Goal: Task Accomplishment & Management: Manage account settings

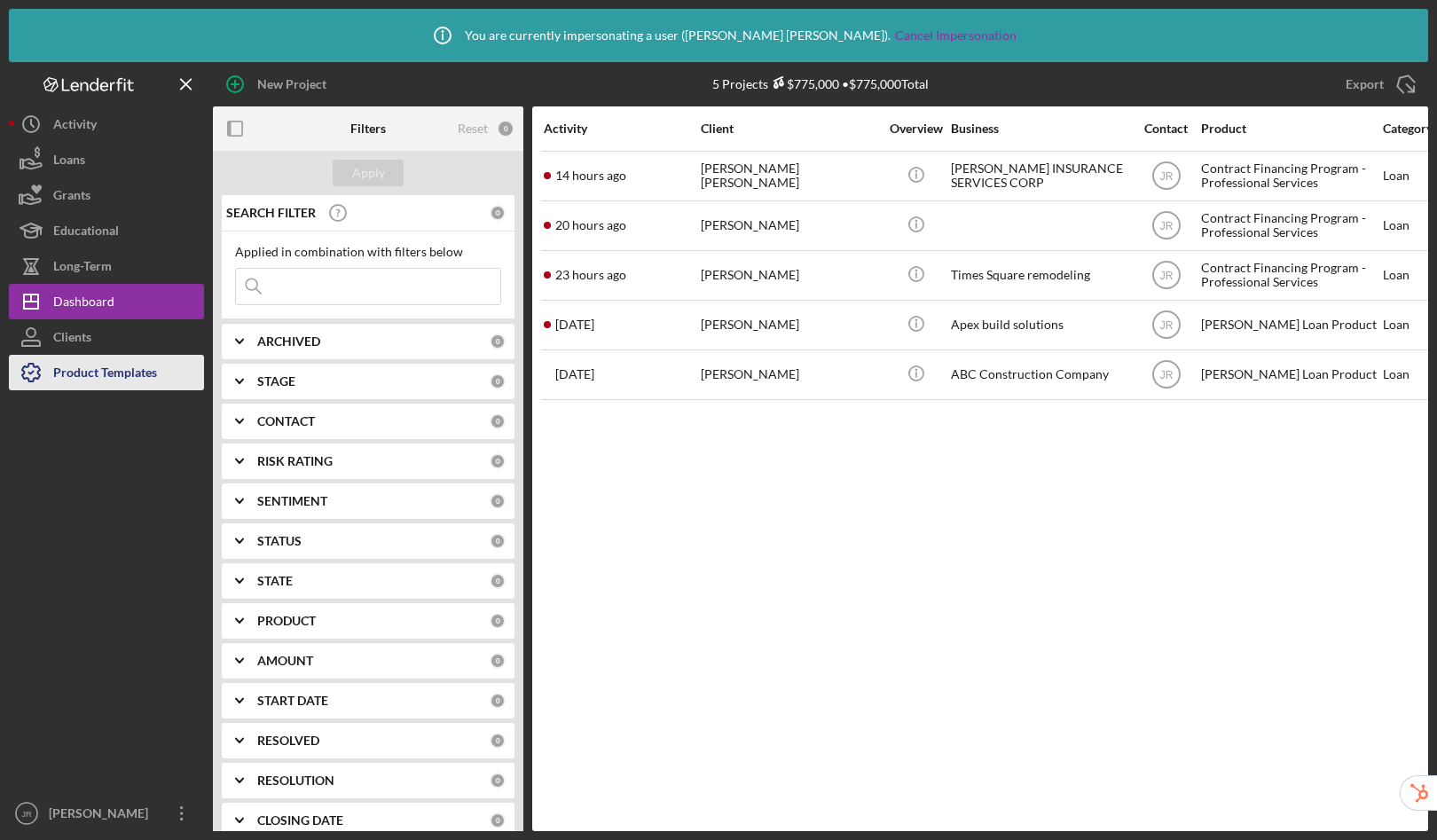
click at [109, 379] on div "Product Templates" at bounding box center [105, 375] width 104 height 40
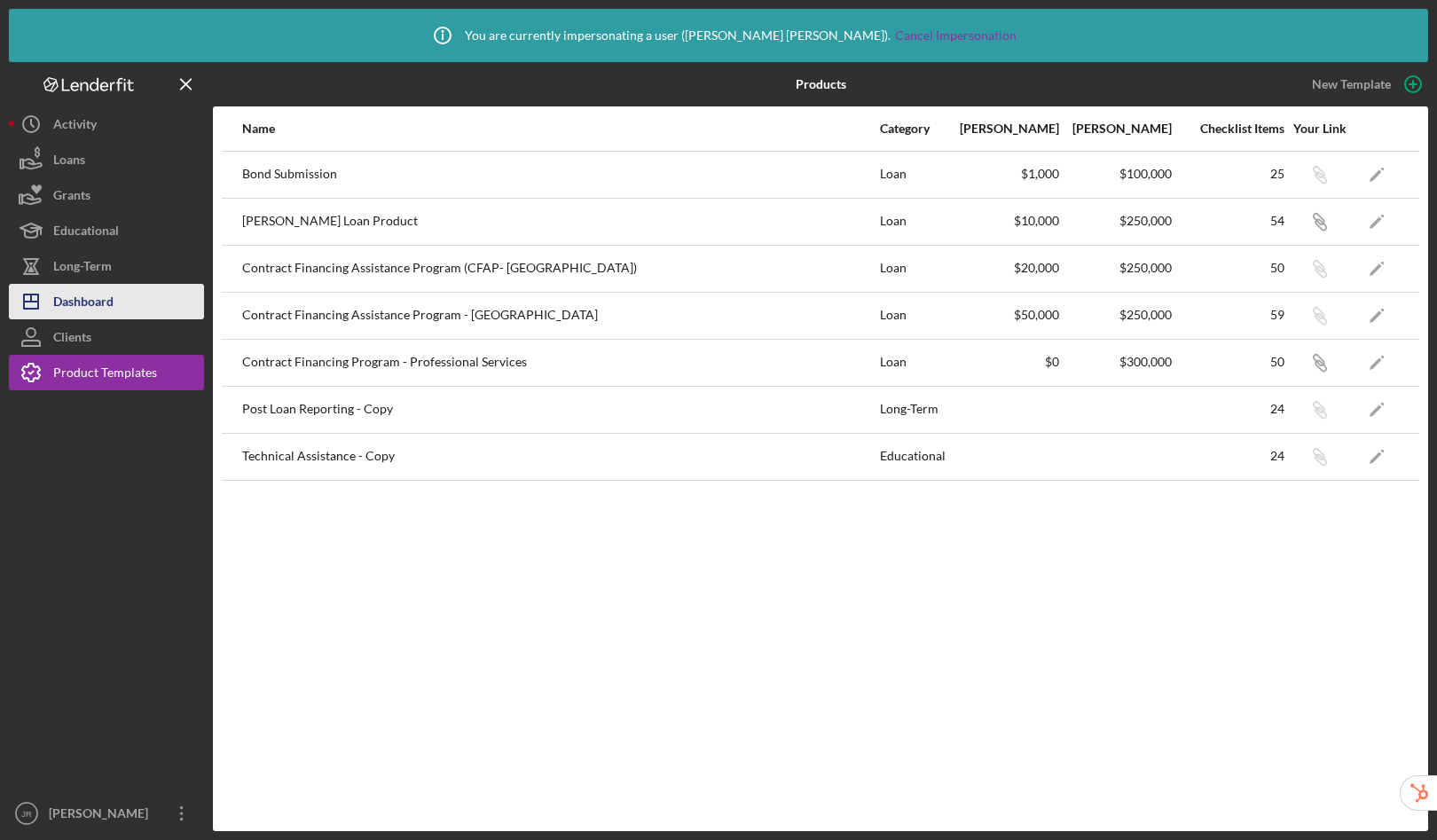
click at [98, 293] on div "Dashboard" at bounding box center [83, 304] width 60 height 40
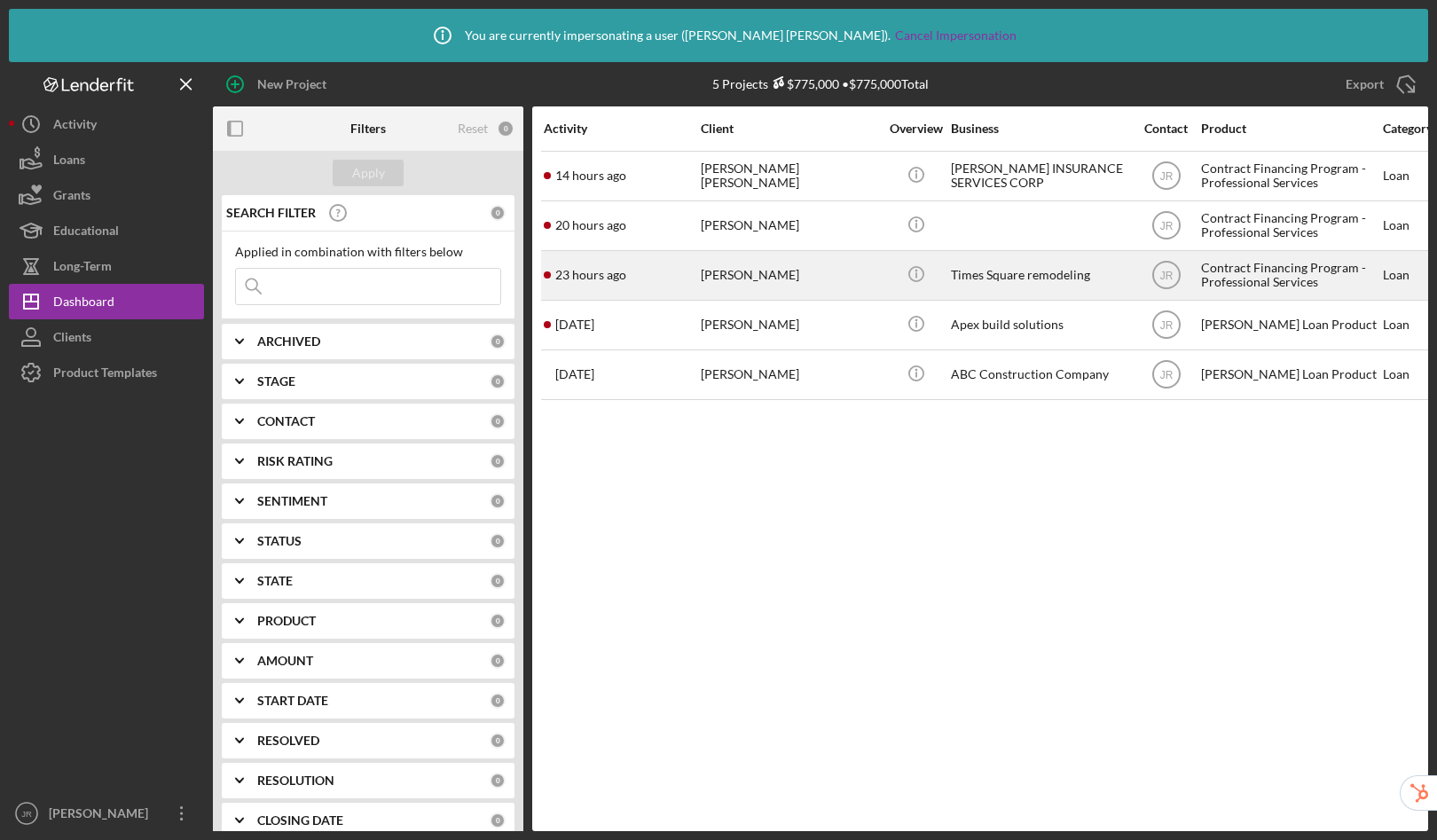
click at [1296, 266] on div "Contract Financing Program - Professional Services" at bounding box center [1290, 276] width 177 height 47
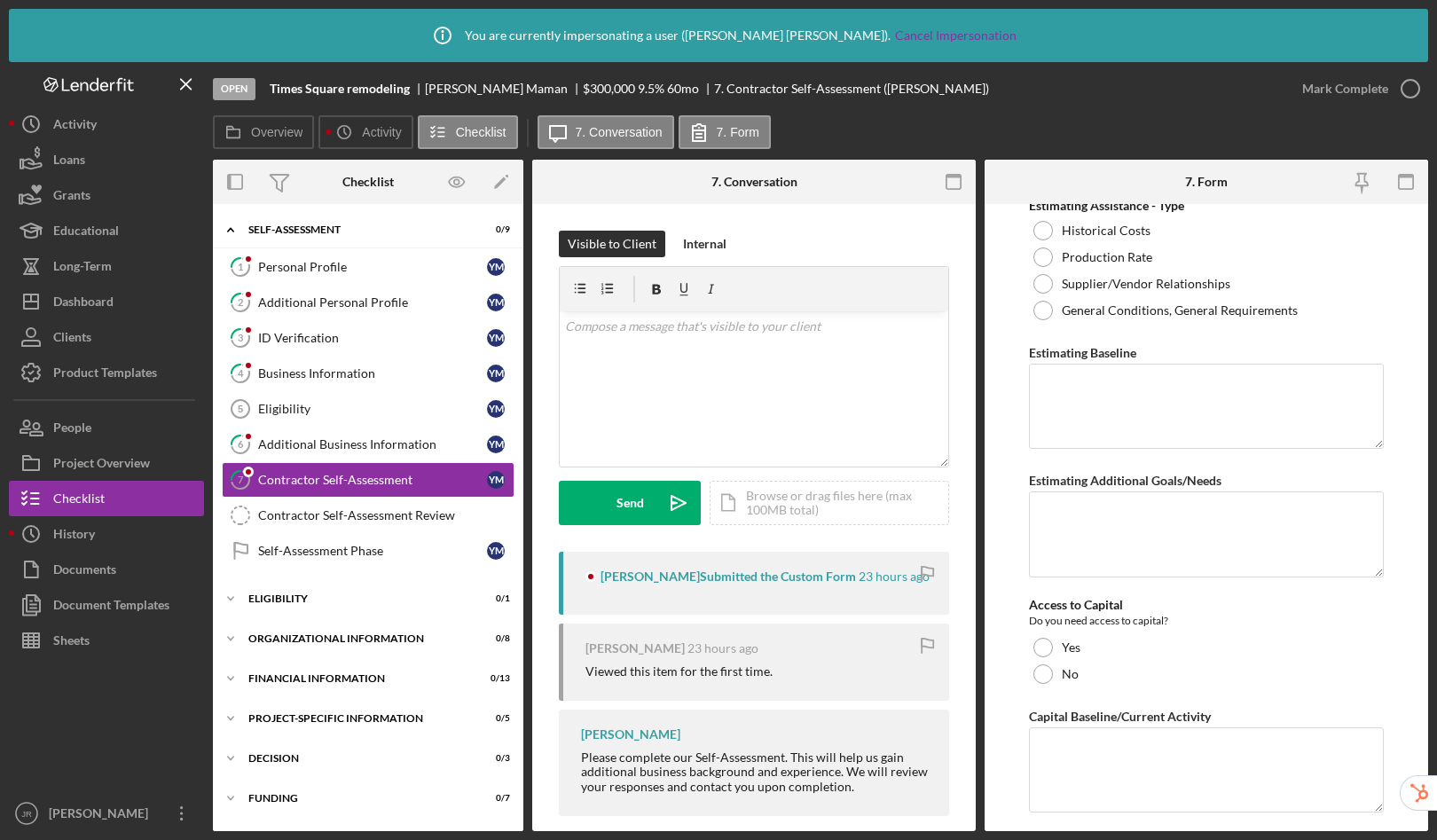
scroll to position [5452, 0]
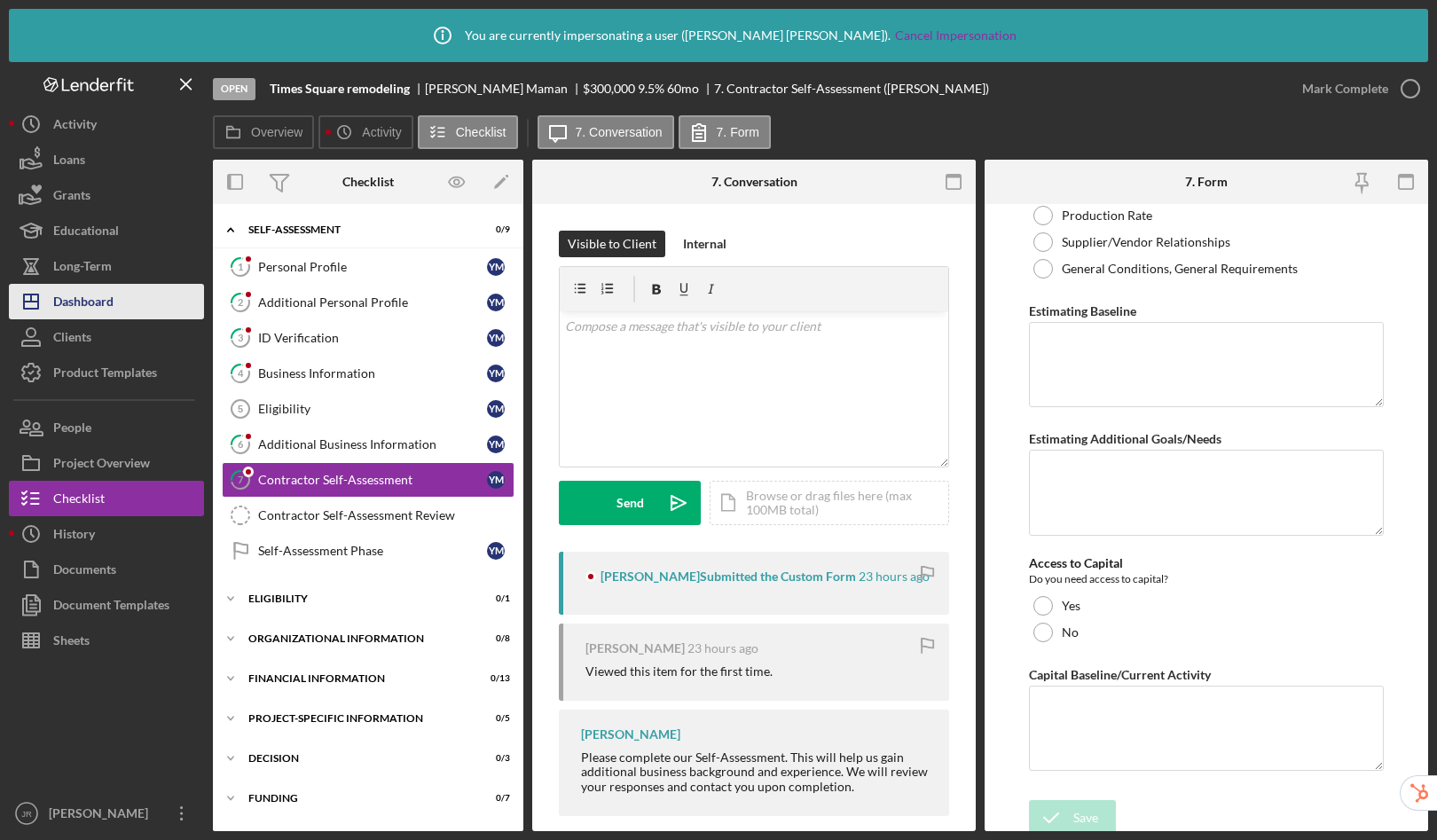
click at [67, 301] on div "Dashboard" at bounding box center [83, 304] width 60 height 40
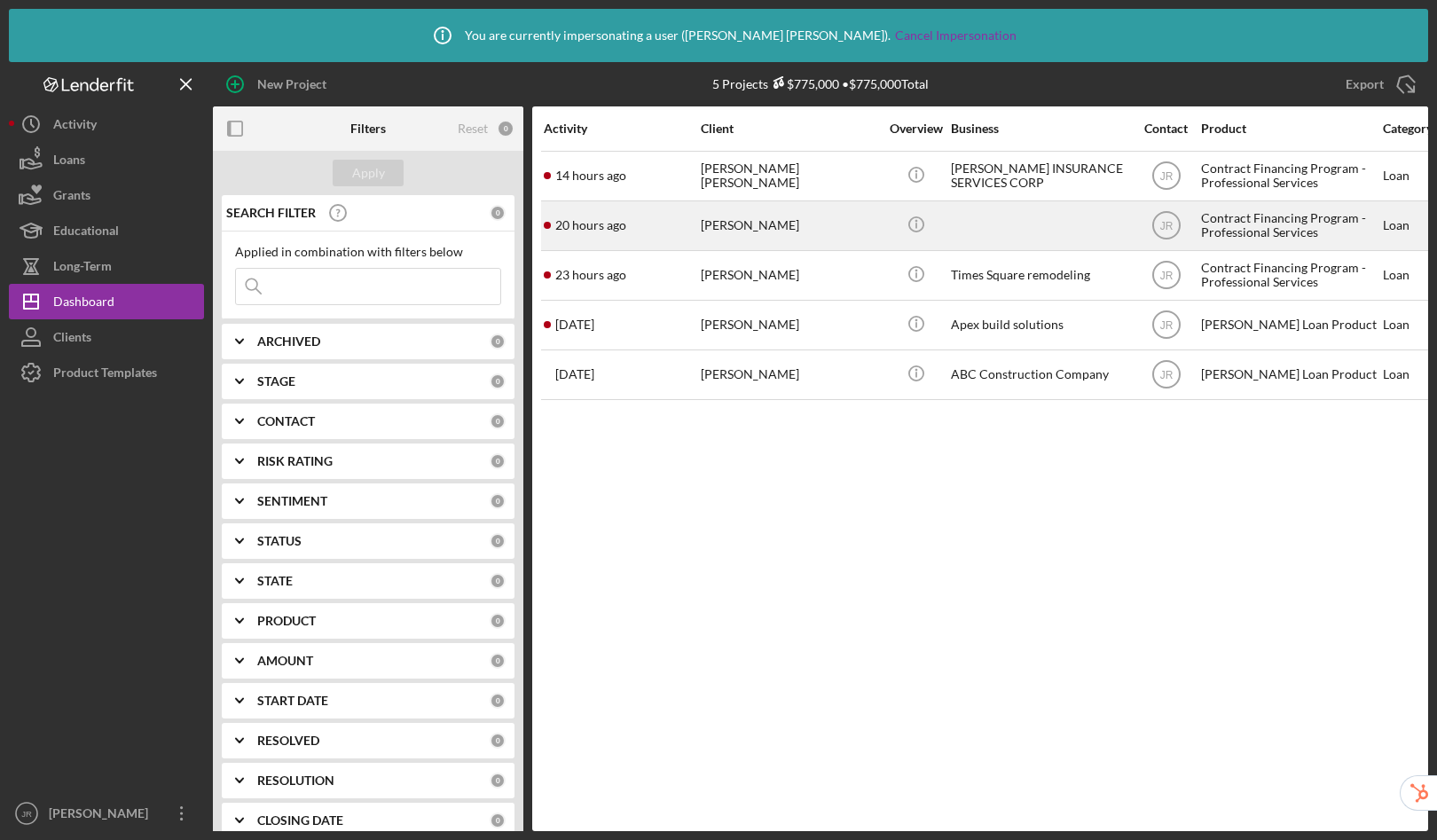
click at [1268, 228] on div "Contract Financing Program - Professional Services" at bounding box center [1290, 226] width 177 height 47
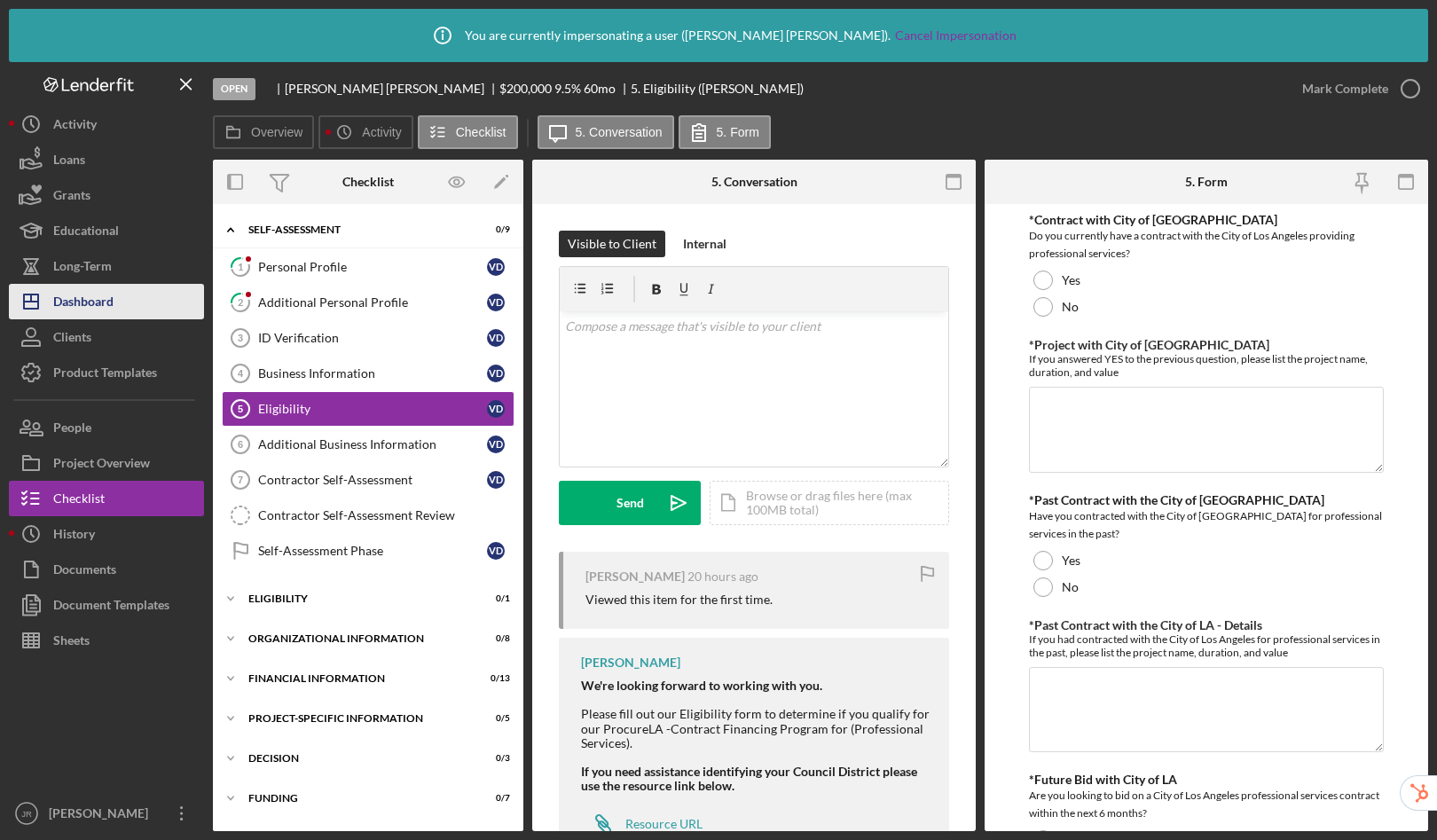
click at [128, 302] on button "Icon/Dashboard Dashboard" at bounding box center [106, 302] width 195 height 36
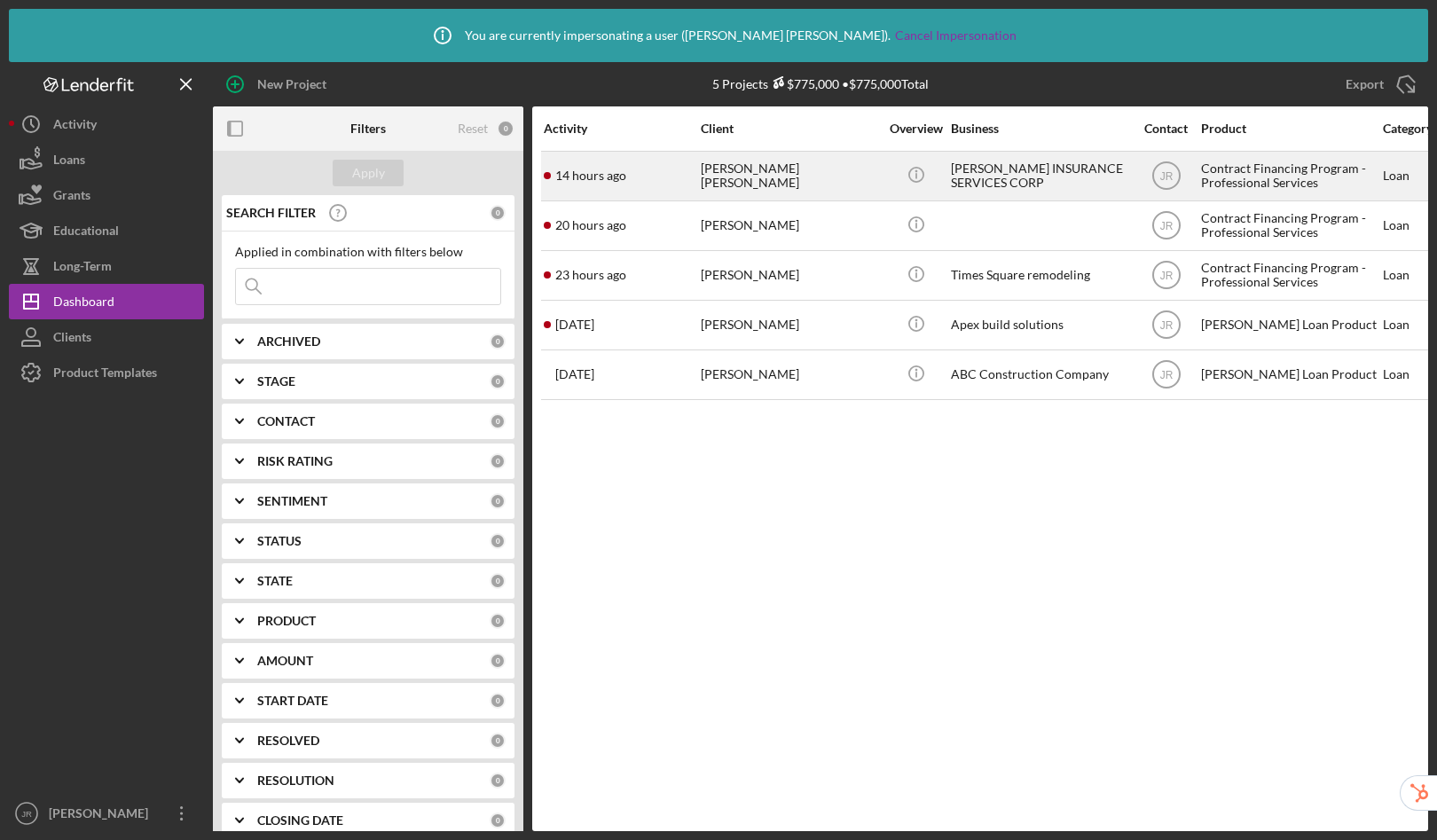
click at [1308, 174] on div "Contract Financing Program - Professional Services" at bounding box center [1290, 176] width 177 height 47
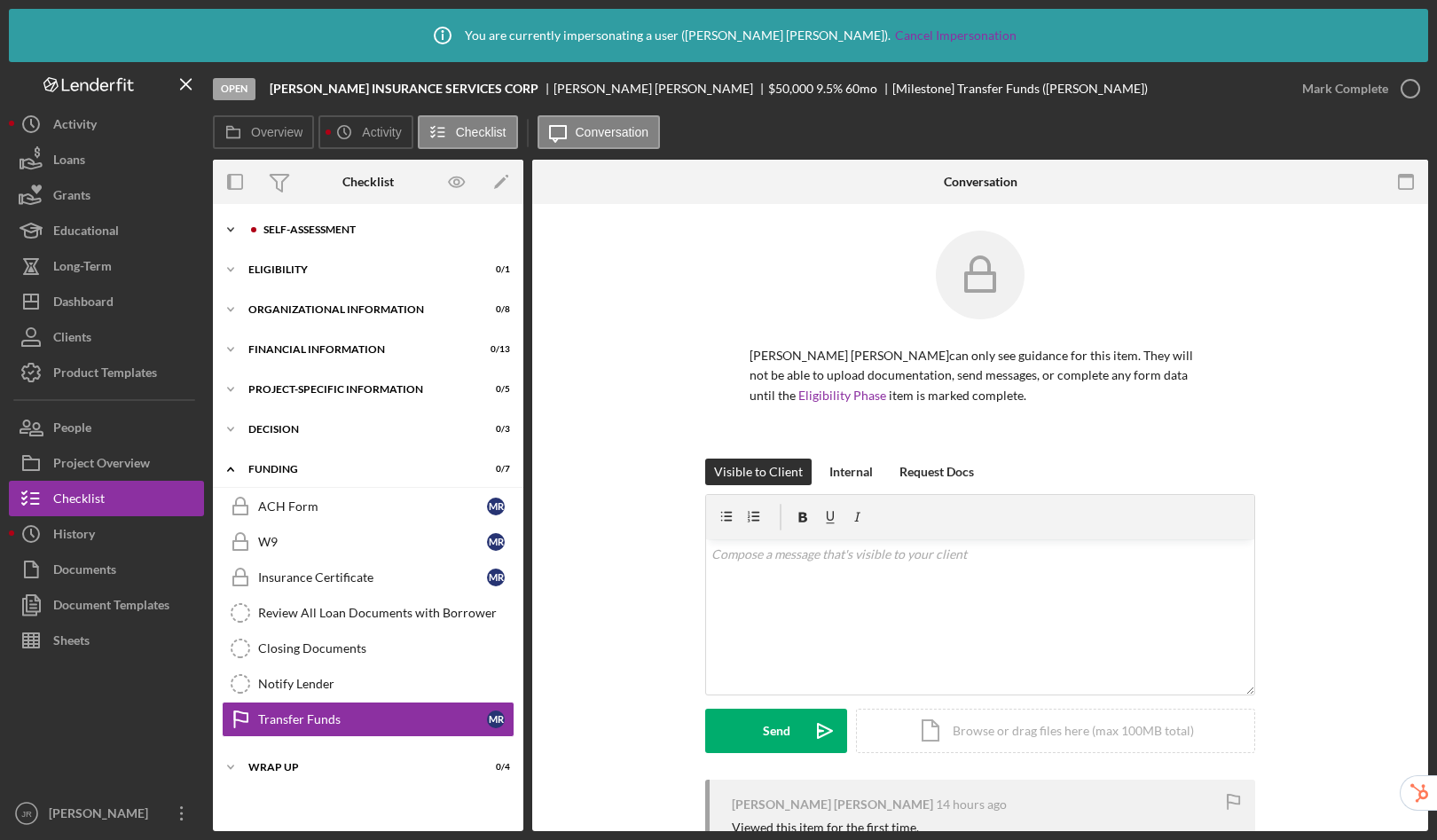
click at [341, 227] on div "Self-Assessment" at bounding box center [382, 230] width 238 height 11
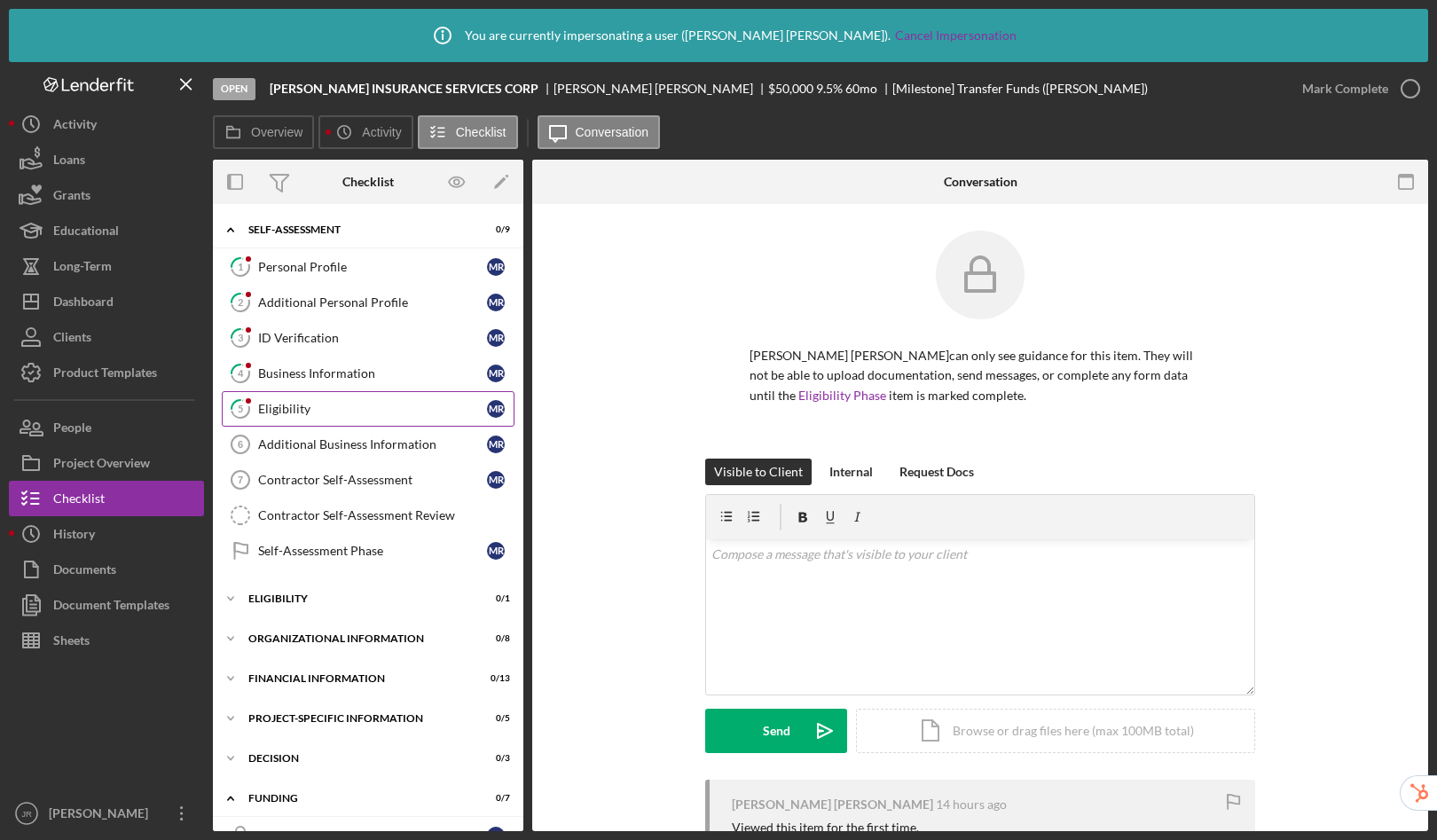
click at [387, 416] on link "5 Eligibility M R" at bounding box center [368, 409] width 293 height 36
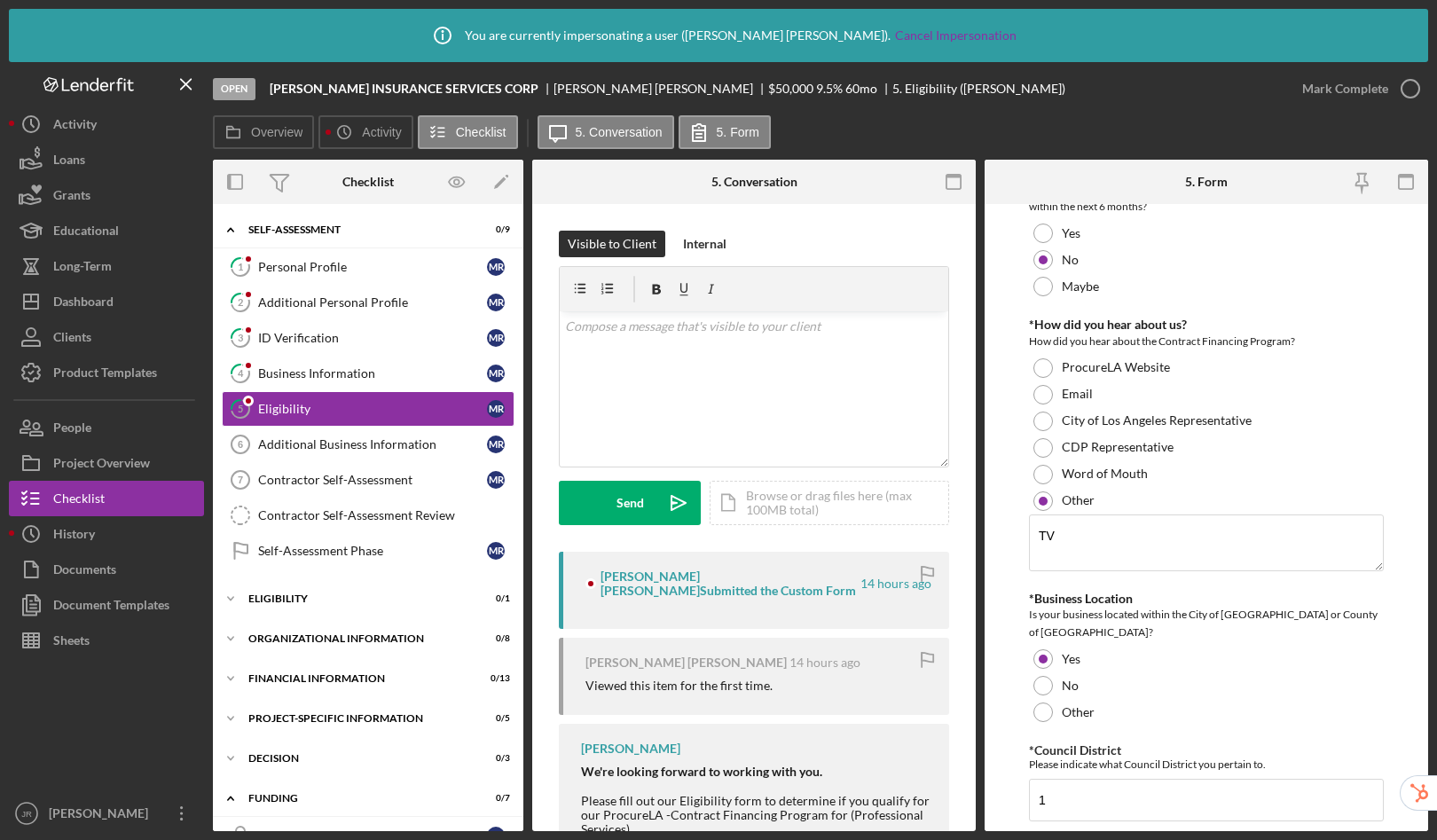
scroll to position [660, 0]
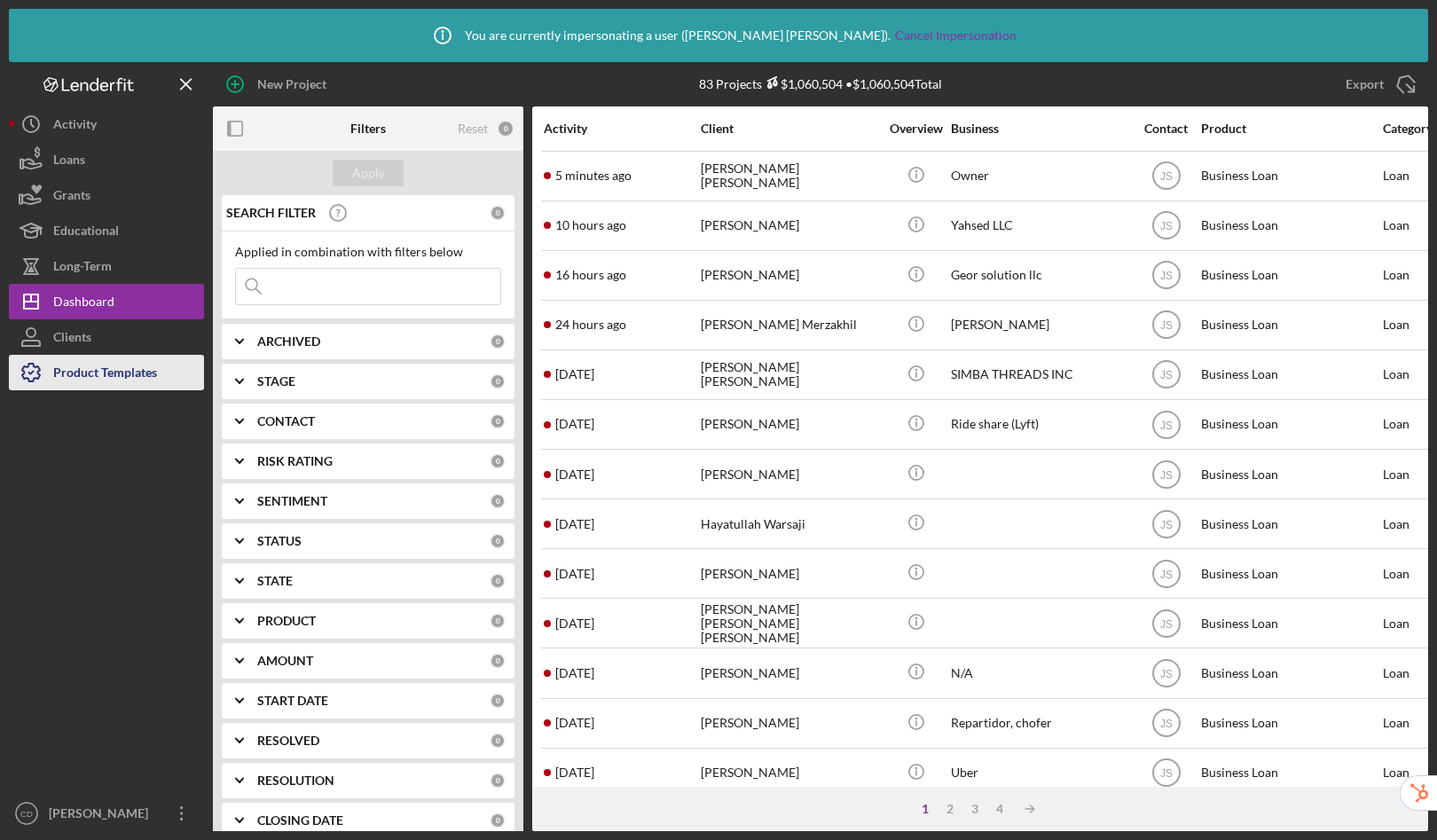
click at [117, 373] on div "Product Templates" at bounding box center [105, 375] width 104 height 40
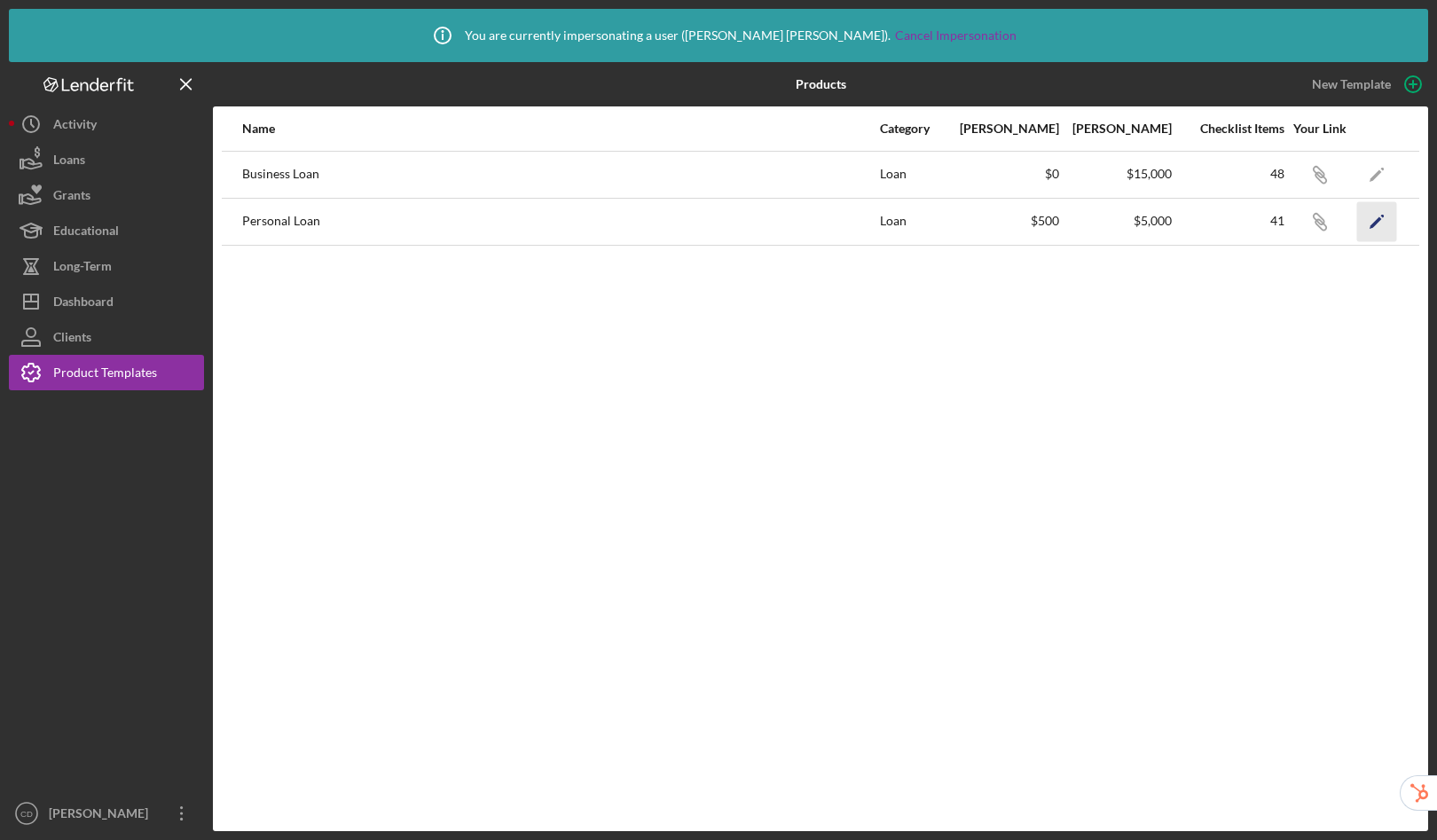
click at [1383, 225] on icon "Icon/Edit" at bounding box center [1378, 222] width 40 height 40
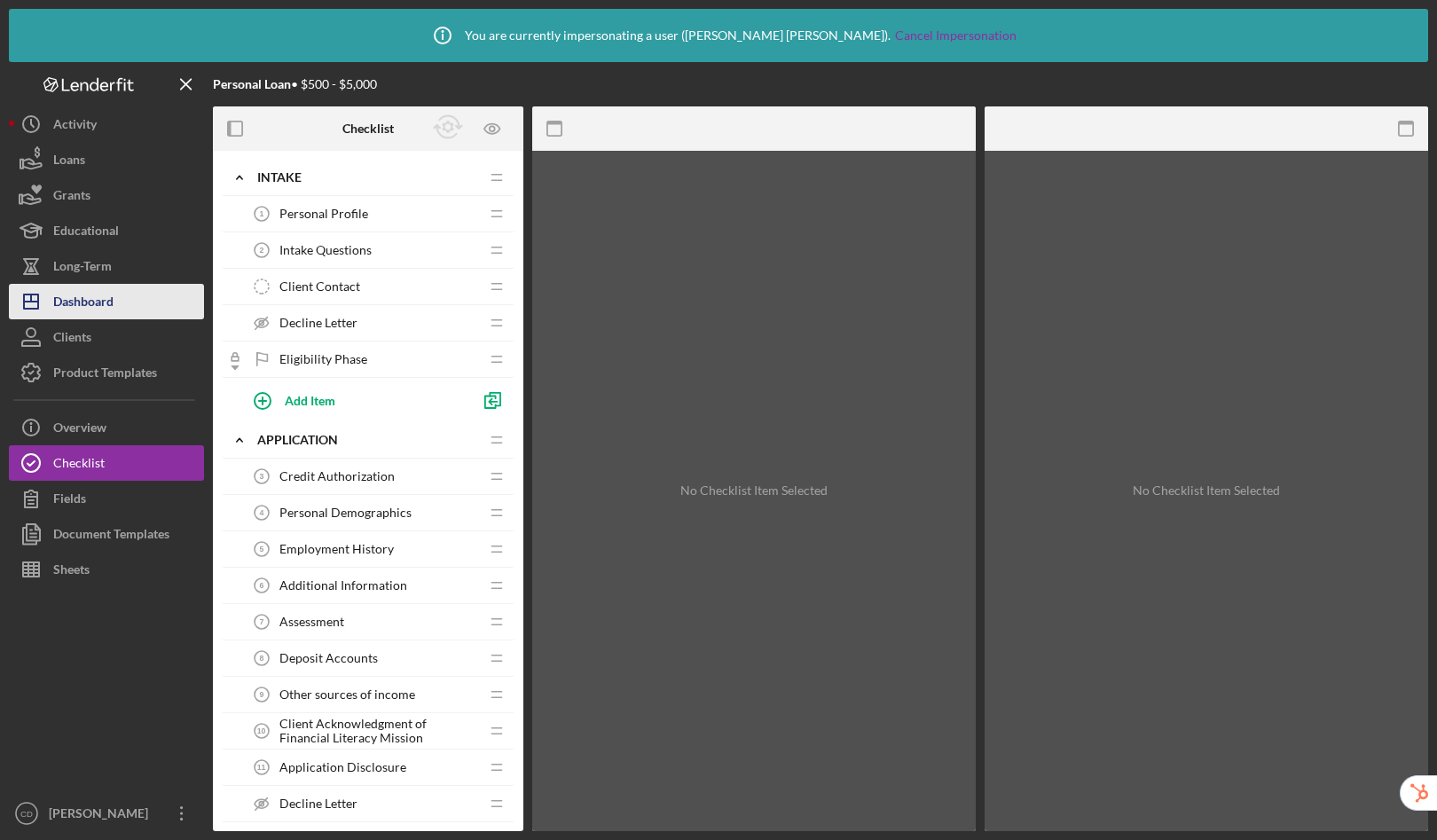
click at [144, 296] on button "Icon/Dashboard Dashboard" at bounding box center [106, 302] width 195 height 36
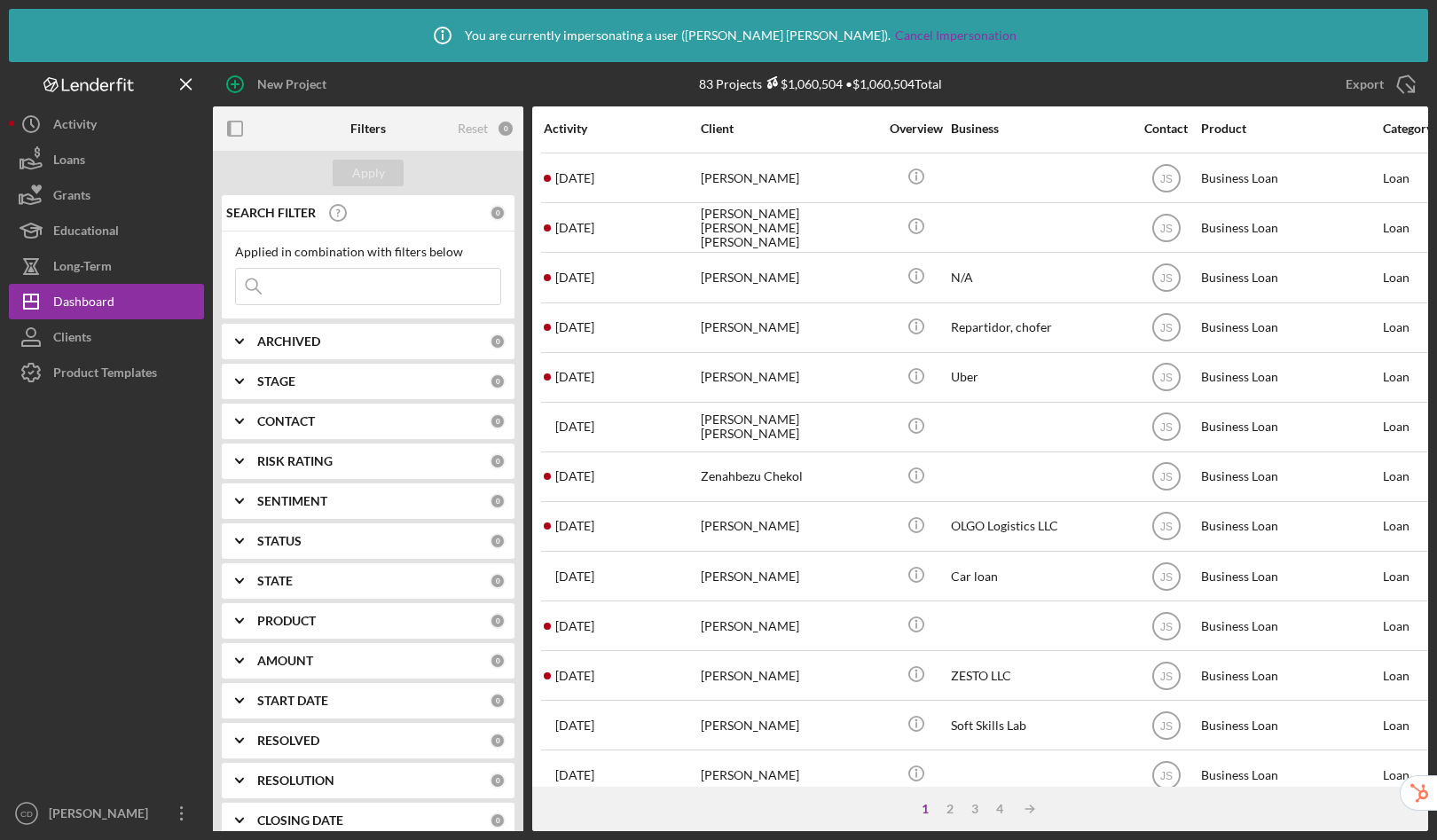
scroll to position [619, 0]
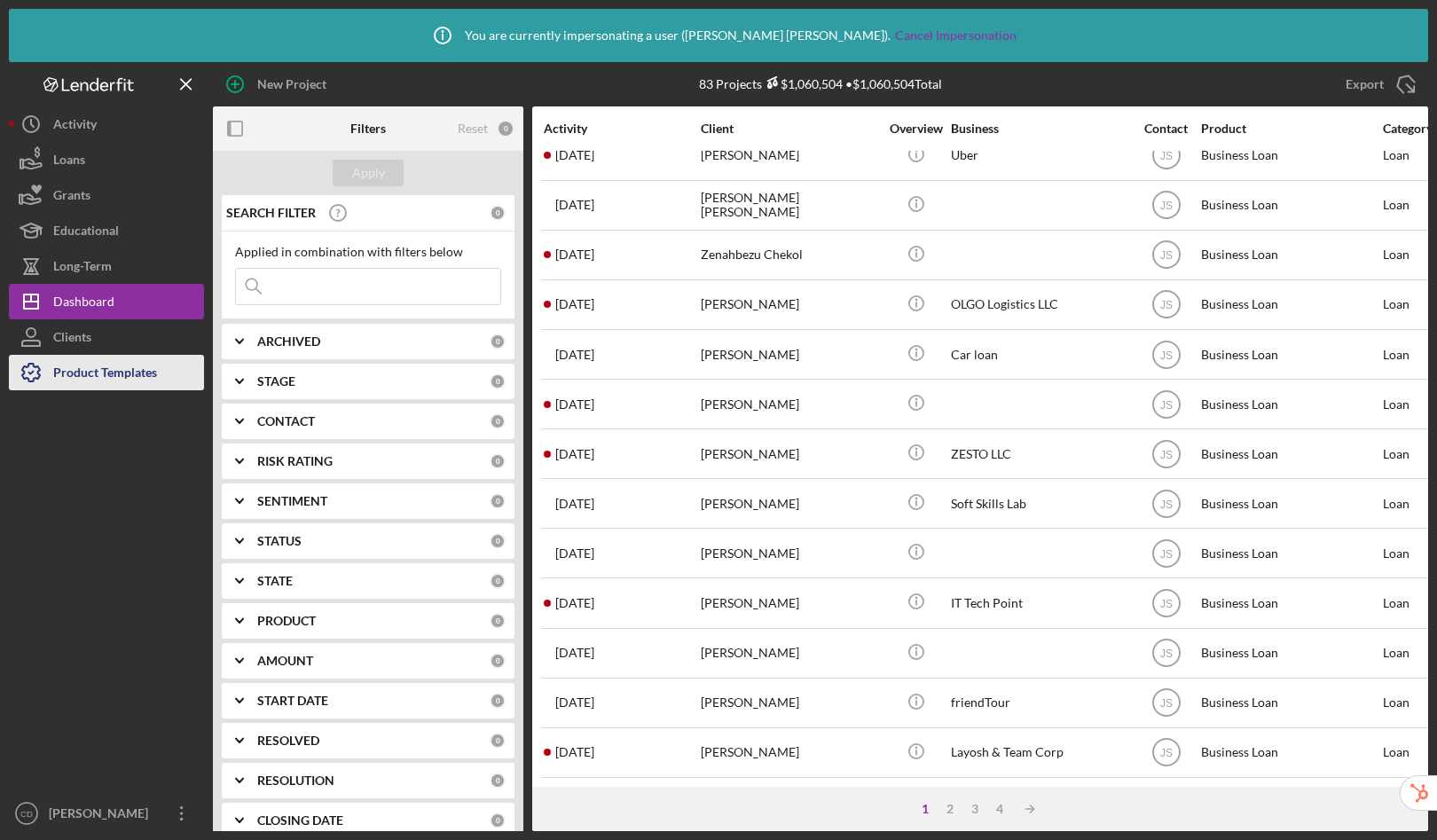
click at [124, 373] on div "Product Templates" at bounding box center [105, 375] width 104 height 40
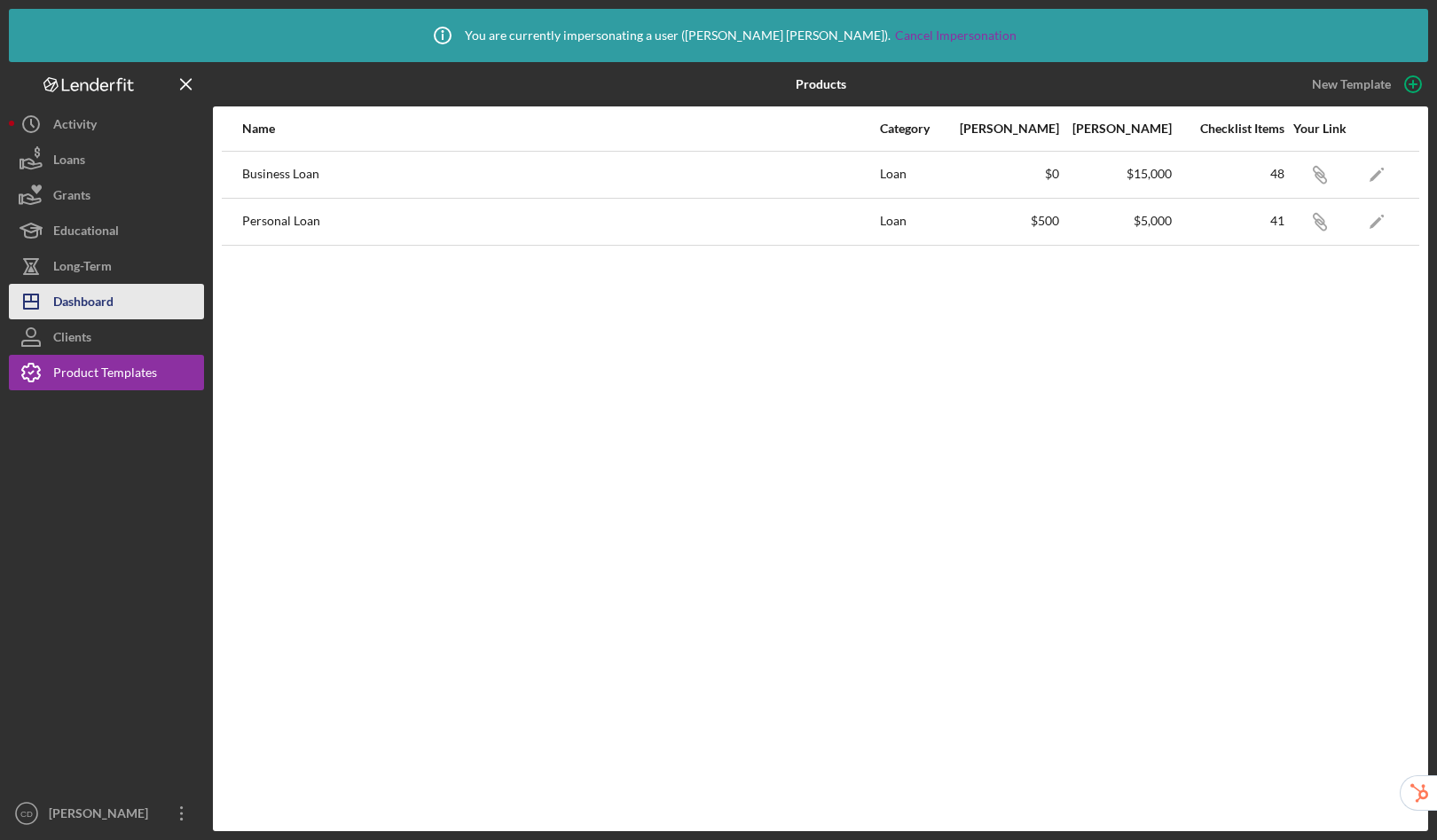
click at [78, 305] on div "Dashboard" at bounding box center [83, 304] width 60 height 40
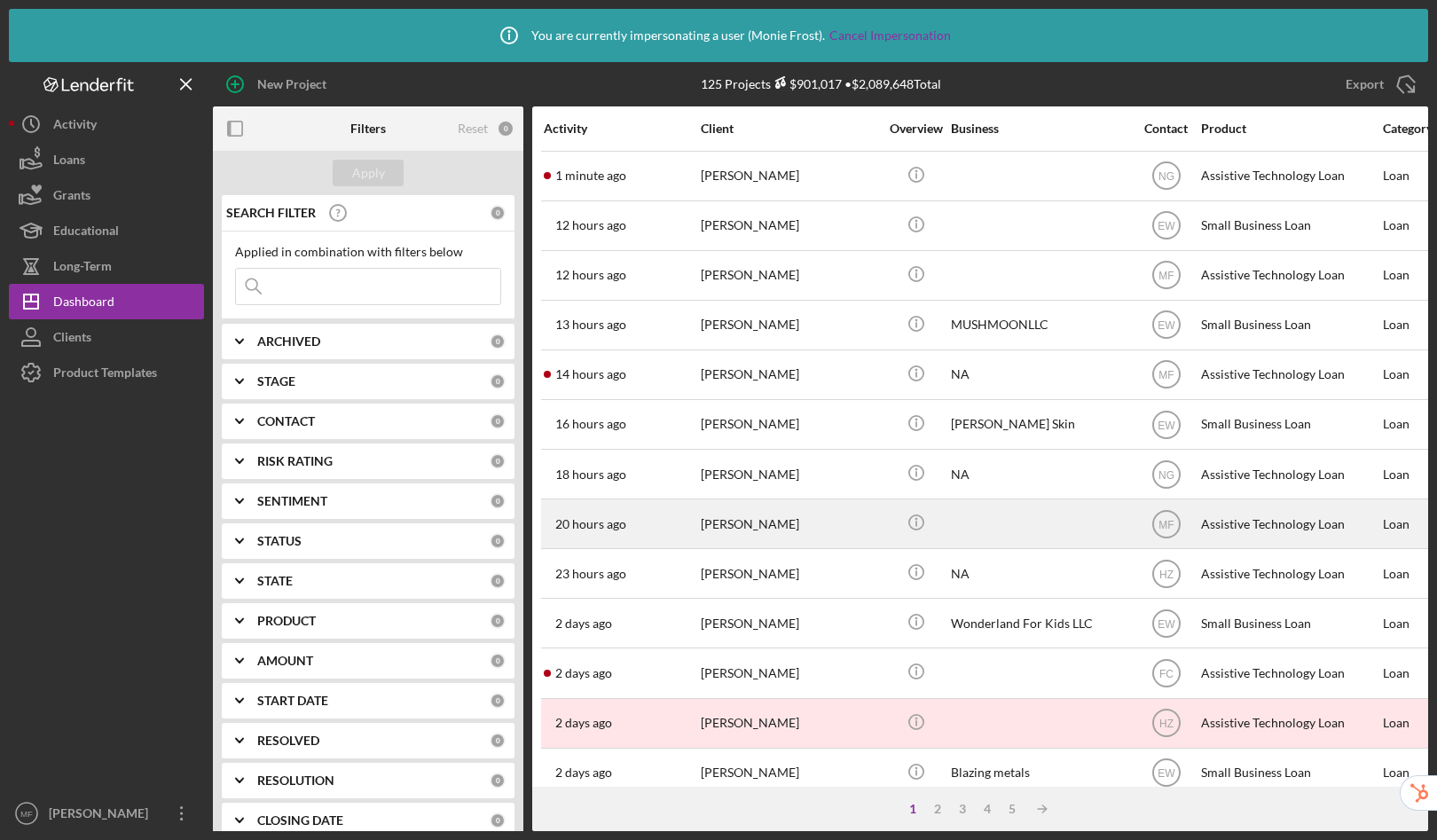
click at [782, 517] on div "Connie Crooks" at bounding box center [789, 524] width 177 height 47
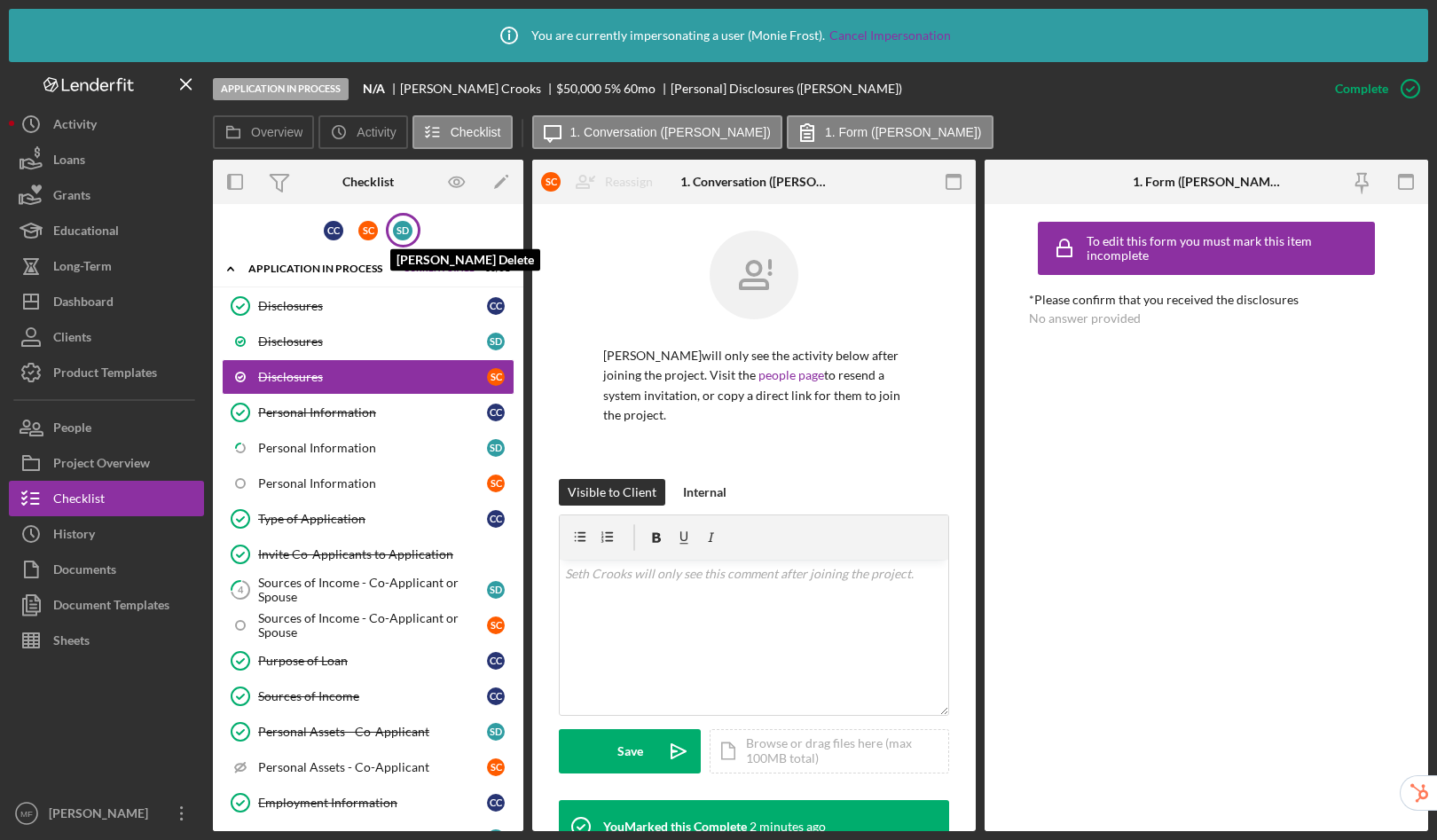
click at [403, 233] on div "S D" at bounding box center [403, 231] width 20 height 20
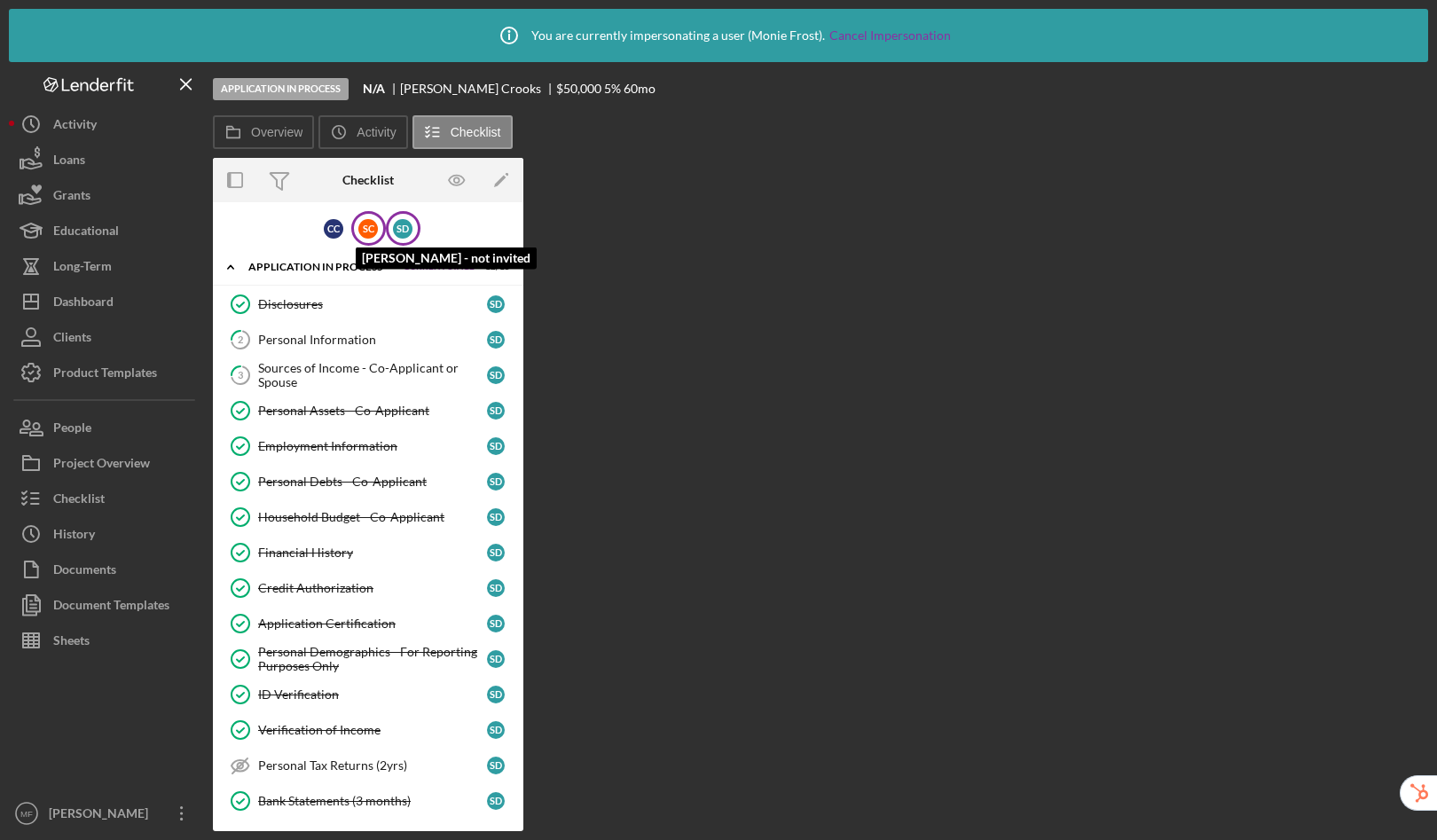
click at [368, 237] on div "S C" at bounding box center [368, 229] width 20 height 20
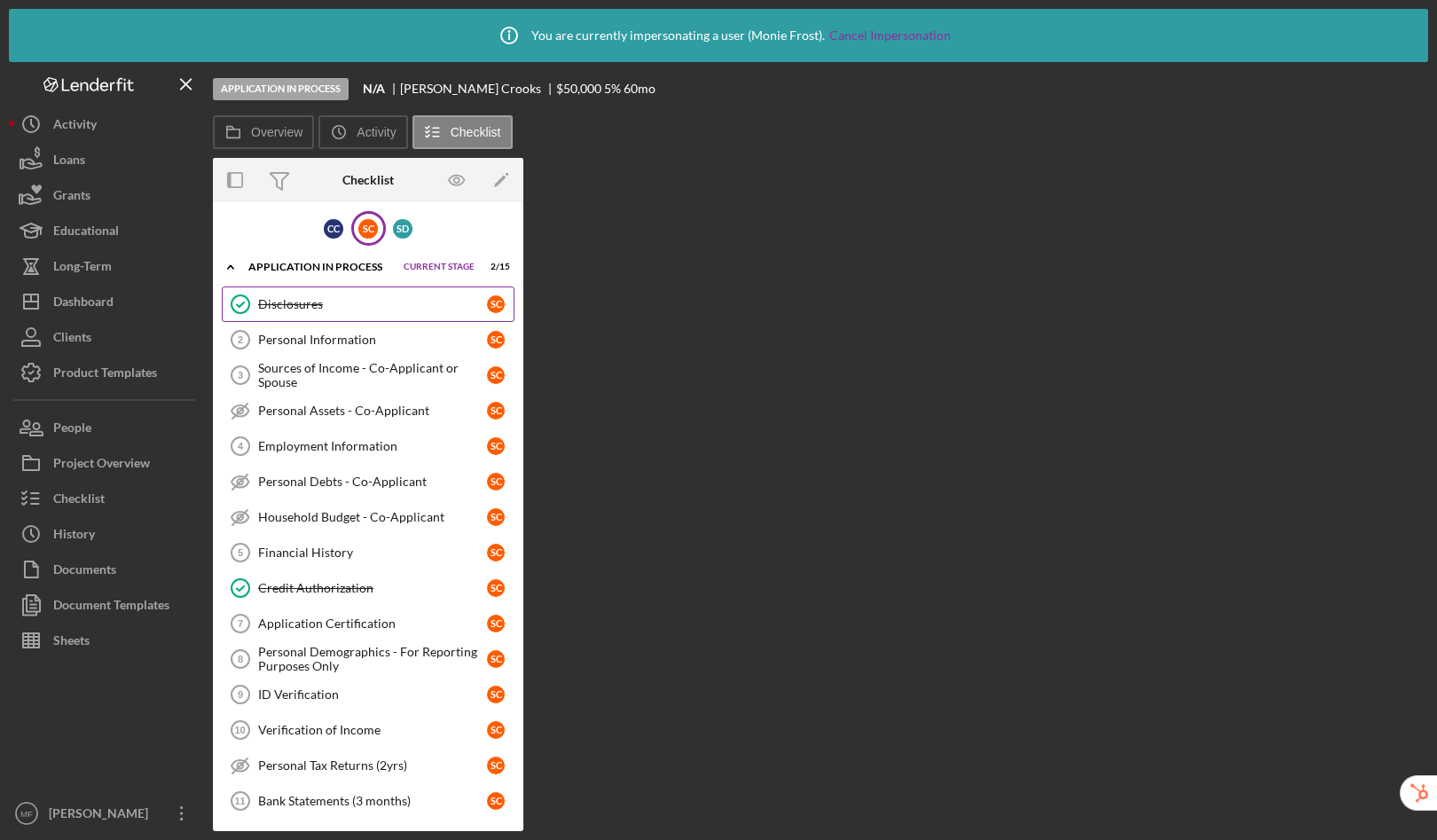
click at [306, 304] on div "Disclosures" at bounding box center [372, 304] width 229 height 14
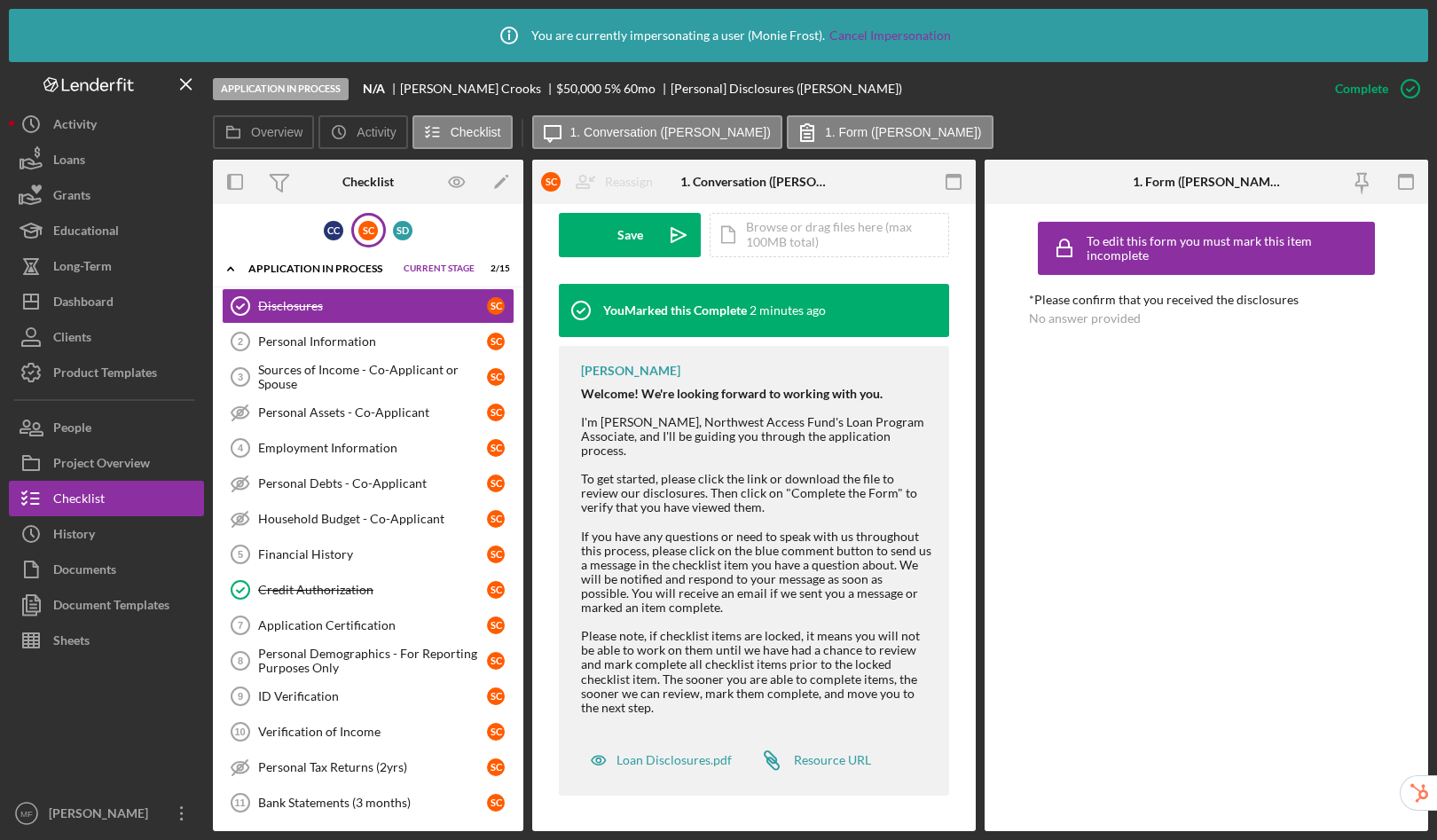
scroll to position [176, 0]
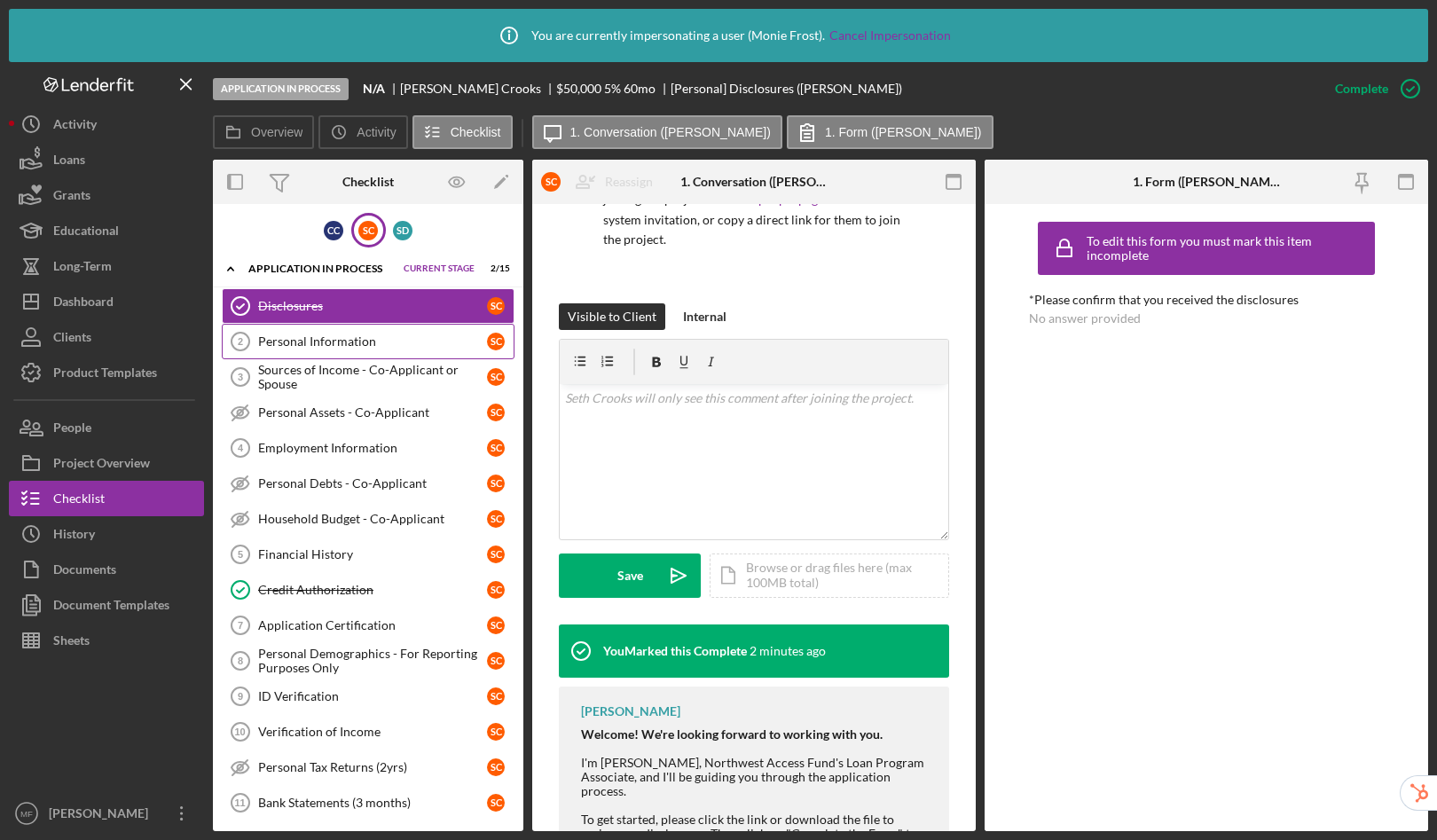
click at [374, 341] on div "Personal Information" at bounding box center [372, 341] width 229 height 14
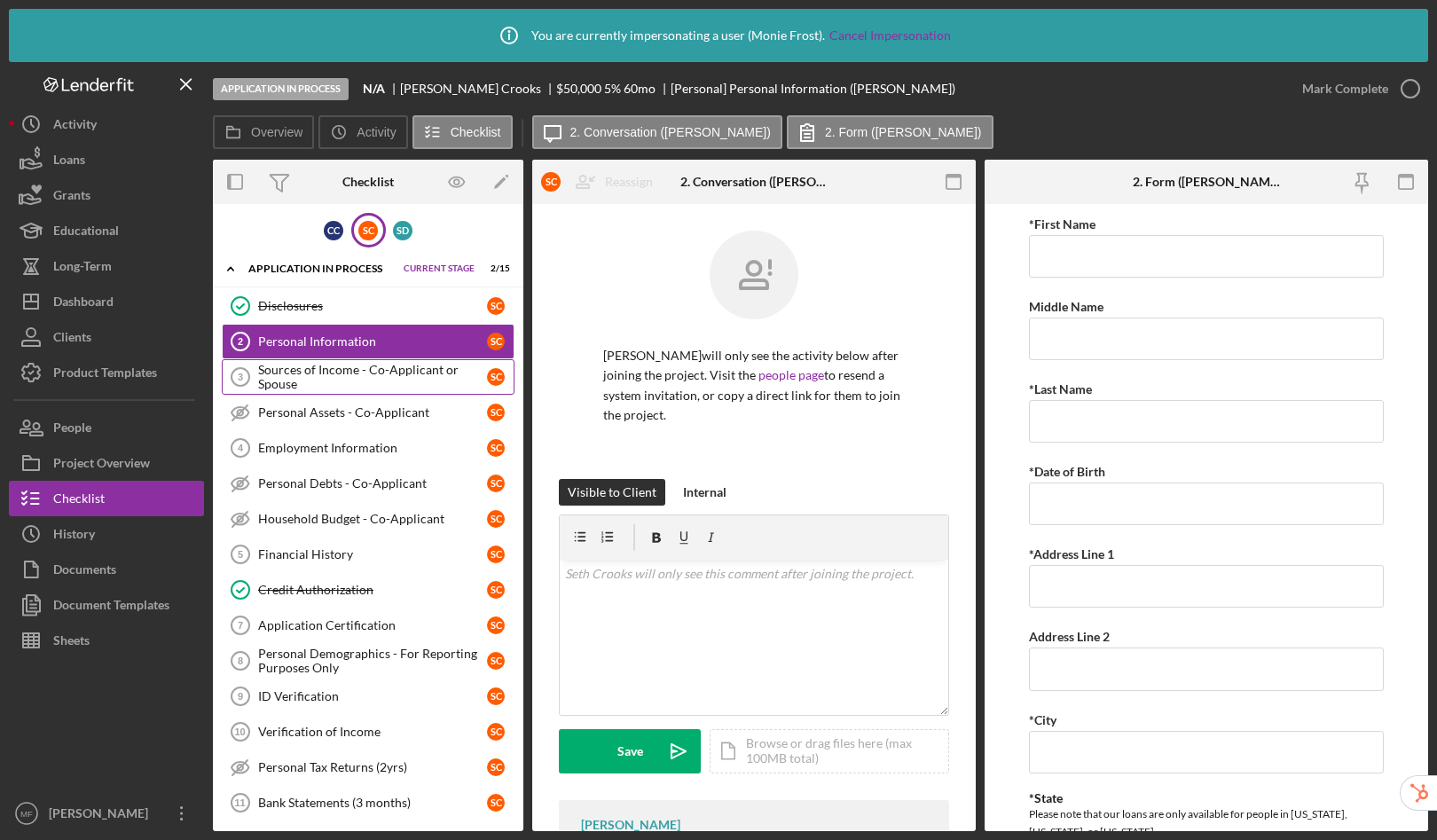
click at [381, 374] on div "Sources of Income - Co-Applicant or Spouse" at bounding box center [372, 377] width 229 height 29
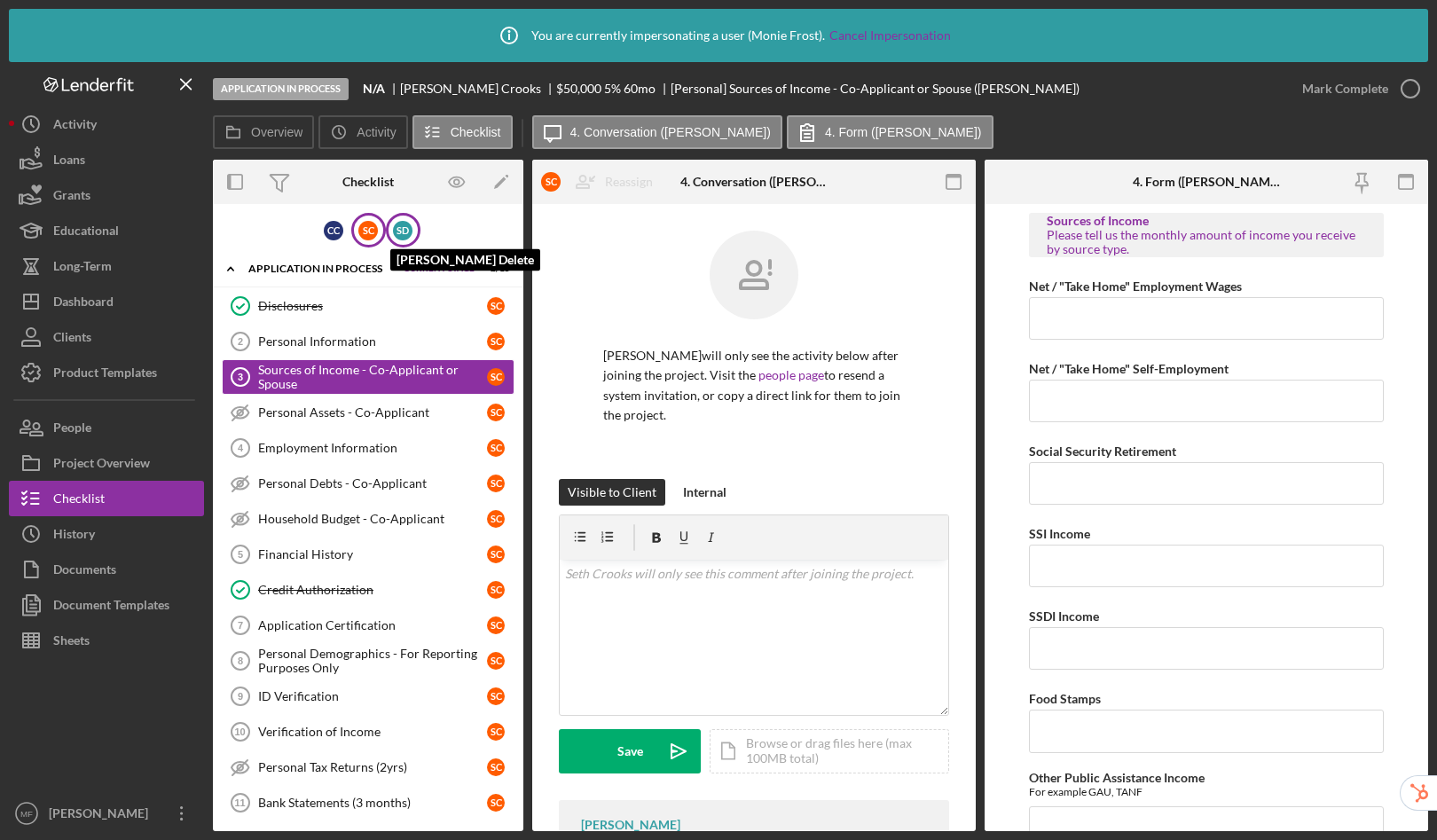
click at [403, 233] on div "S D" at bounding box center [403, 231] width 20 height 20
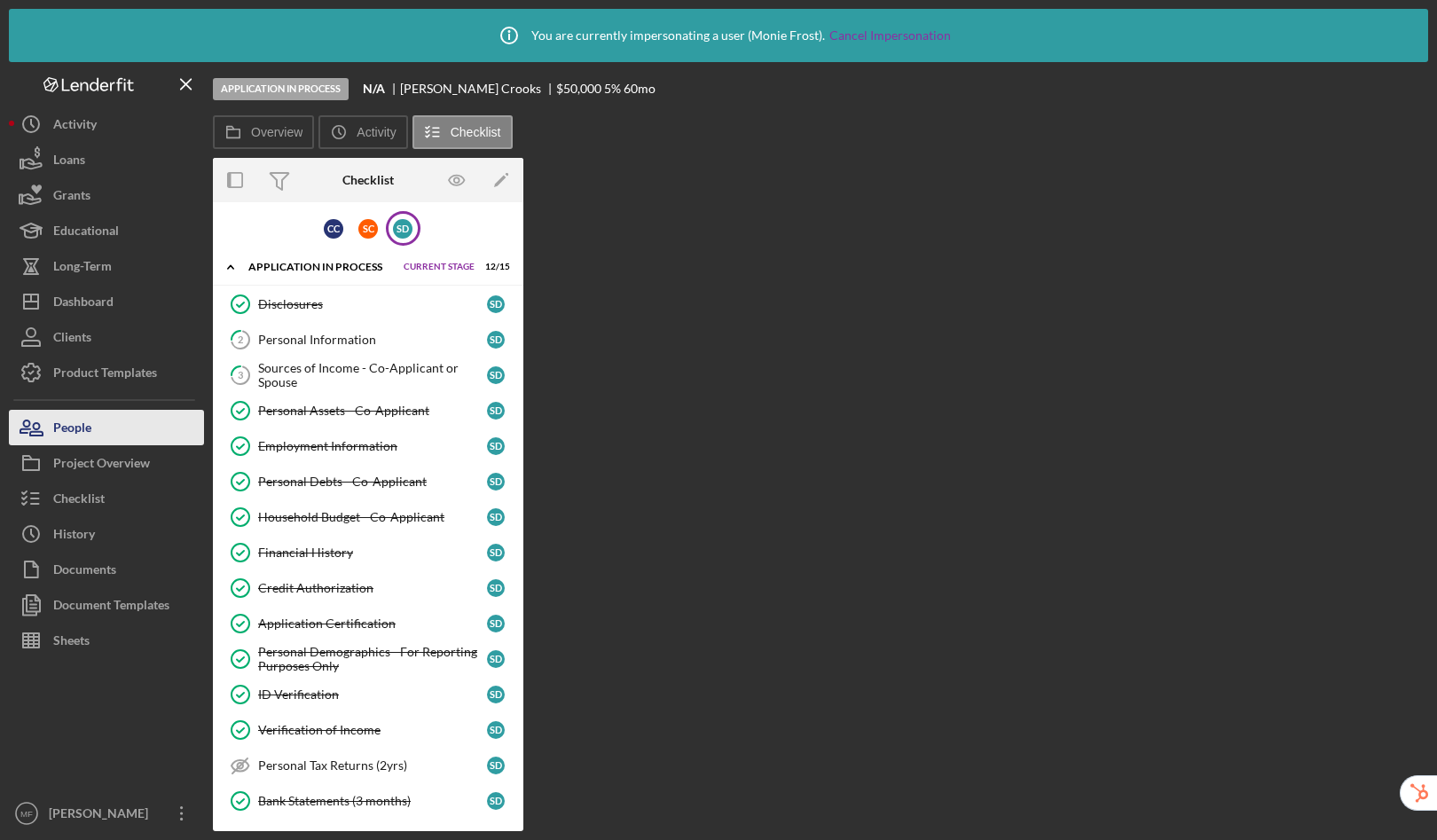
click at [86, 420] on div "People" at bounding box center [72, 429] width 39 height 40
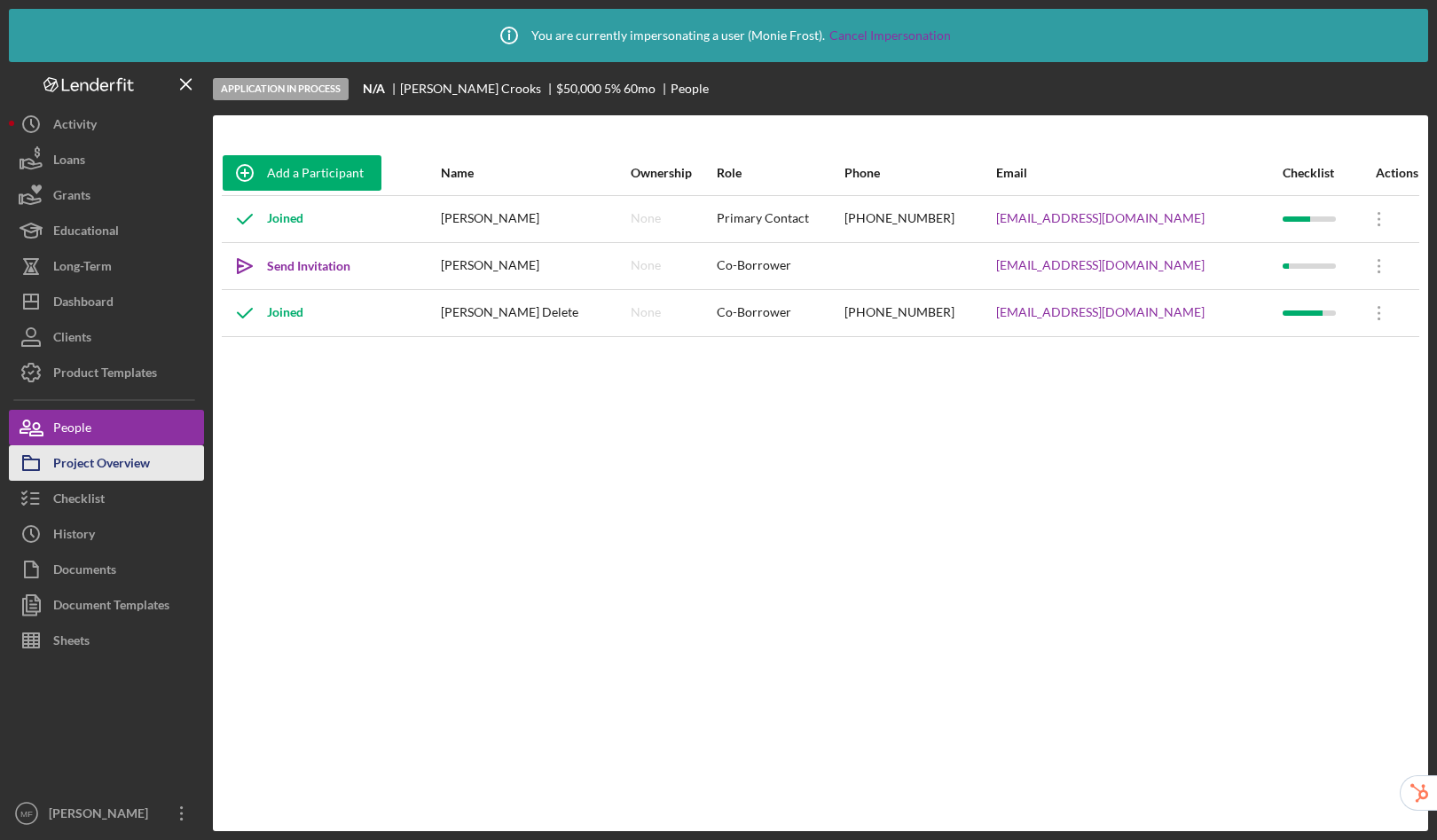
click at [88, 464] on div "Project Overview" at bounding box center [102, 465] width 97 height 40
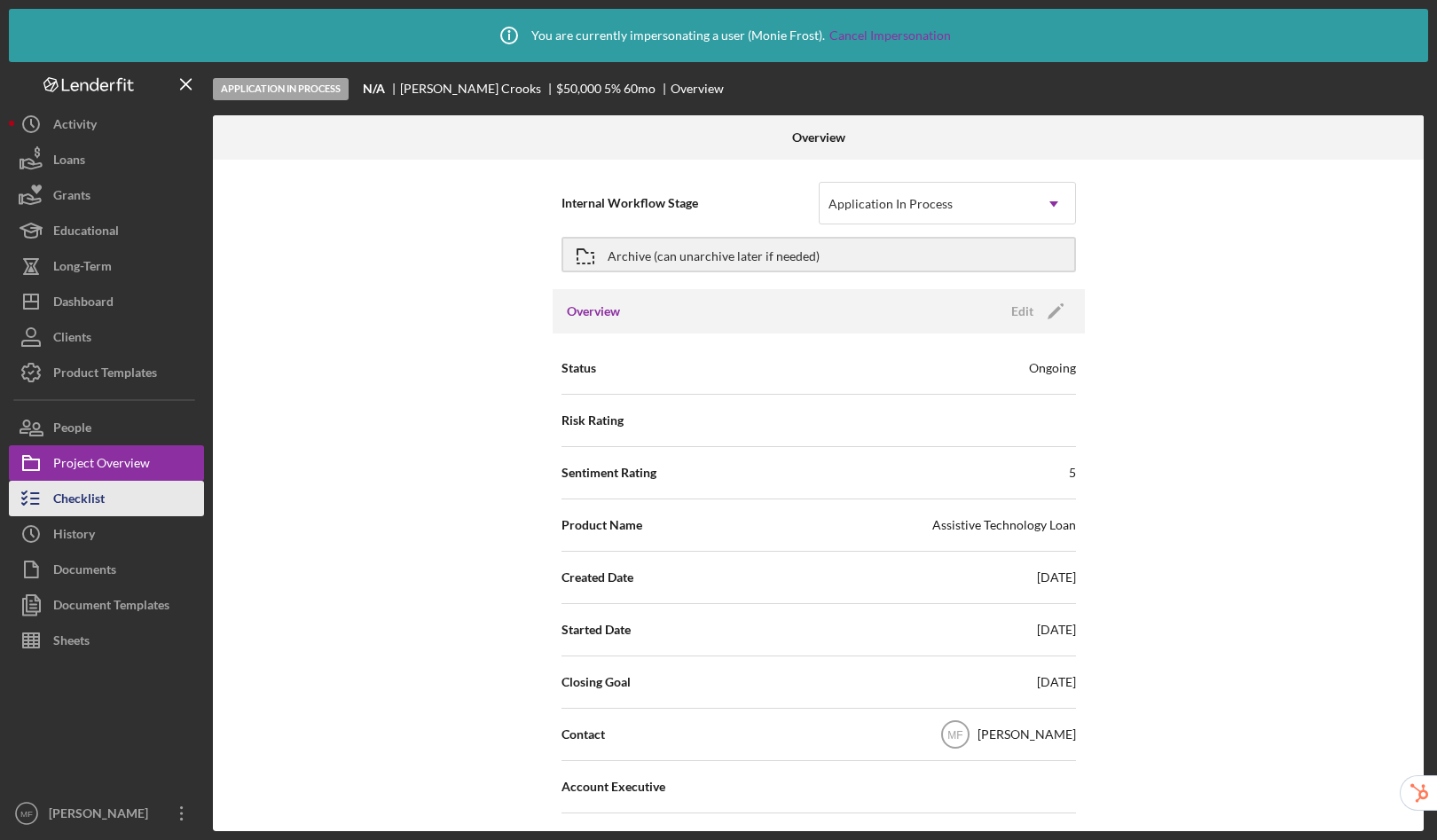
click at [92, 495] on div "Checklist" at bounding box center [79, 501] width 51 height 40
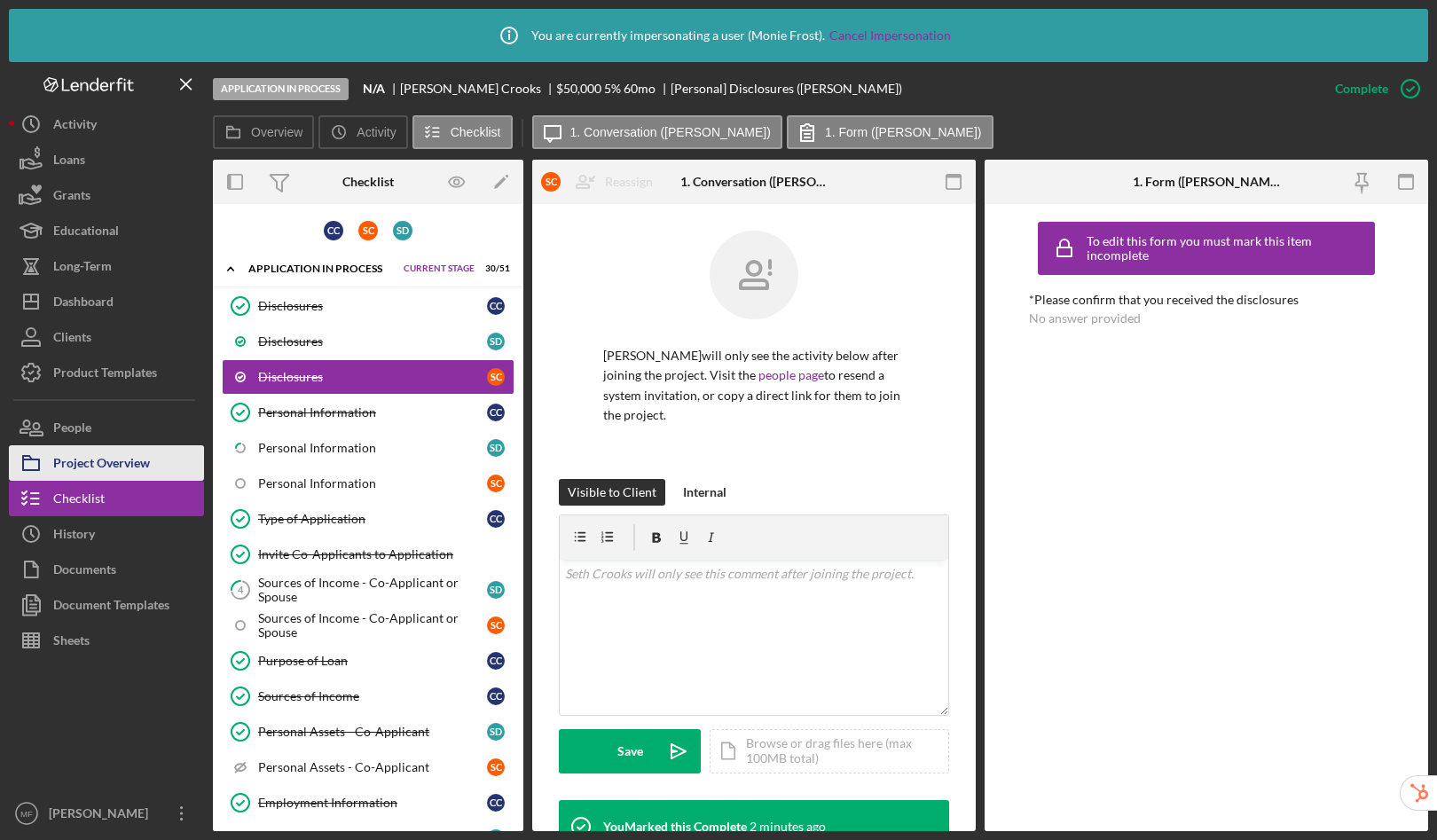
click at [116, 459] on div "Project Overview" at bounding box center [102, 465] width 97 height 40
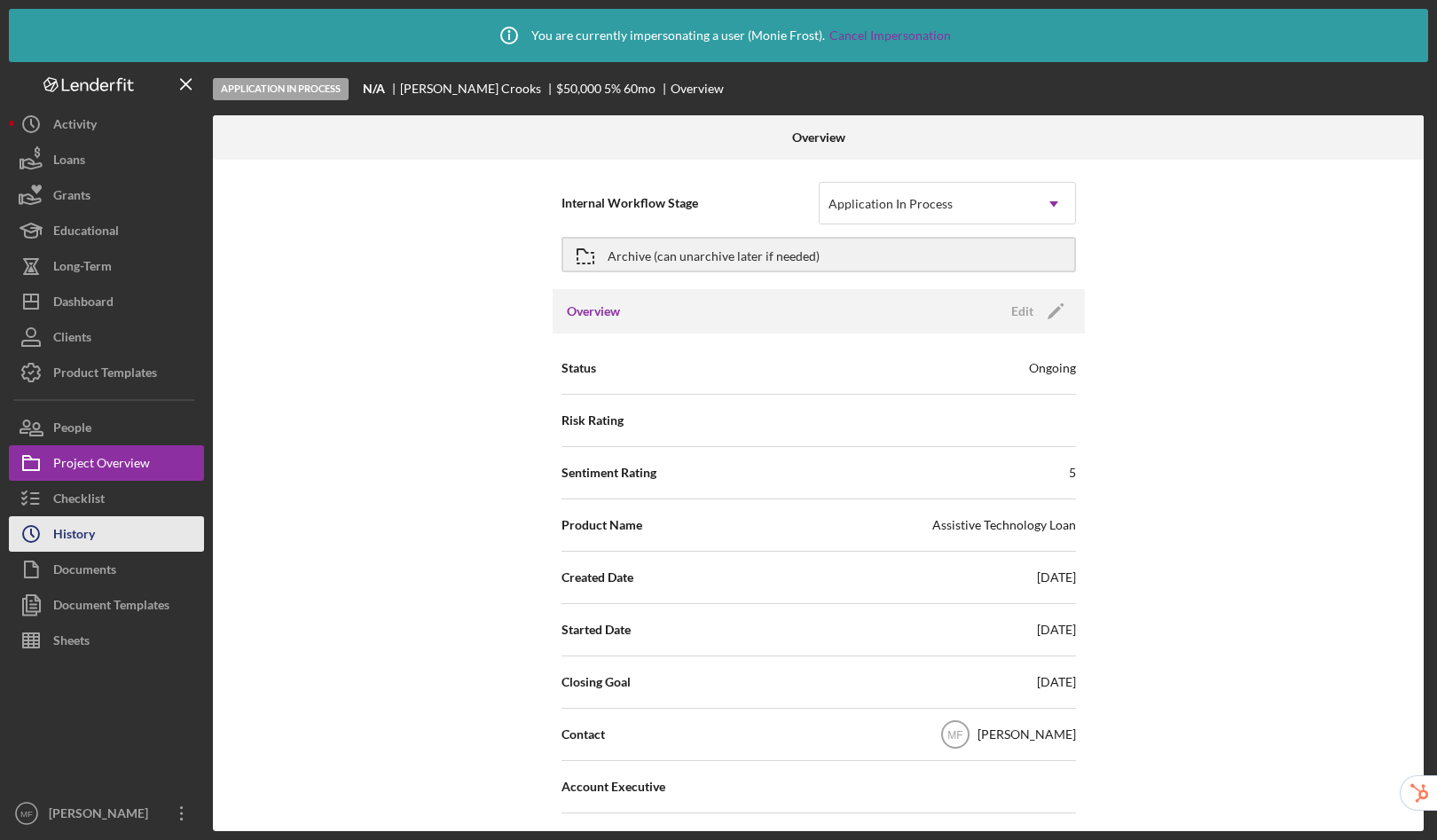
click at [80, 534] on div "History" at bounding box center [74, 536] width 42 height 40
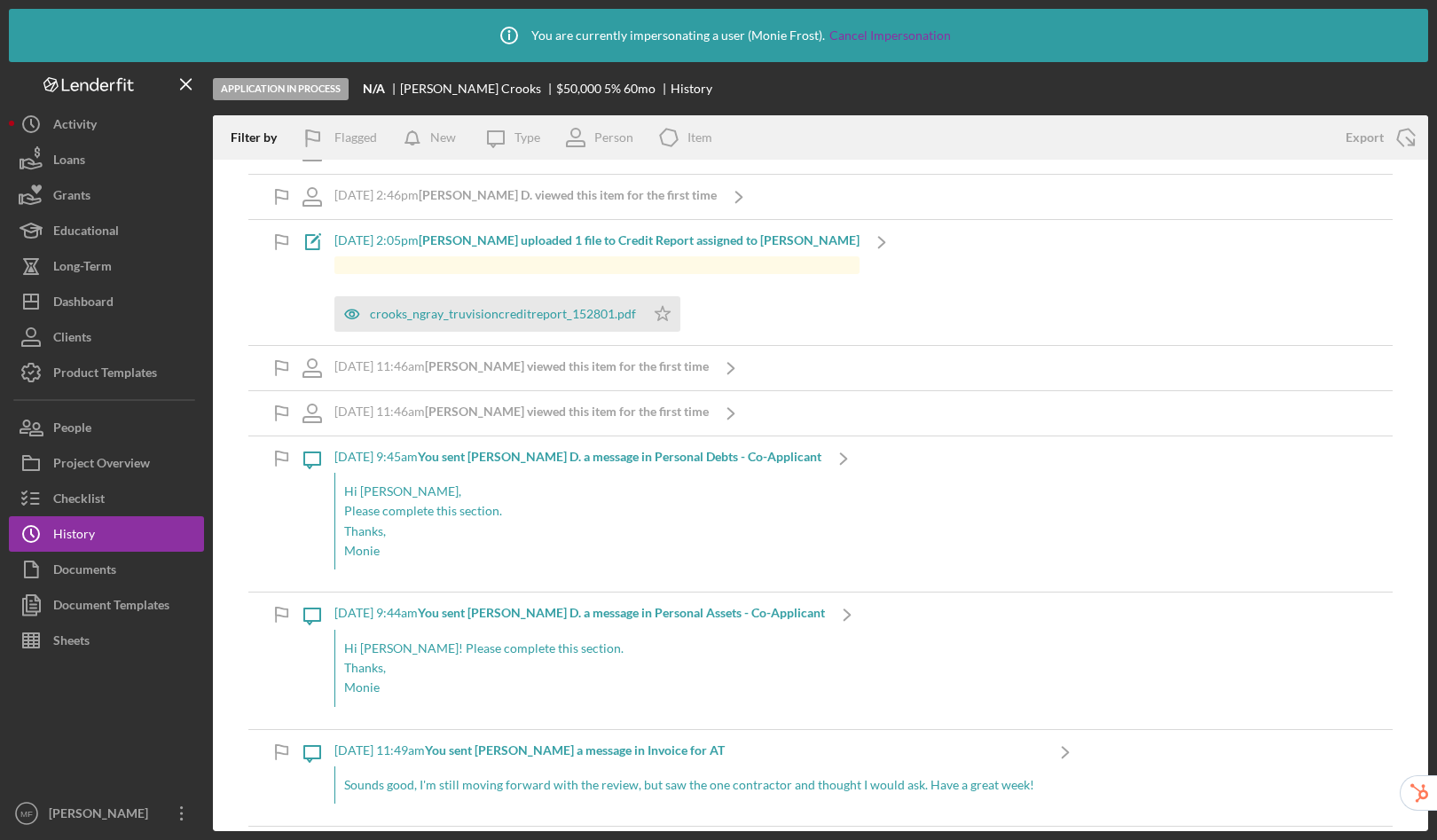
scroll to position [2289, 0]
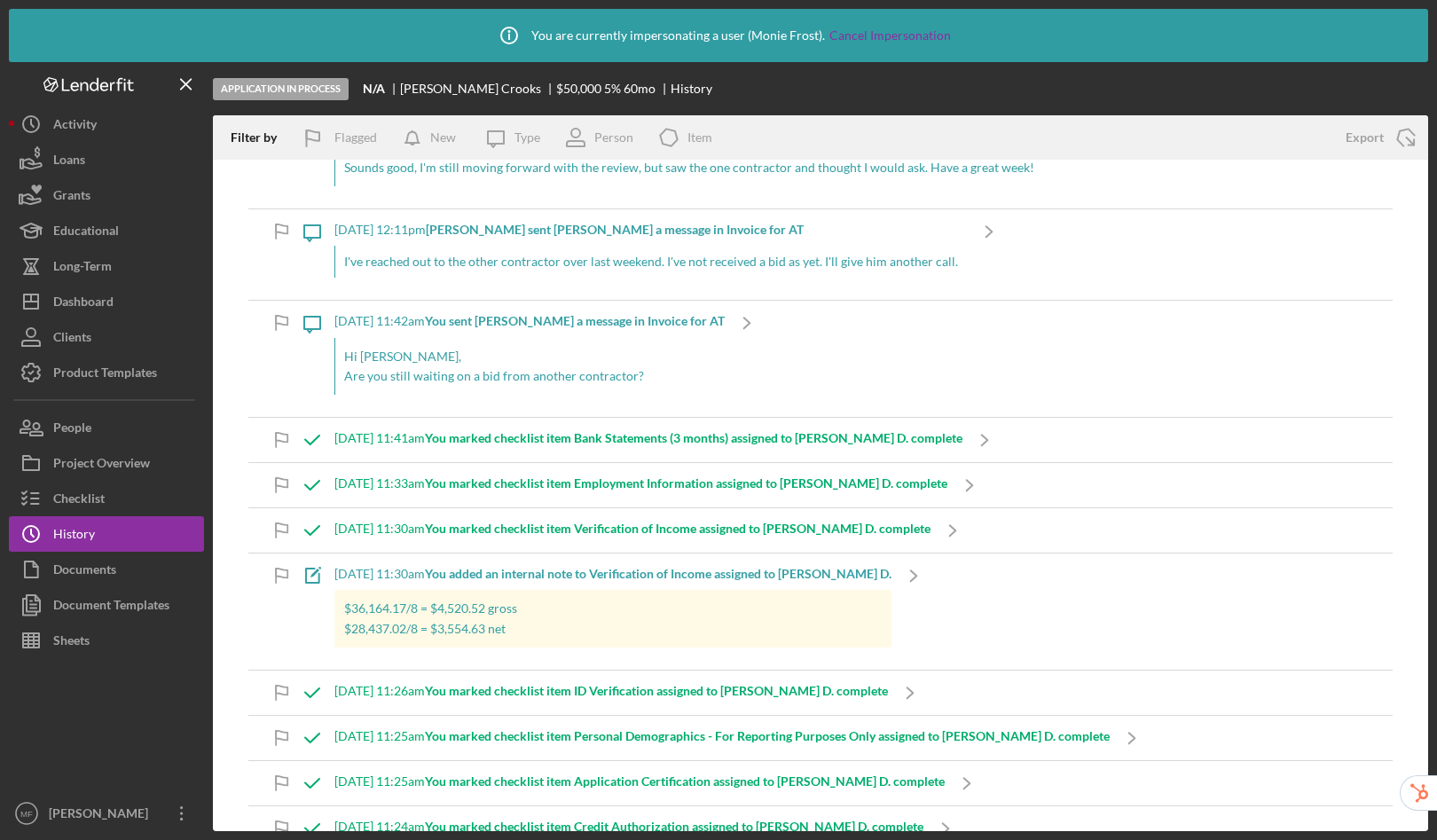
click at [9, 516] on button "Icon/History History" at bounding box center [106, 534] width 195 height 36
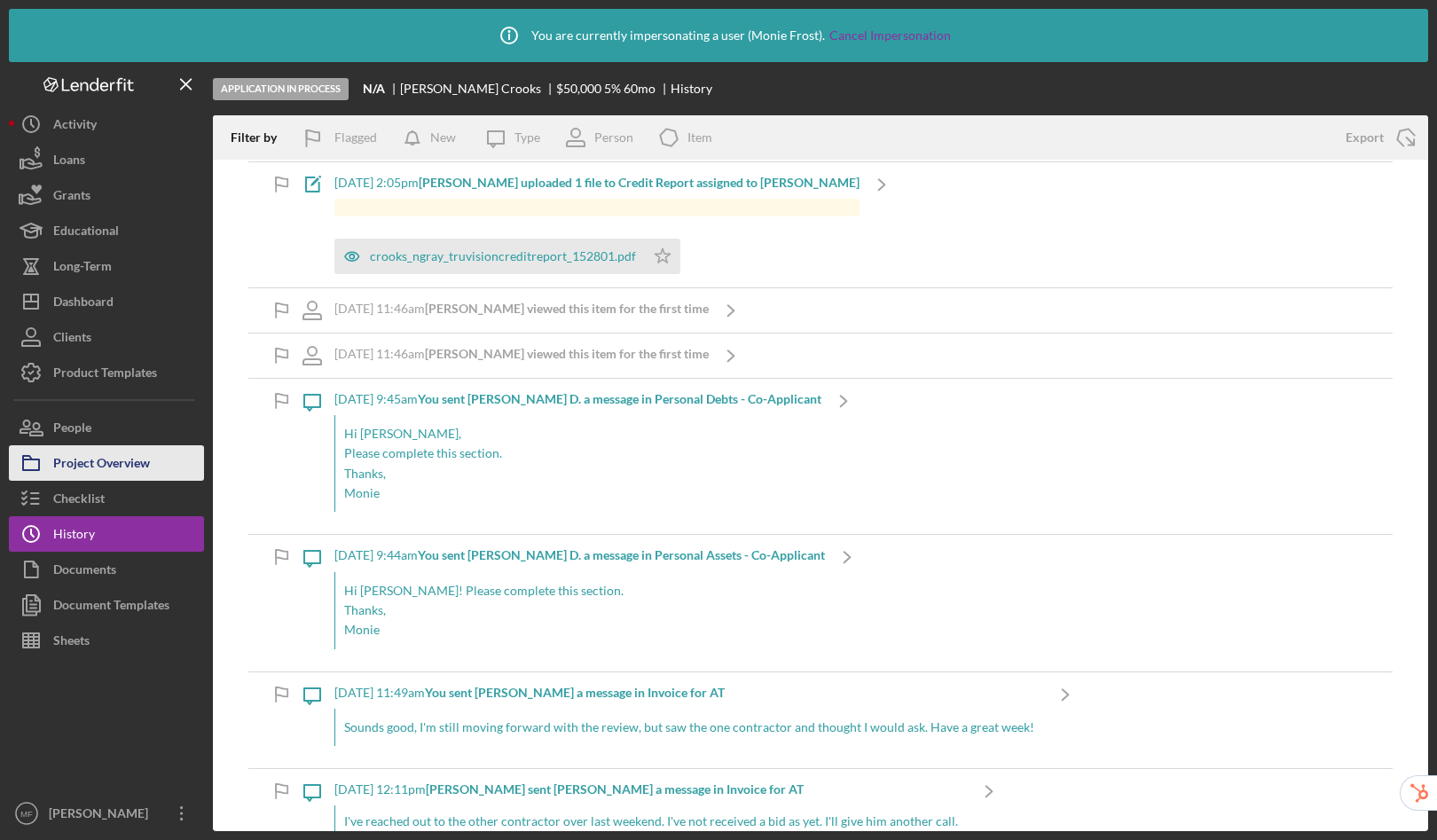
scroll to position [1711, 0]
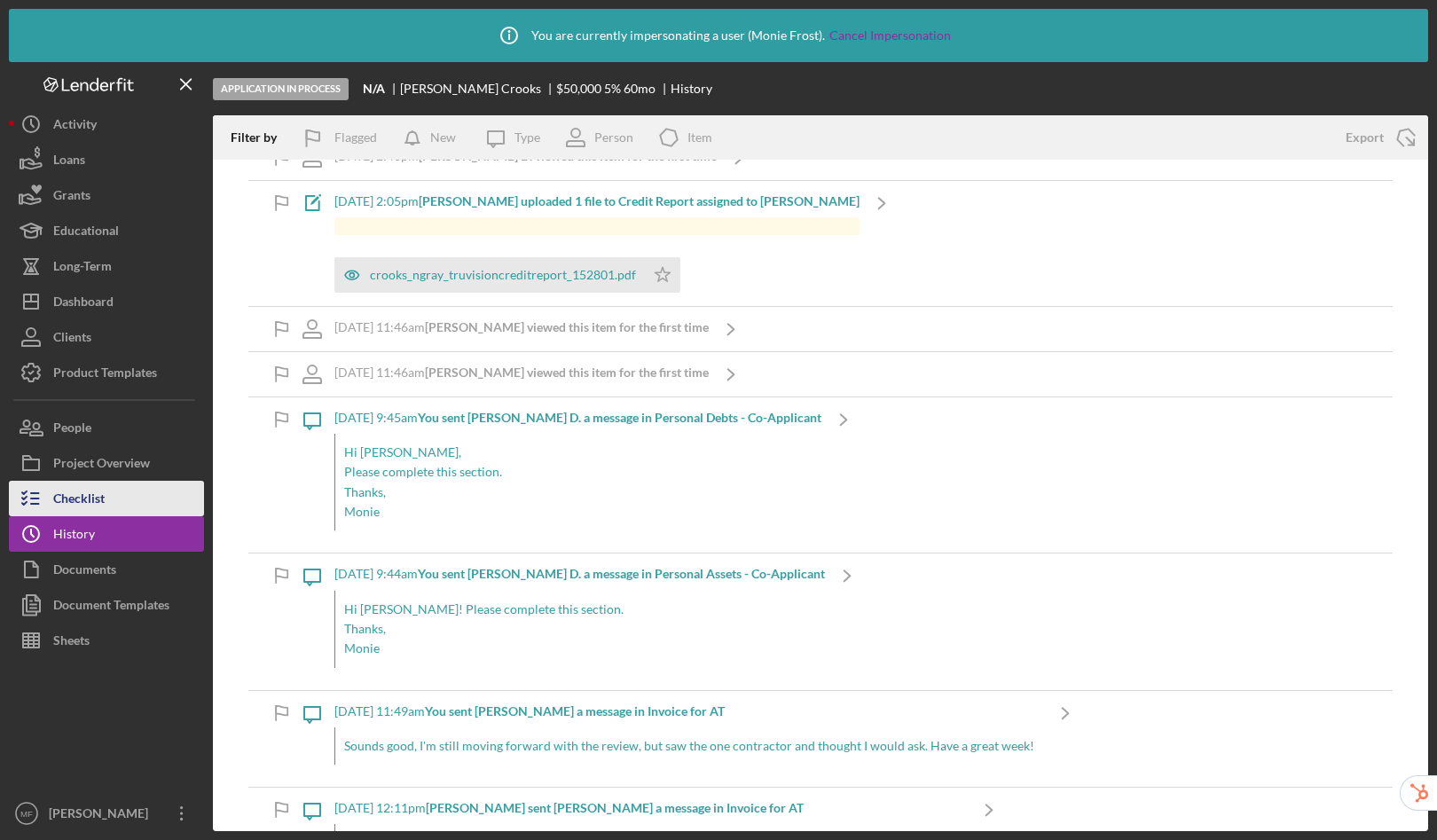
click at [136, 504] on button "Checklist" at bounding box center [106, 499] width 195 height 36
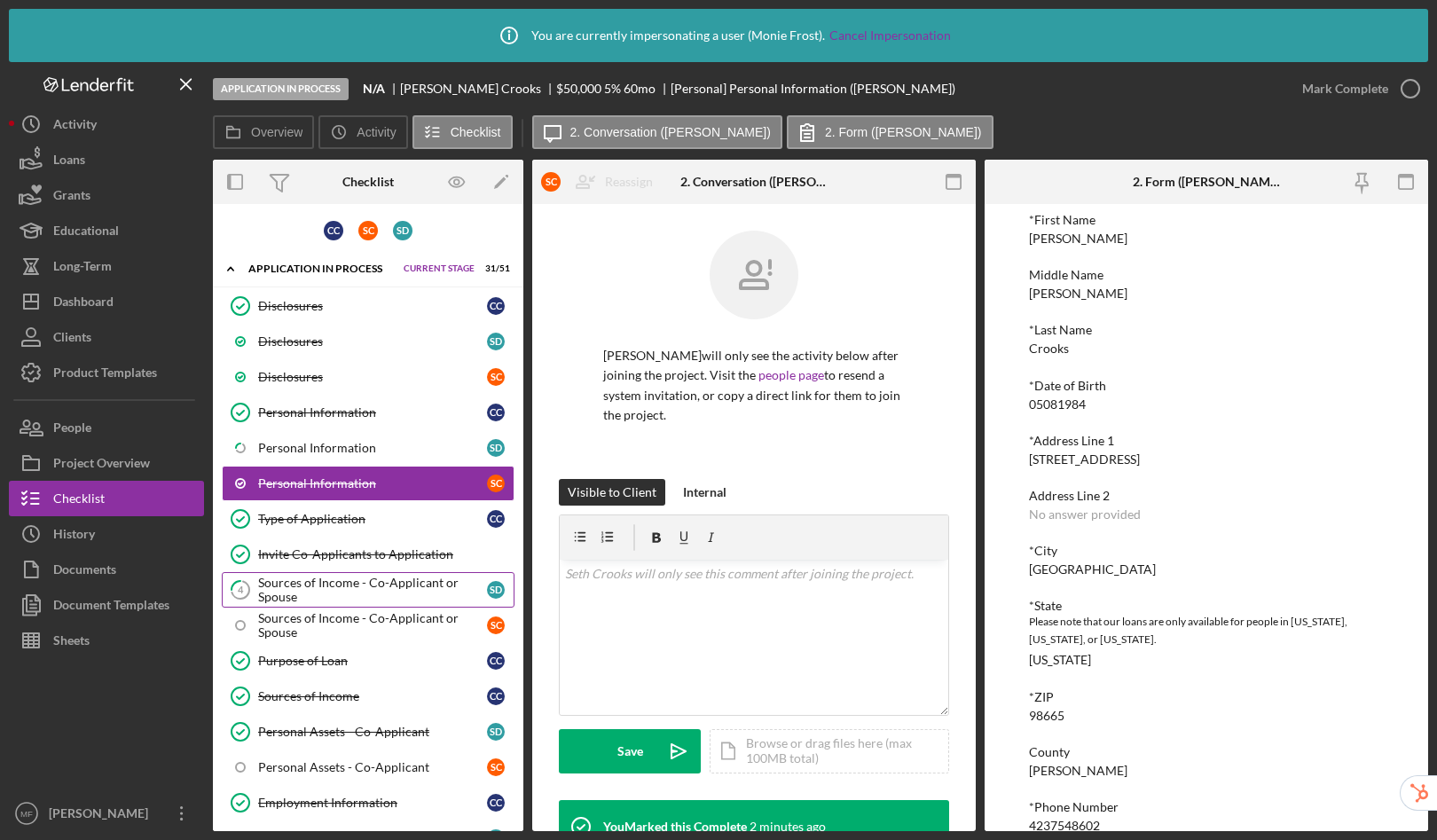
click at [328, 591] on div "Sources of Income - Co-Applicant or Spouse" at bounding box center [372, 590] width 229 height 29
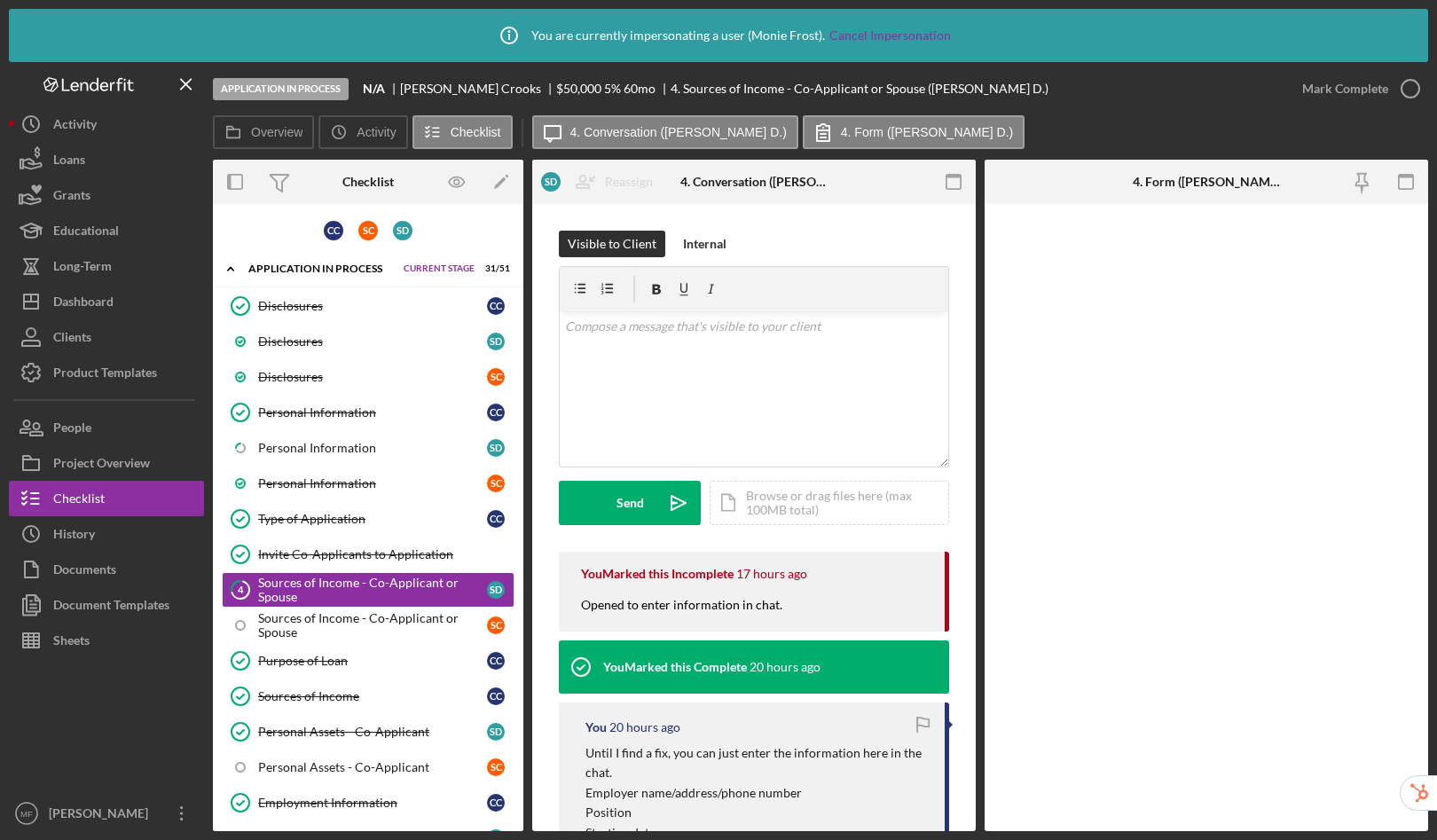
scroll to position [133, 0]
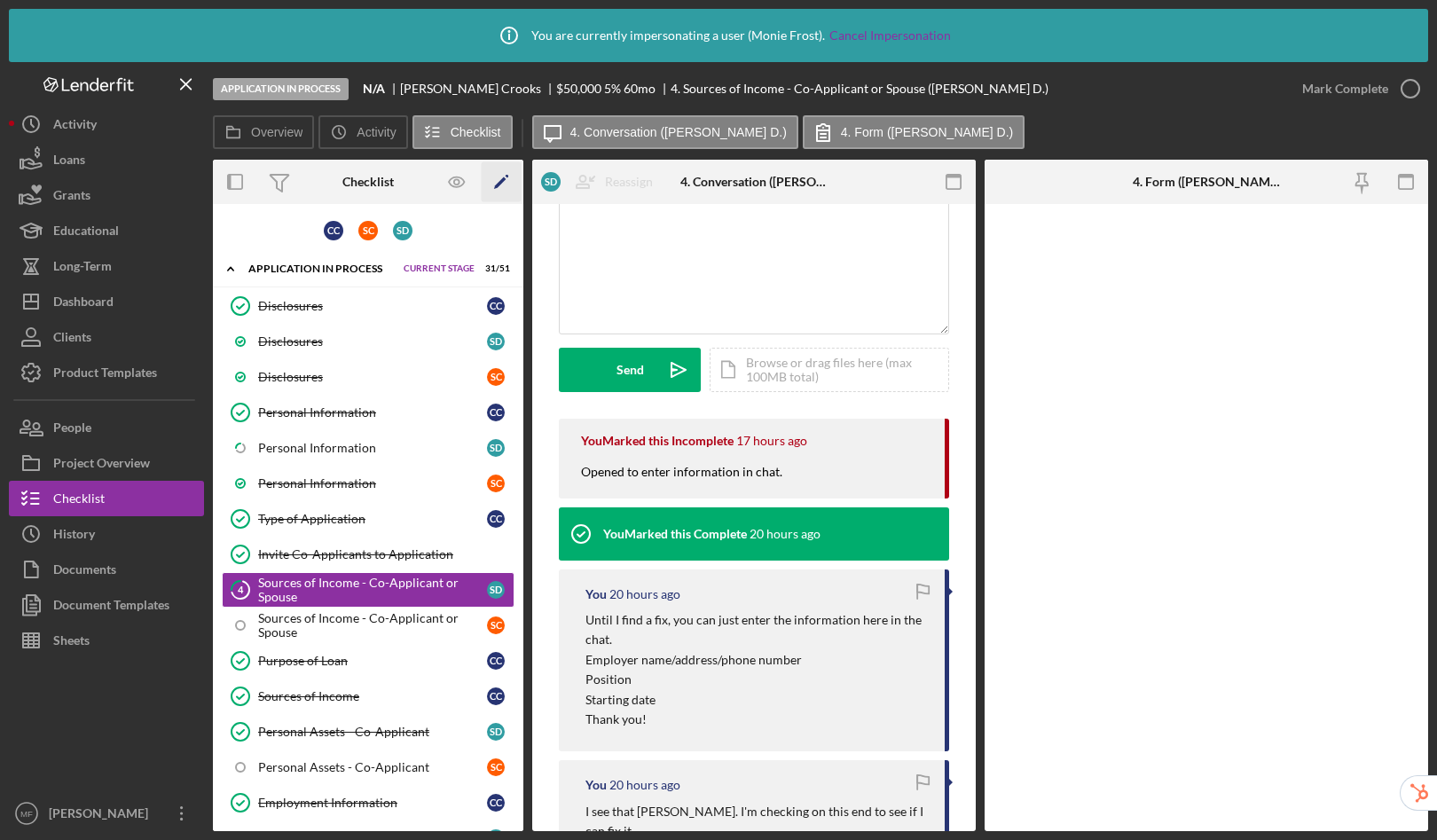
click at [497, 189] on icon "Icon/Edit" at bounding box center [502, 182] width 40 height 40
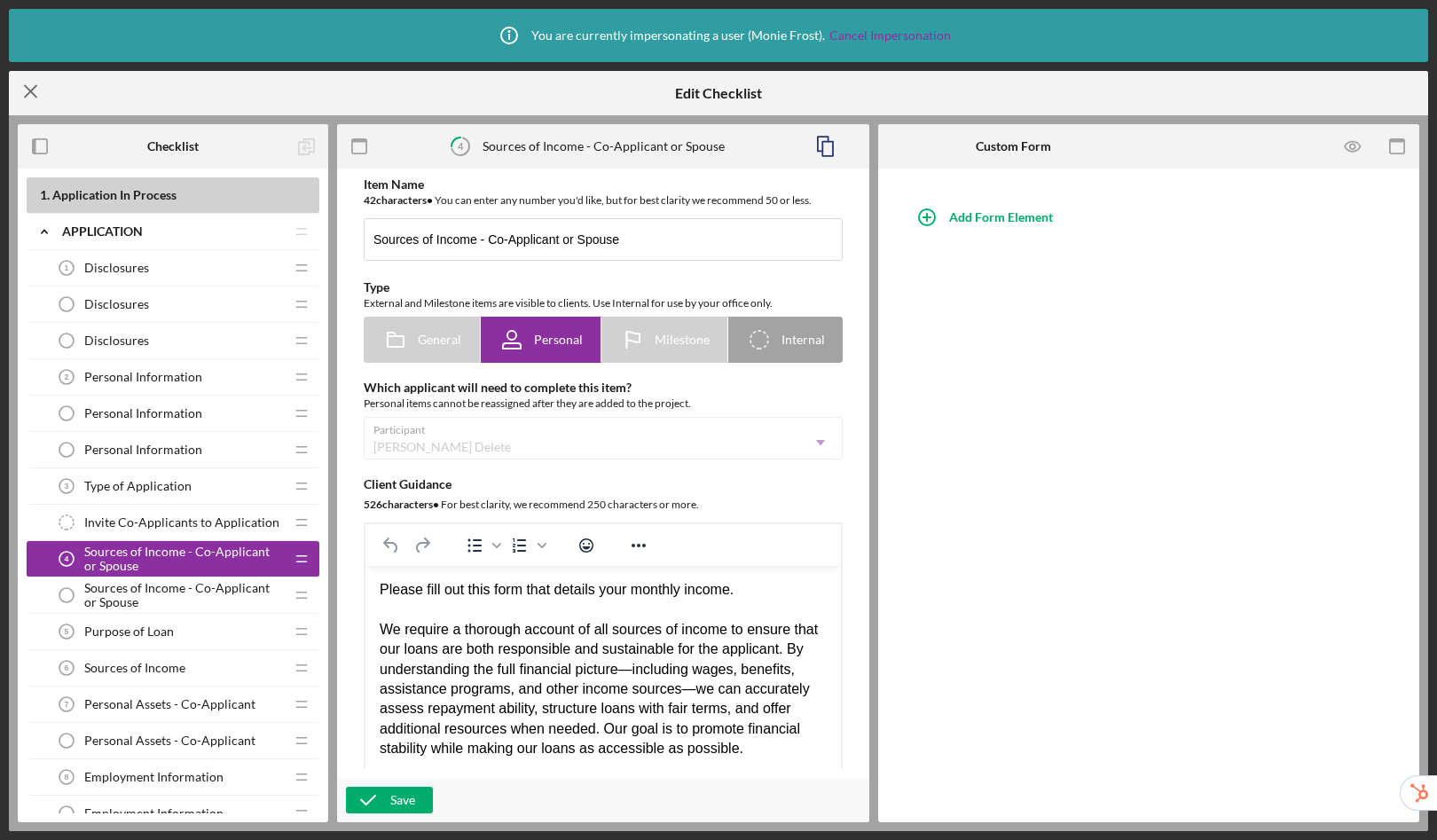
click at [32, 91] on icon "Icon/Menu Close" at bounding box center [31, 91] width 45 height 45
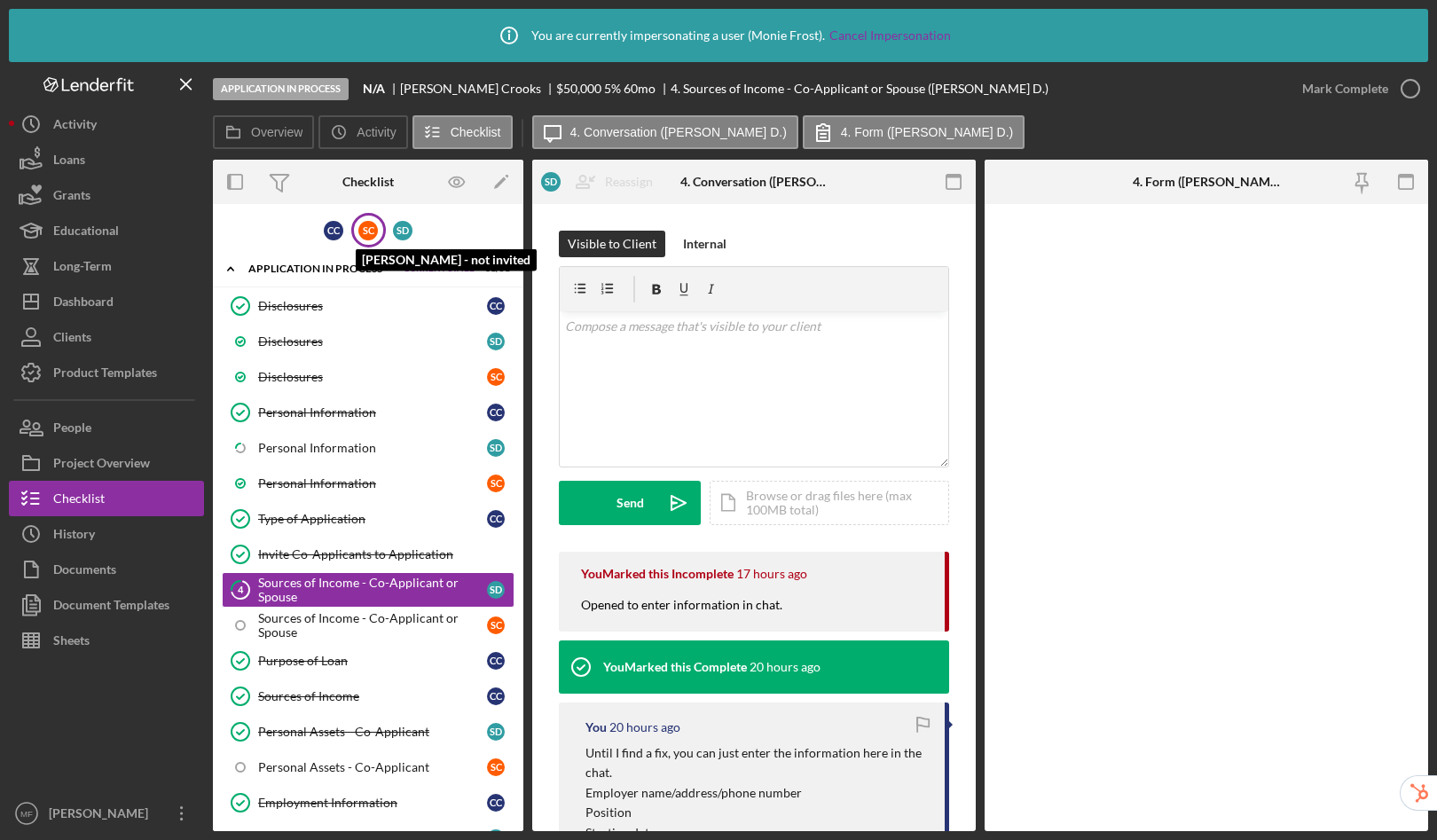
click at [367, 231] on div "S C" at bounding box center [368, 231] width 20 height 20
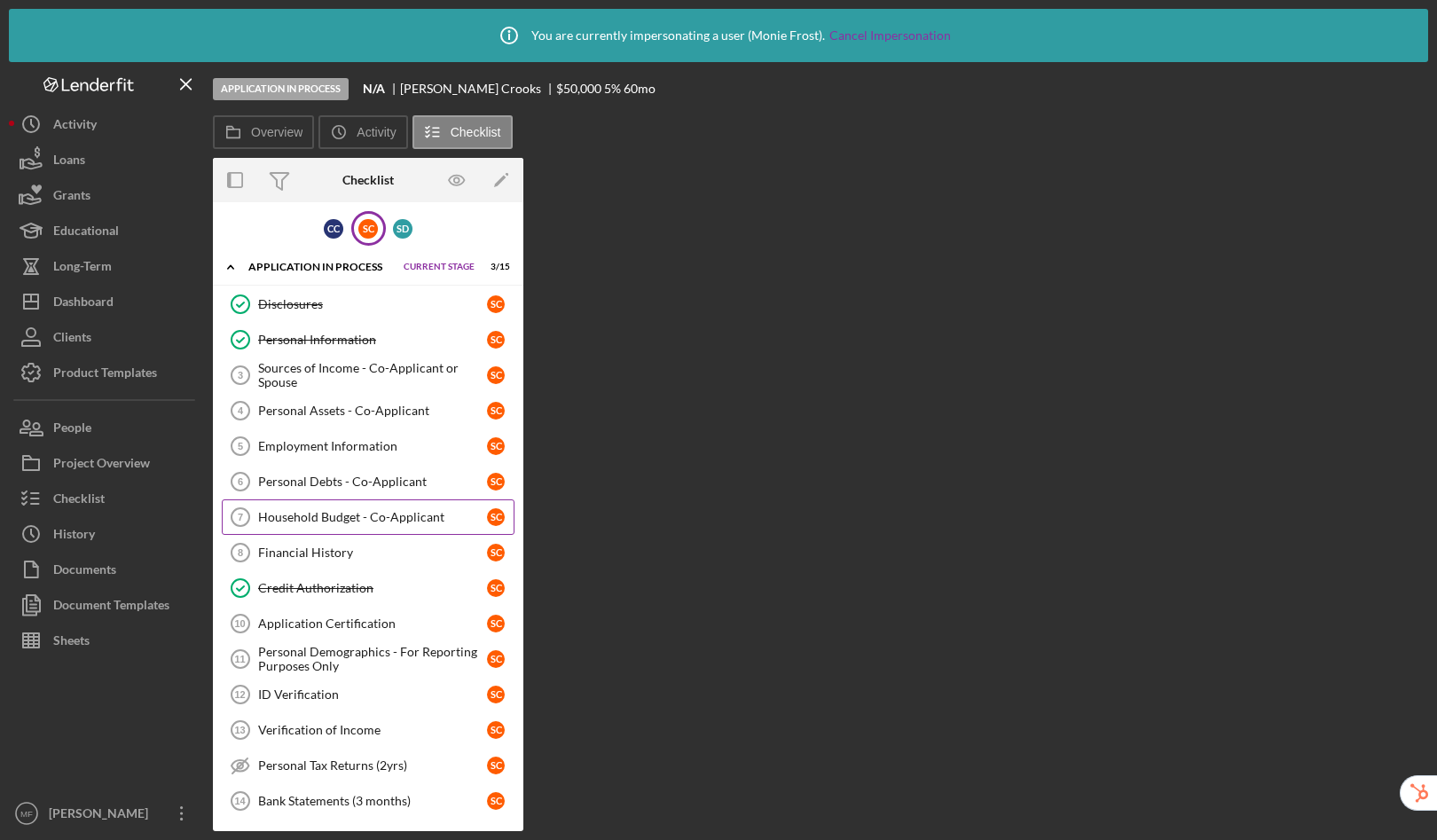
click at [367, 518] on div "Household Budget - Co-Applicant" at bounding box center [372, 517] width 229 height 14
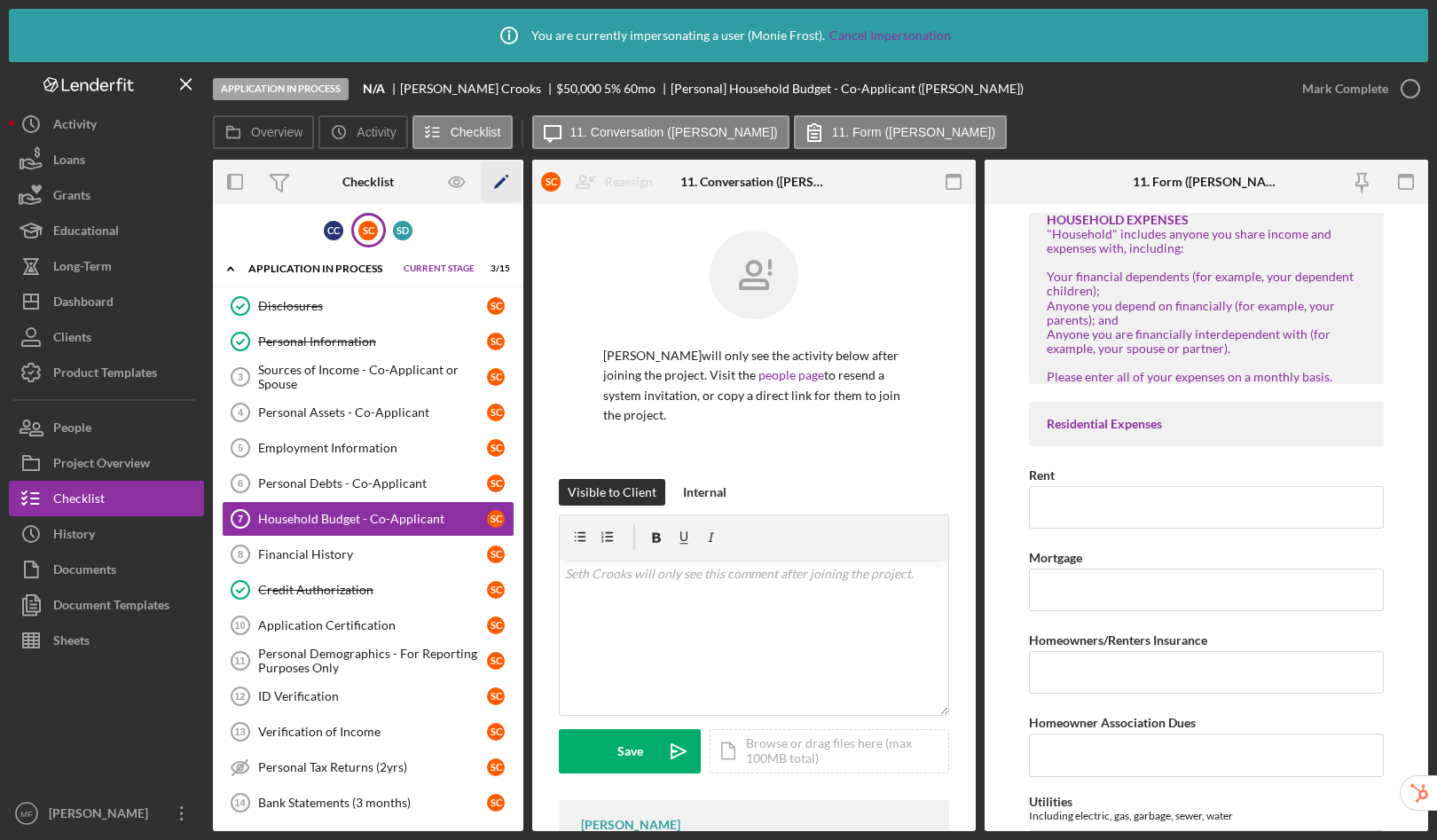
click at [497, 186] on polygon "button" at bounding box center [500, 183] width 13 height 13
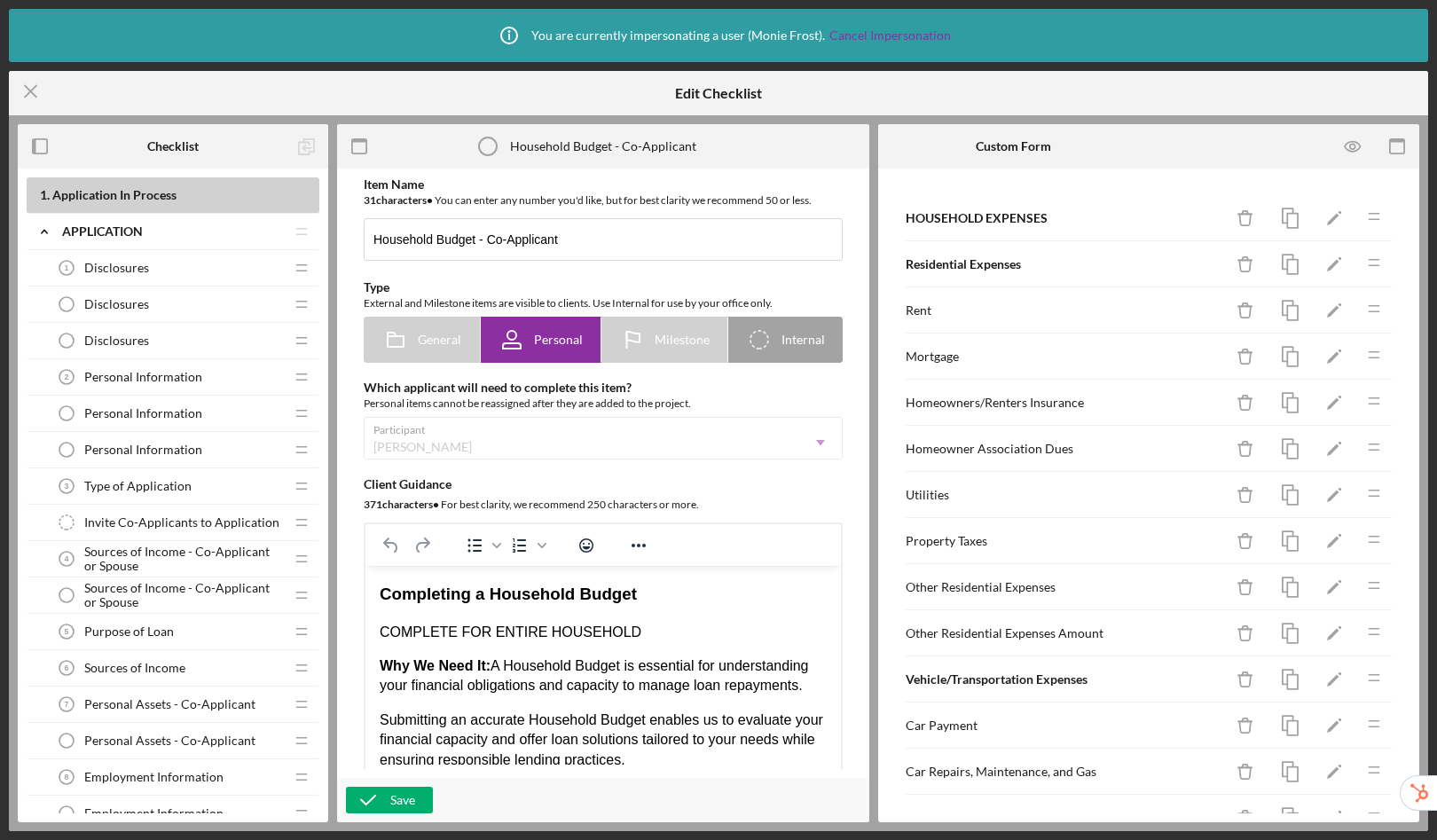
click at [811, 445] on div "Participant Seth Crooks Icon/Dropdown Arrow" at bounding box center [604, 437] width 479 height 43
click at [812, 451] on div "Participant Seth Crooks Icon/Dropdown Arrow" at bounding box center [604, 437] width 479 height 43
click at [26, 93] on icon "Icon/Menu Close" at bounding box center [31, 91] width 45 height 45
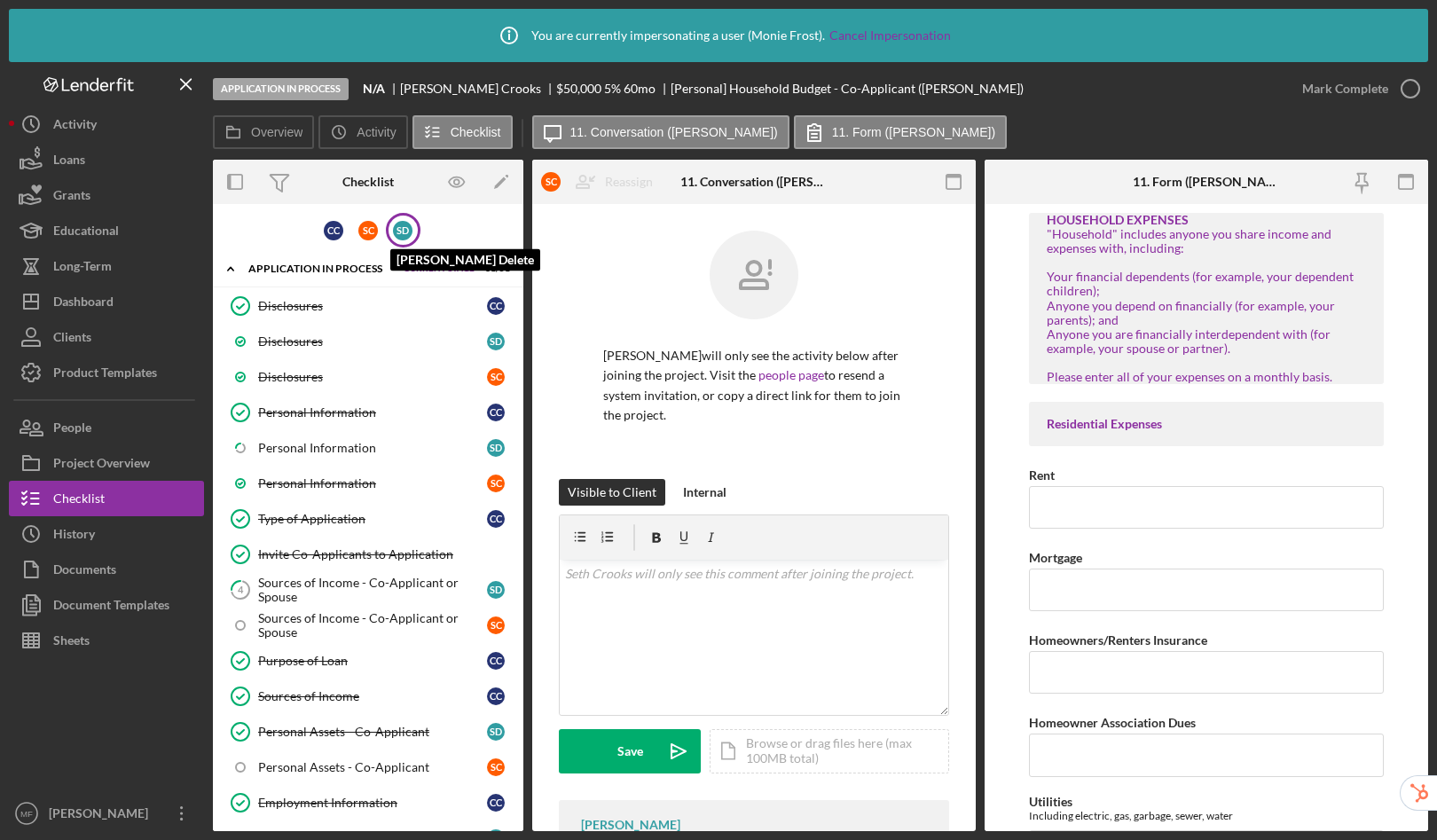
click at [402, 229] on div "S D" at bounding box center [403, 231] width 20 height 20
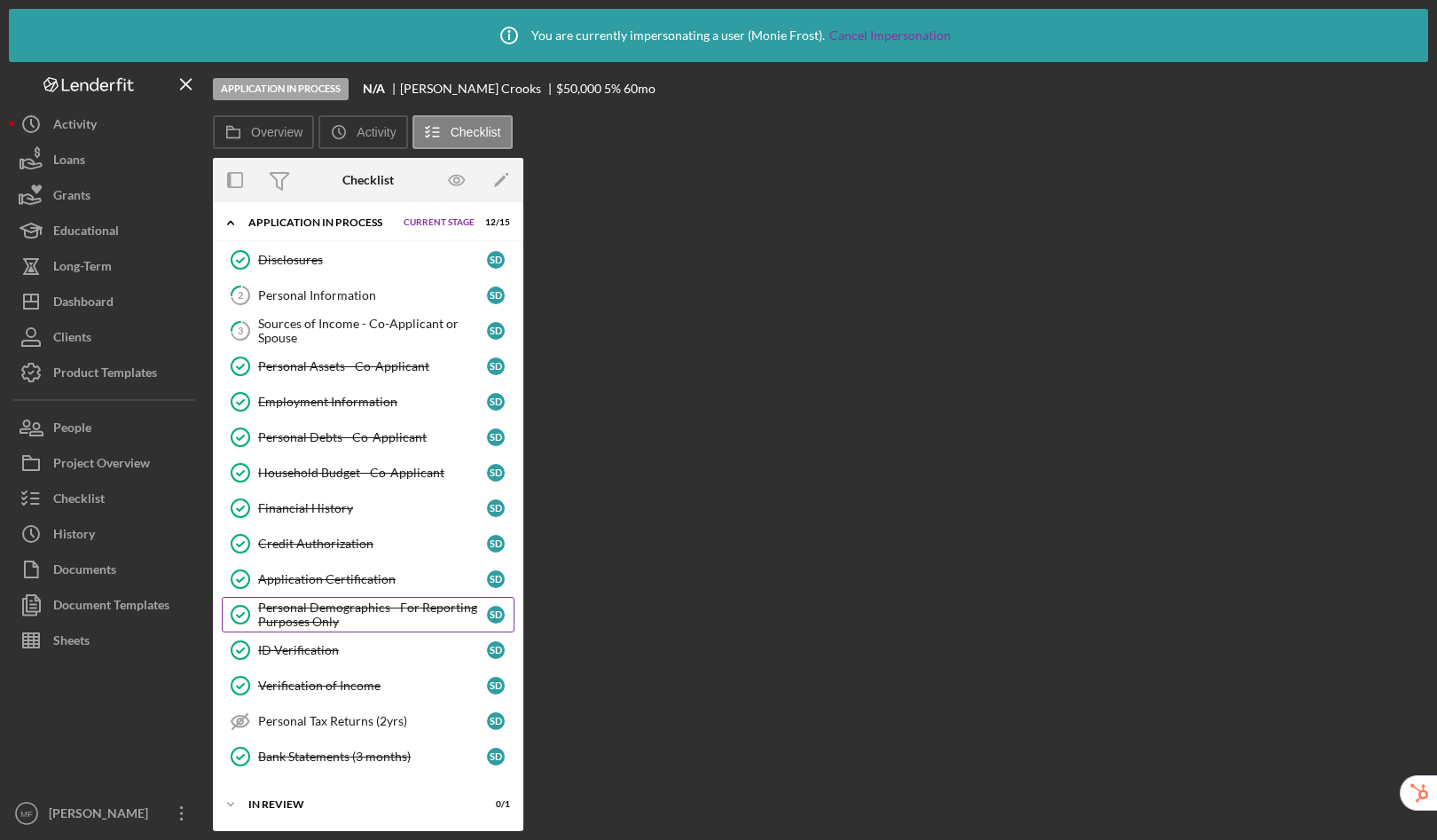
scroll to position [46, 0]
click at [376, 608] on div "Personal Demographics - For Reporting Purposes Only" at bounding box center [372, 613] width 229 height 29
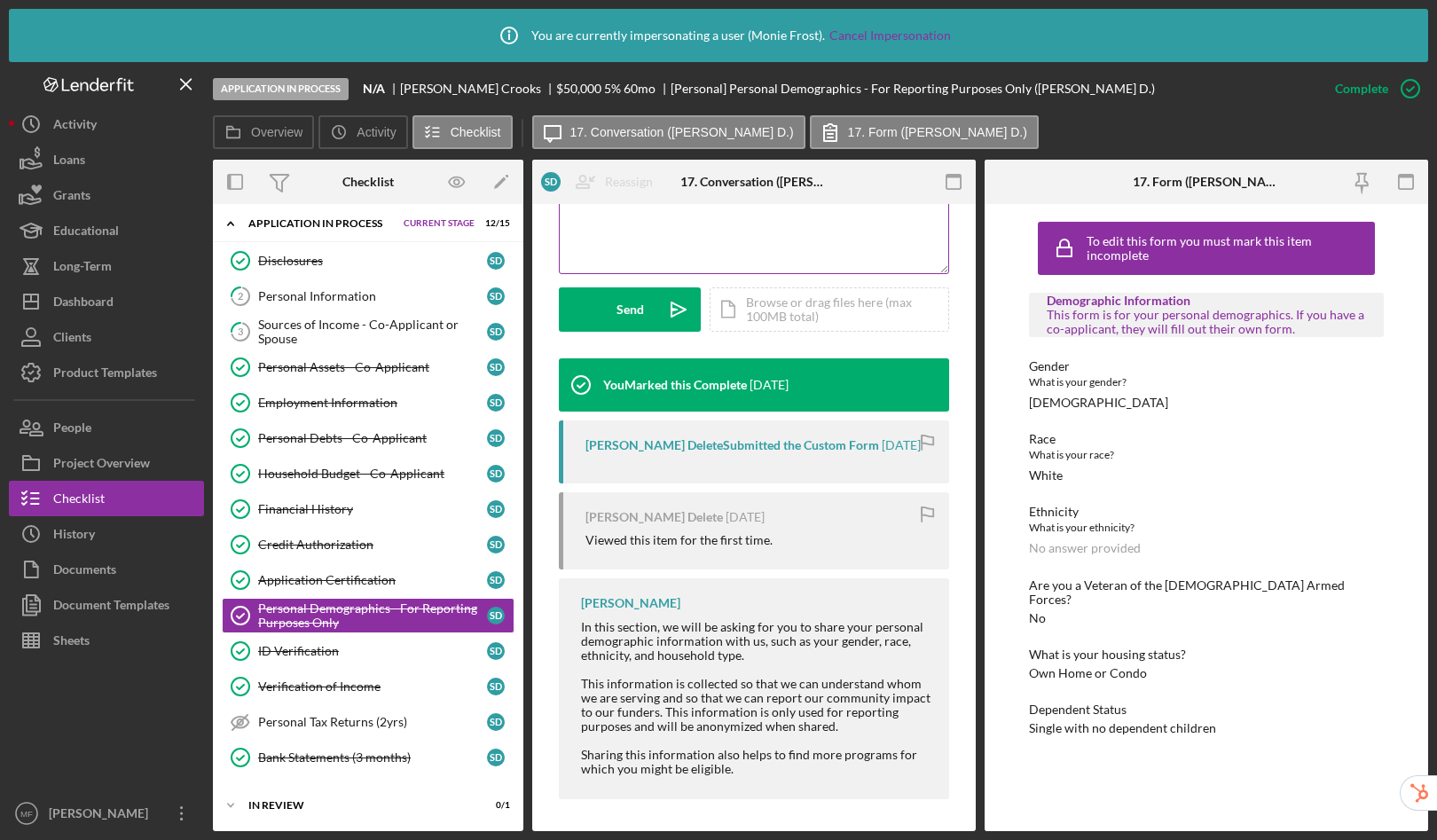
scroll to position [459, 0]
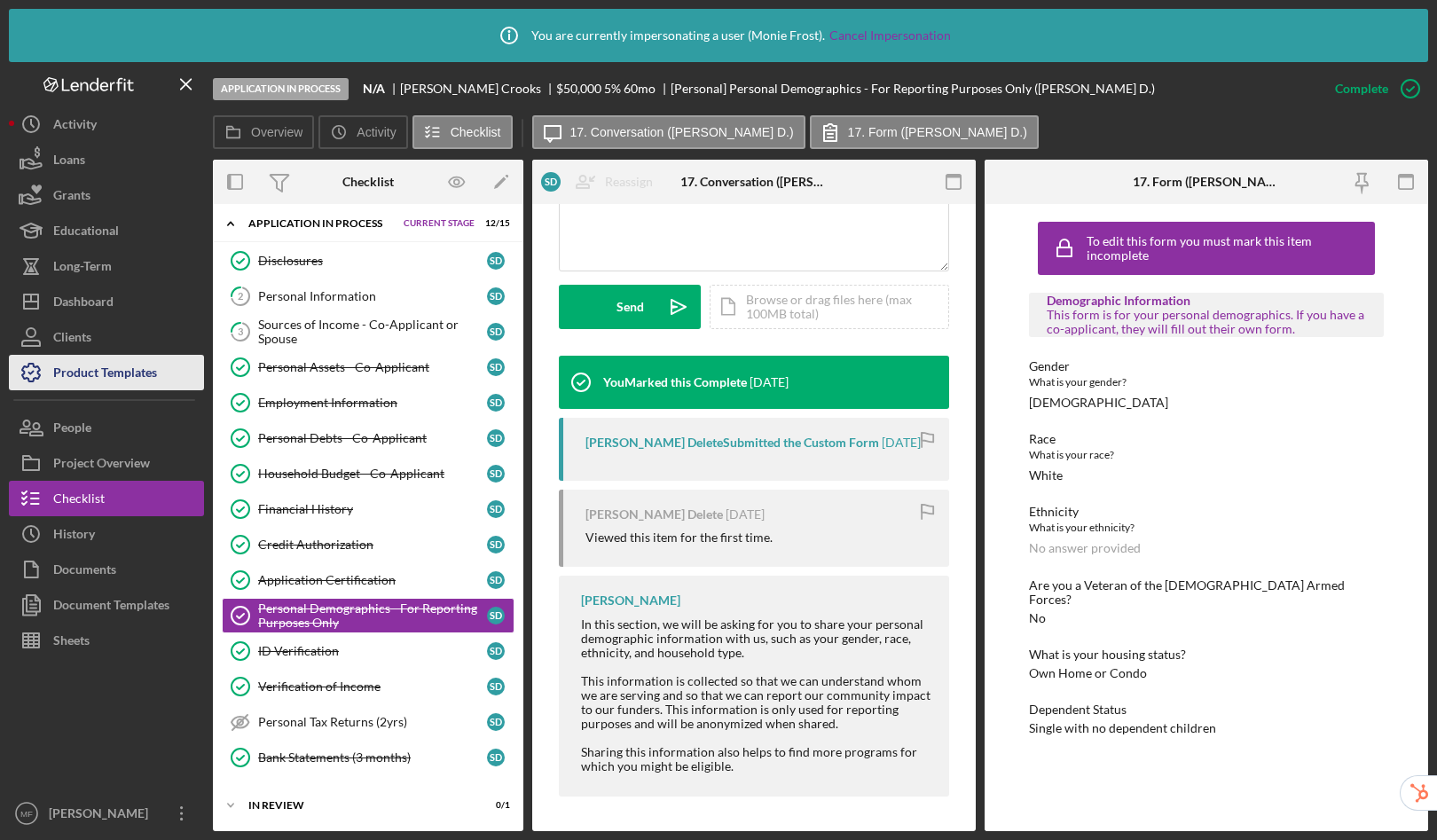
click at [81, 372] on div "Product Templates" at bounding box center [105, 375] width 104 height 40
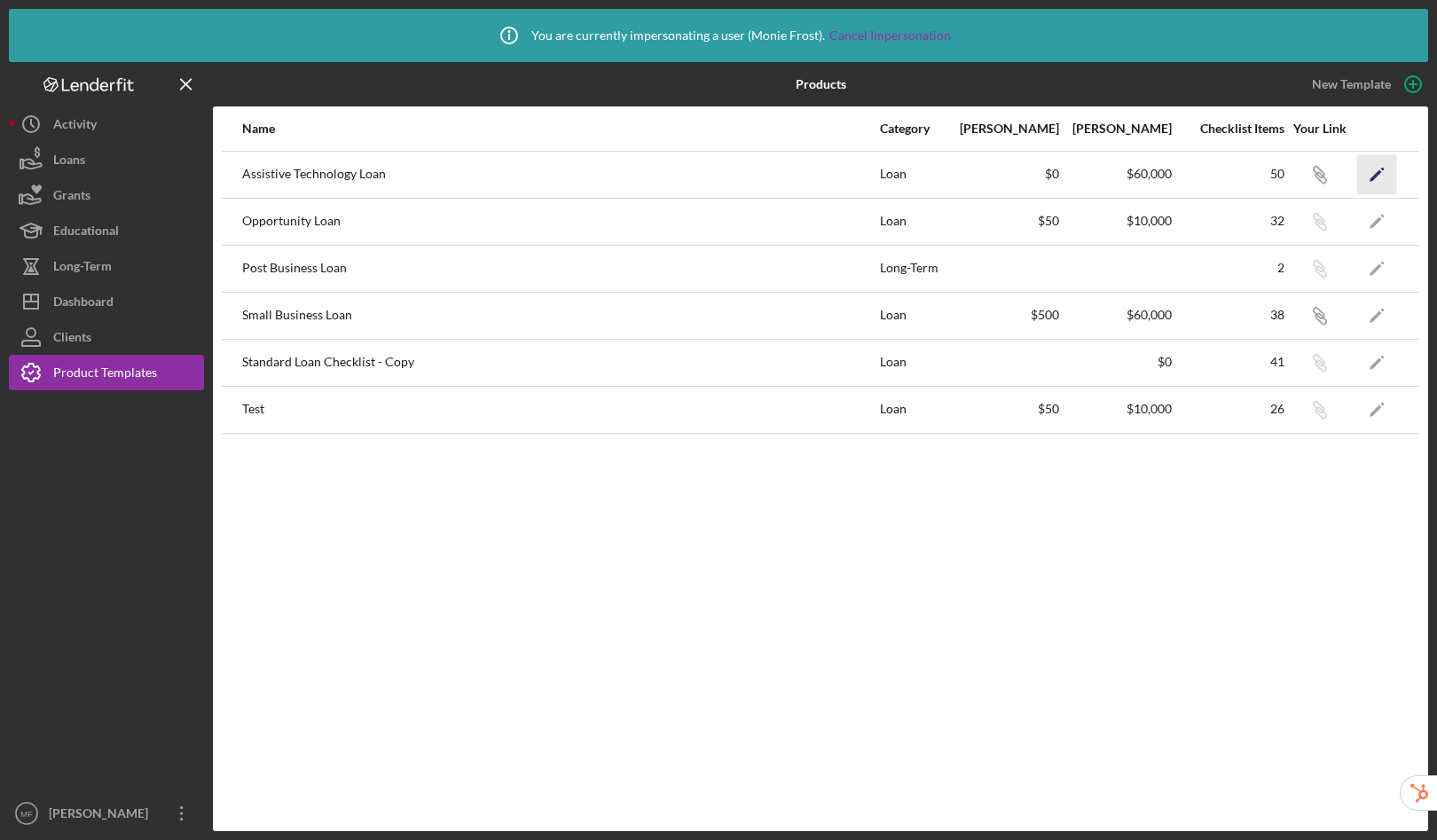
click at [1374, 170] on icon "Icon/Edit" at bounding box center [1378, 174] width 40 height 40
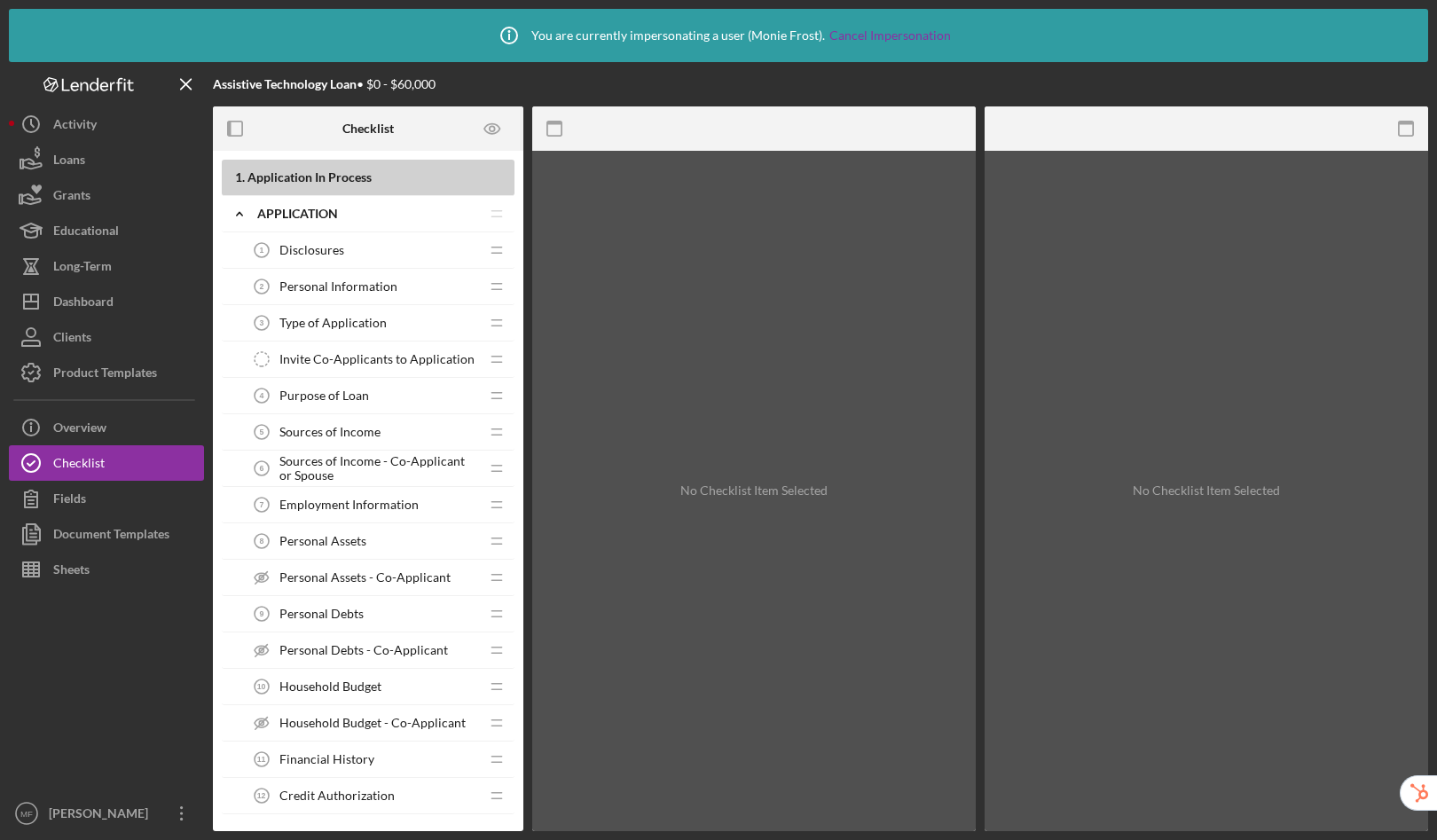
click at [376, 460] on span "Sources of Income - Co-Applicant or Spouse" at bounding box center [379, 468] width 200 height 29
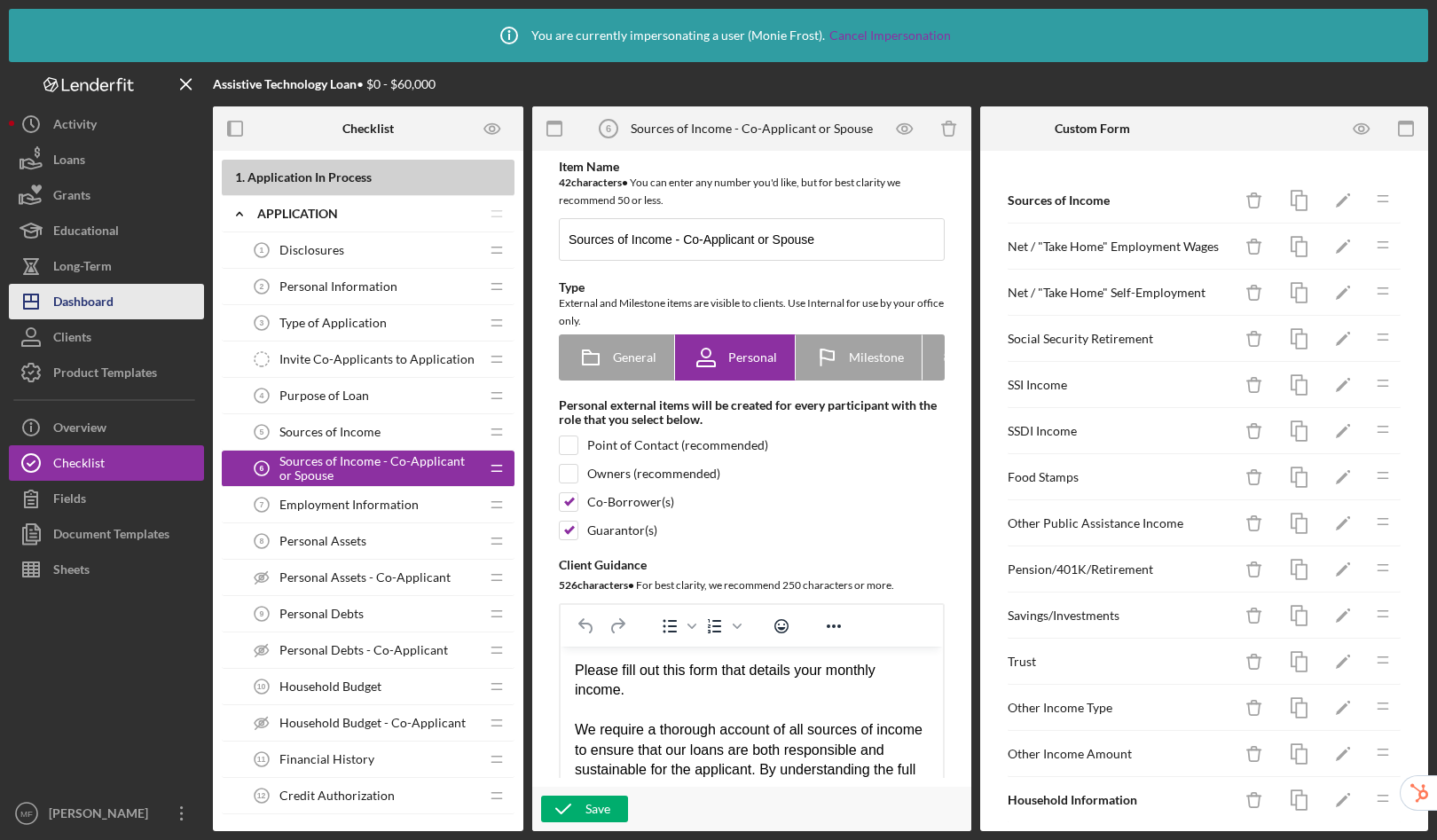
click at [110, 303] on div "Dashboard" at bounding box center [83, 304] width 60 height 40
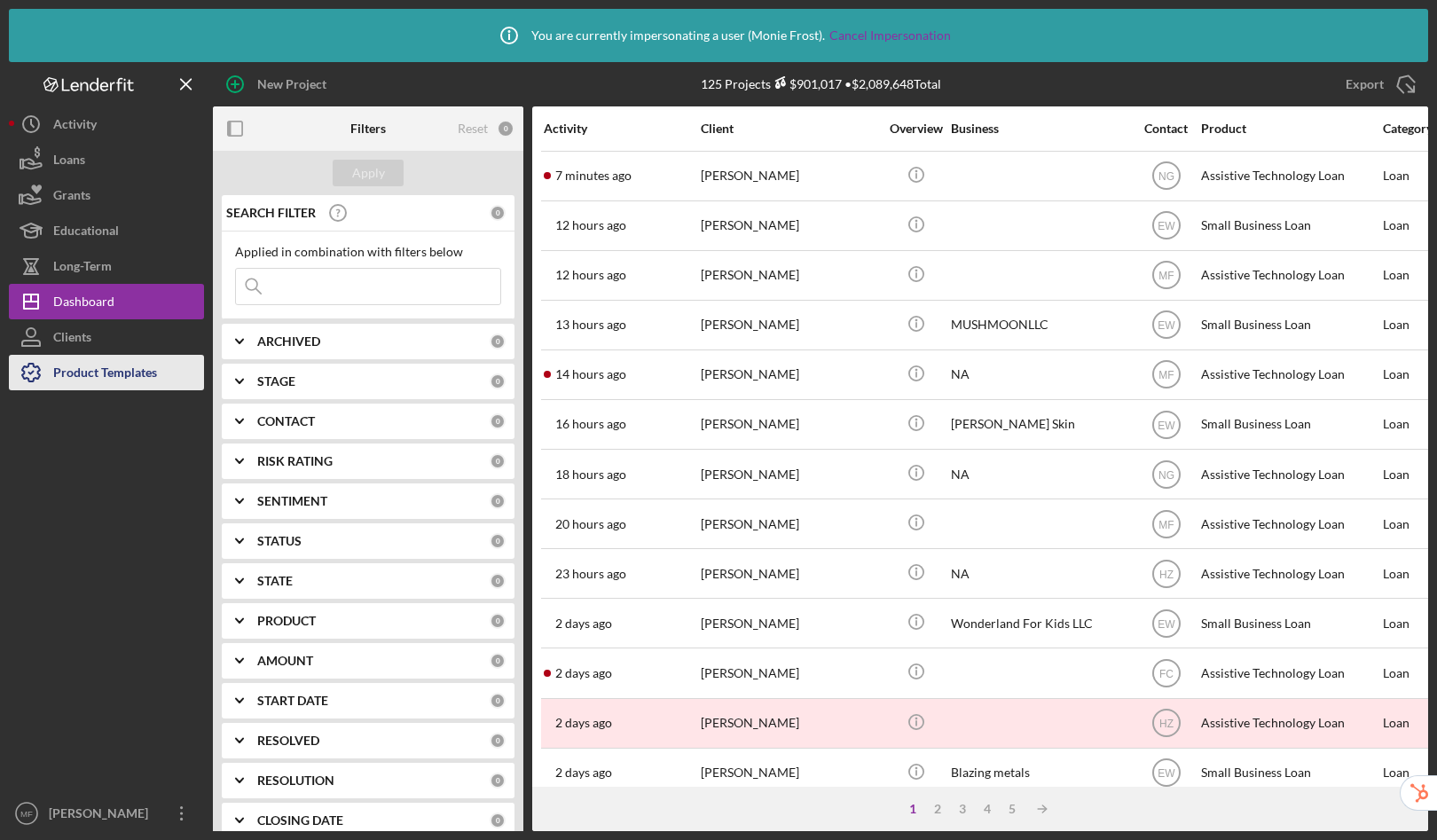
click at [108, 373] on div "Product Templates" at bounding box center [105, 375] width 104 height 40
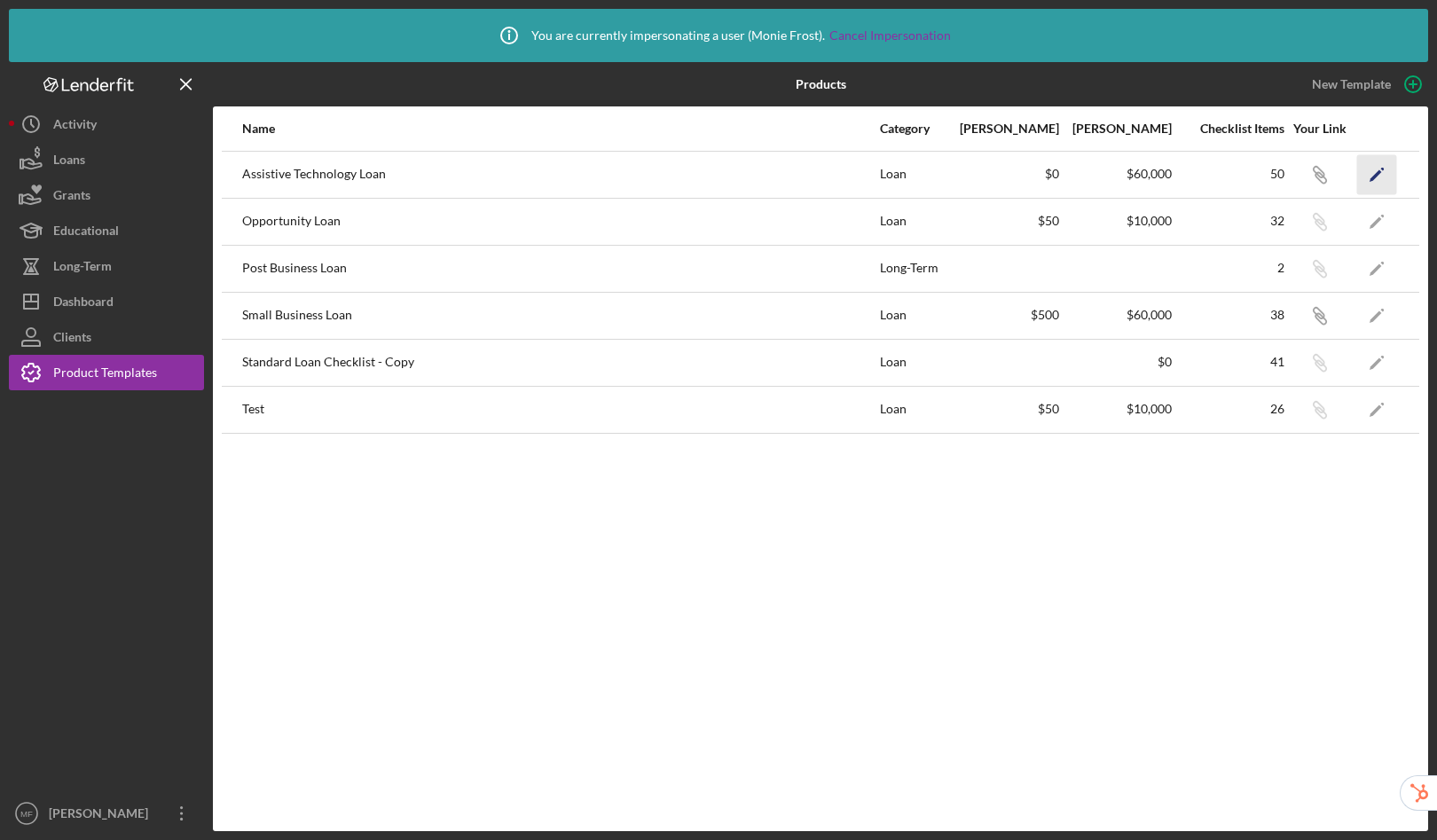
click at [1393, 176] on icon "Icon/Edit" at bounding box center [1378, 174] width 40 height 40
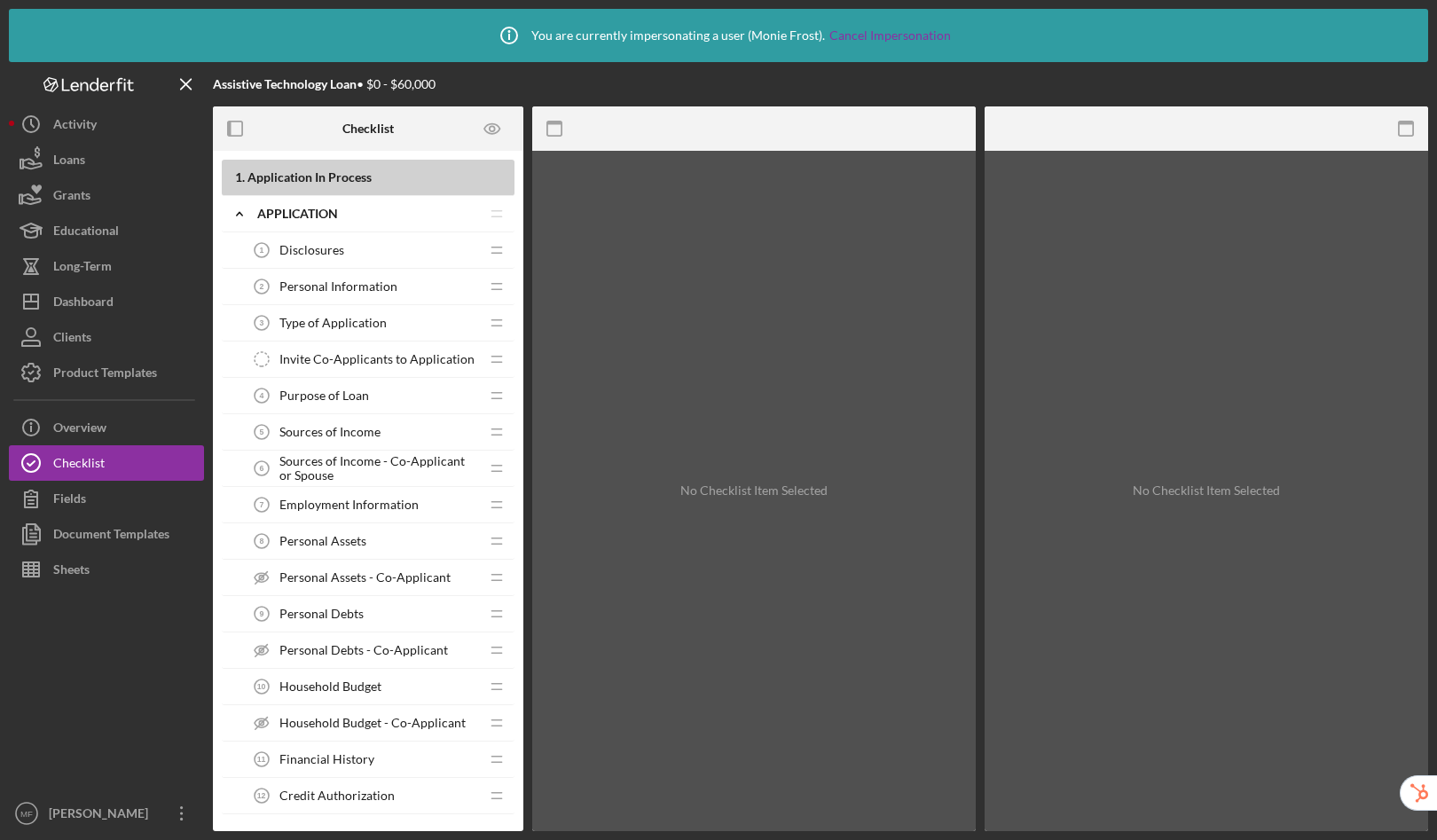
click at [397, 458] on span "Sources of Income - Co-Applicant or Spouse" at bounding box center [379, 468] width 200 height 29
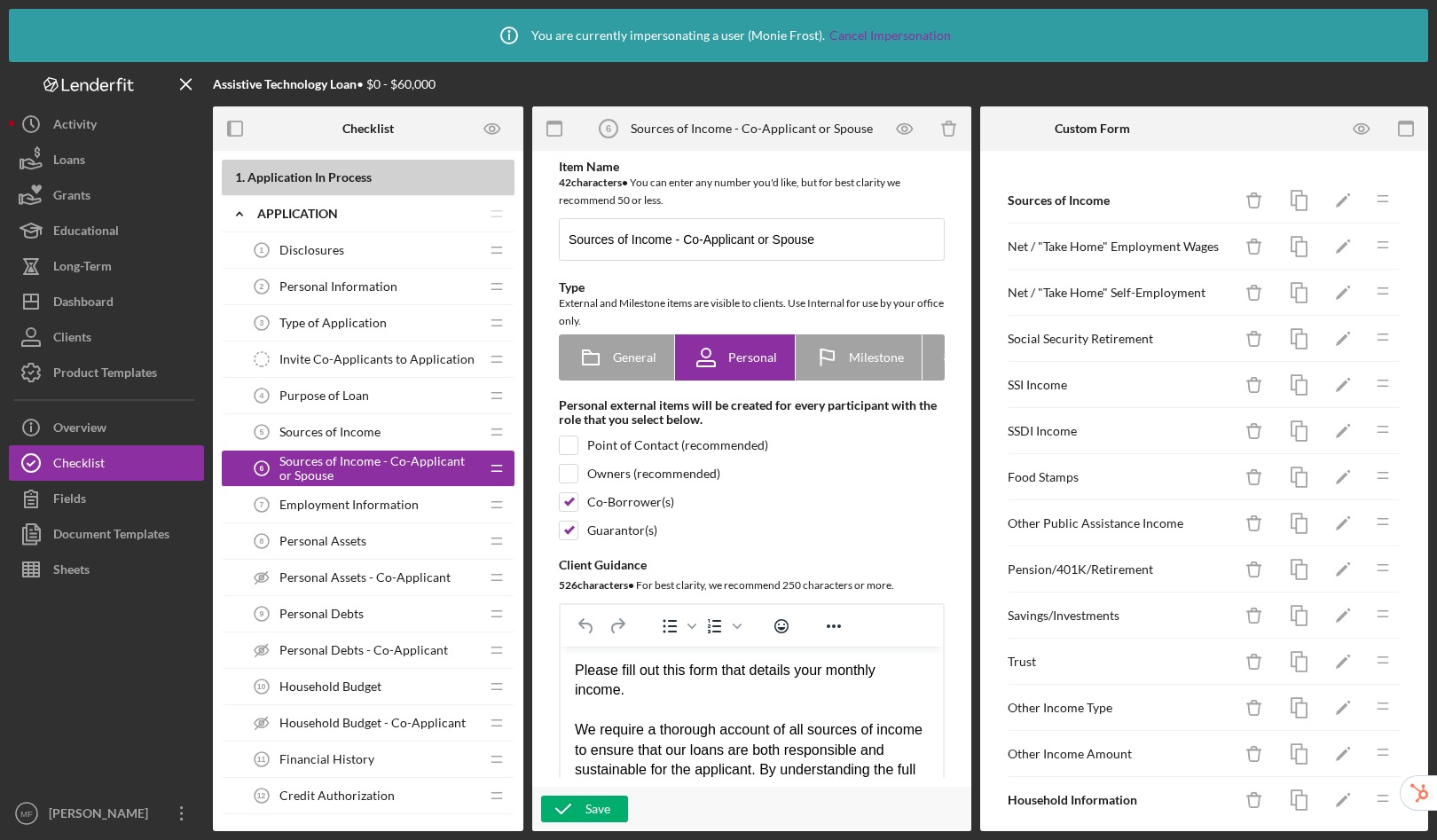
click at [418, 509] on div "Employment Information 7 Employment Information" at bounding box center [362, 505] width 236 height 36
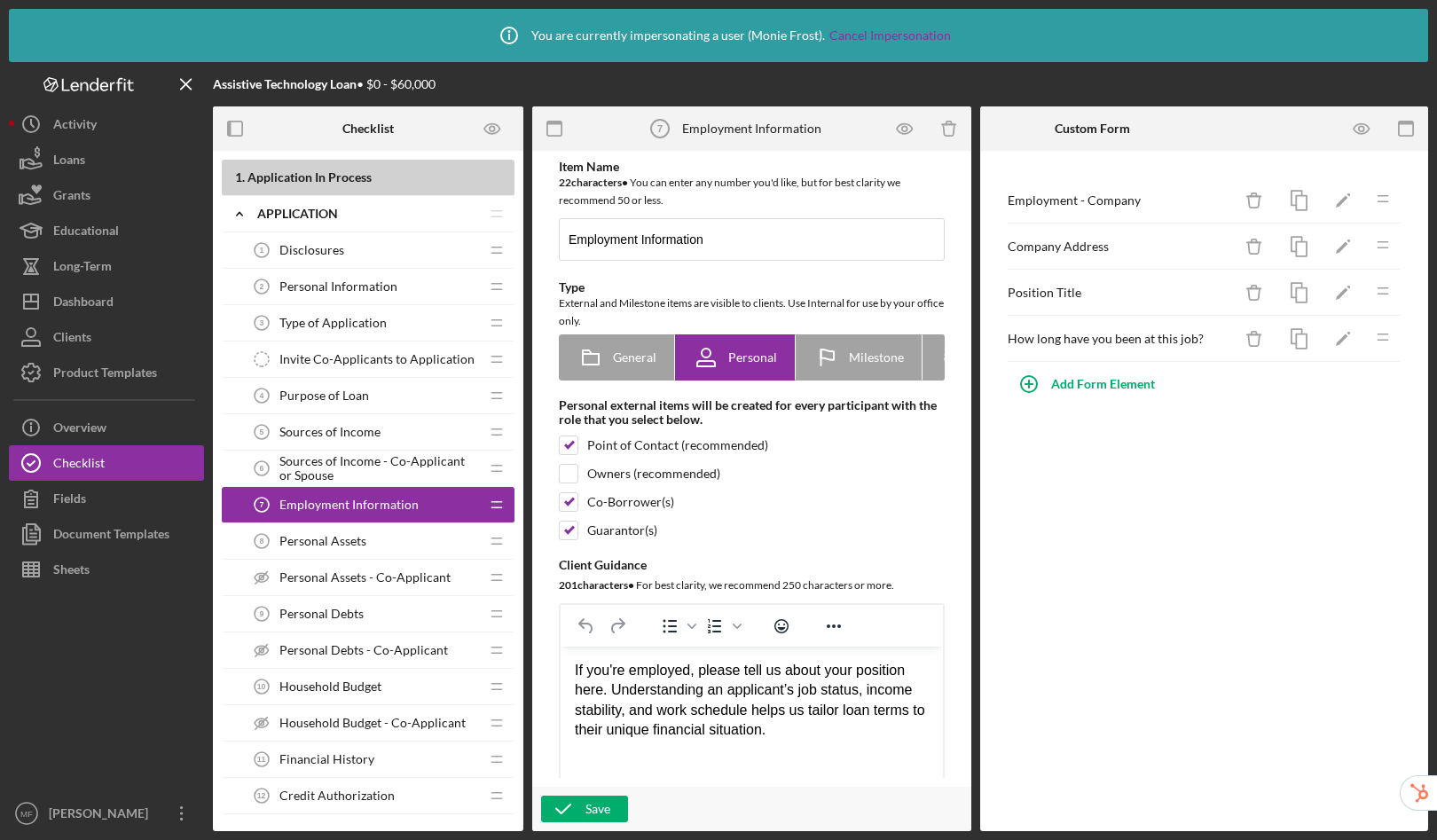
click at [357, 460] on span "Sources of Income - Co-Applicant or Spouse" at bounding box center [379, 468] width 200 height 29
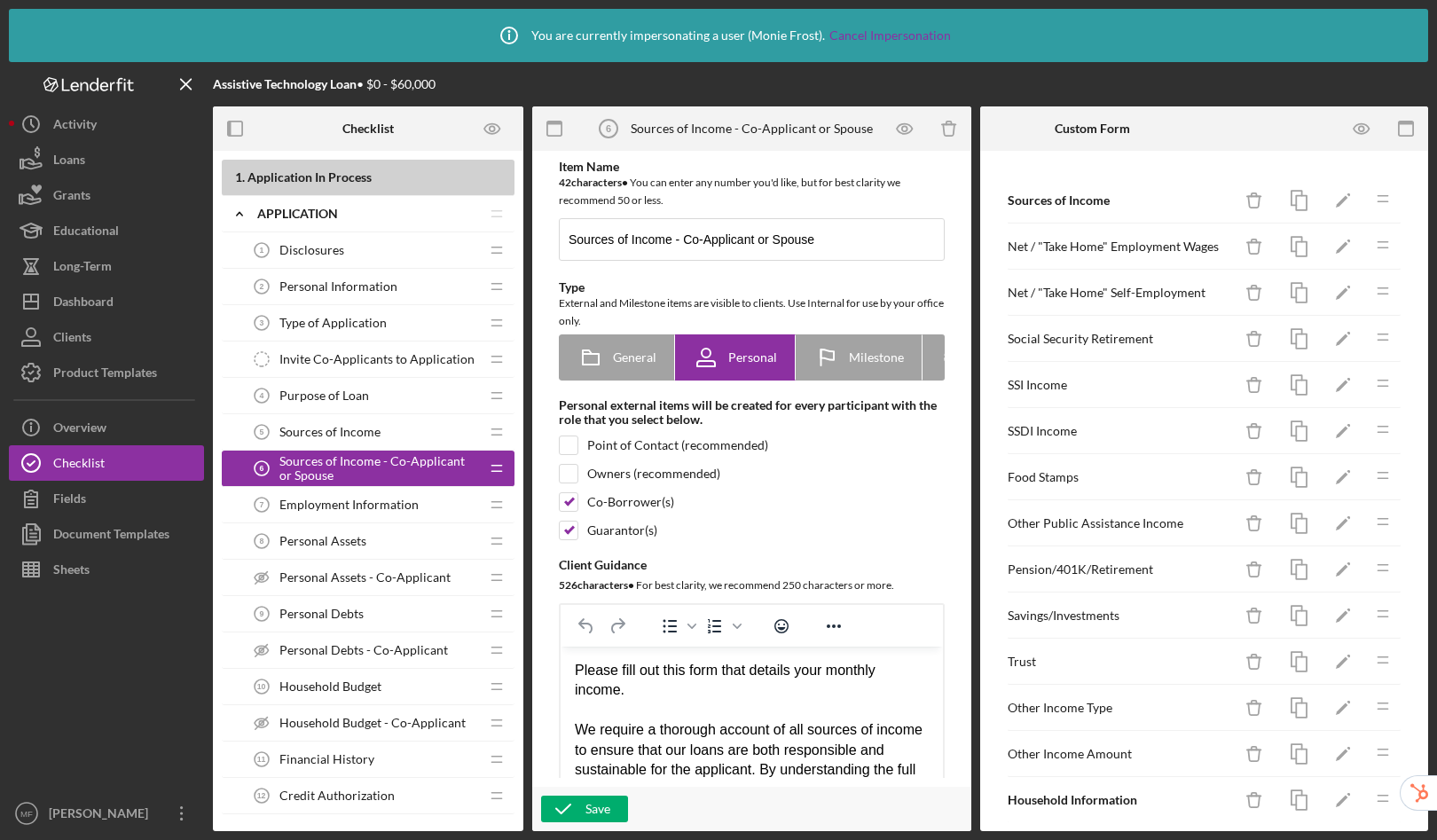
click at [418, 510] on div "Employment Information 7 Employment Information" at bounding box center [362, 505] width 236 height 36
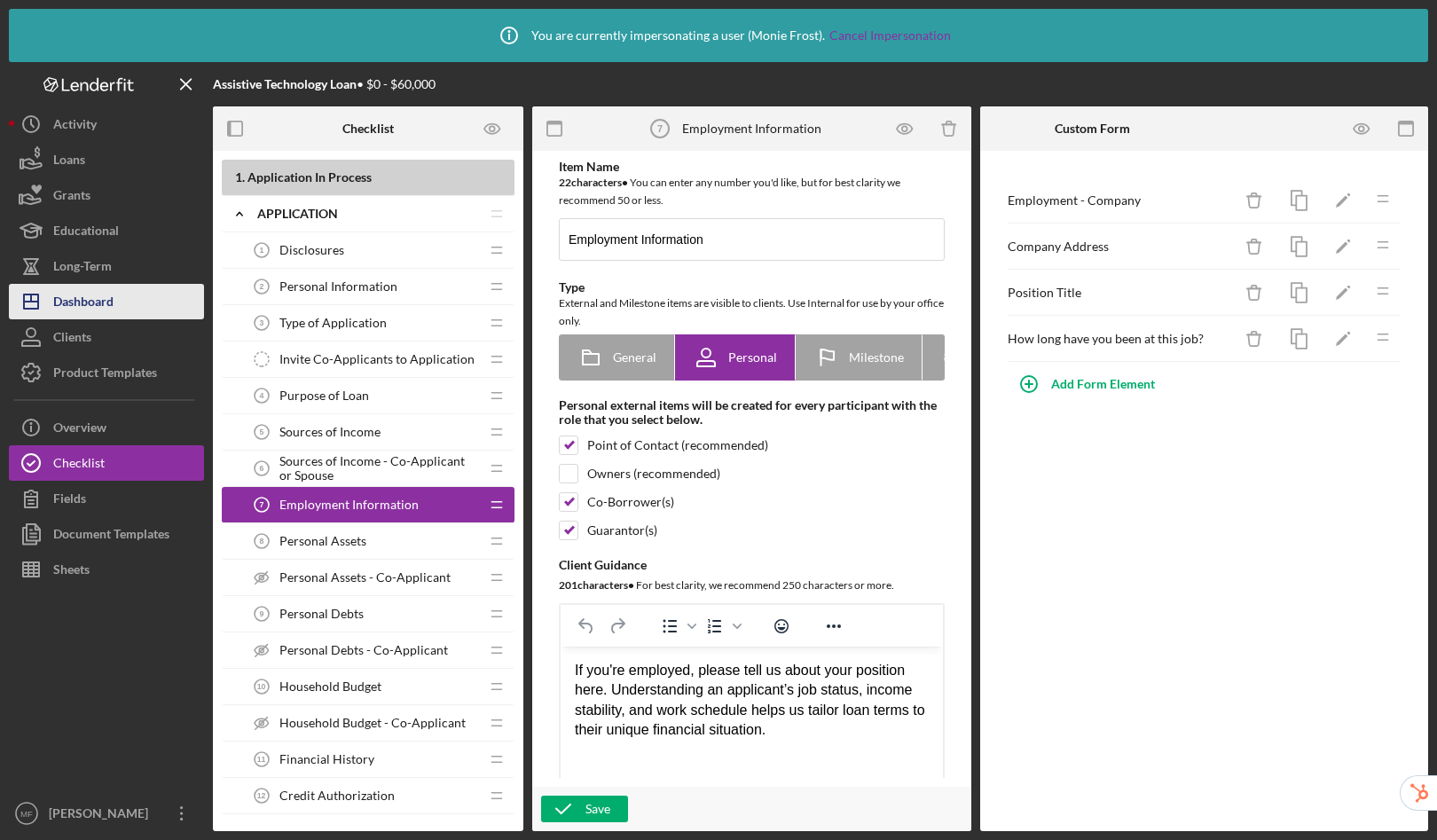
click at [107, 306] on div "Dashboard" at bounding box center [83, 304] width 60 height 40
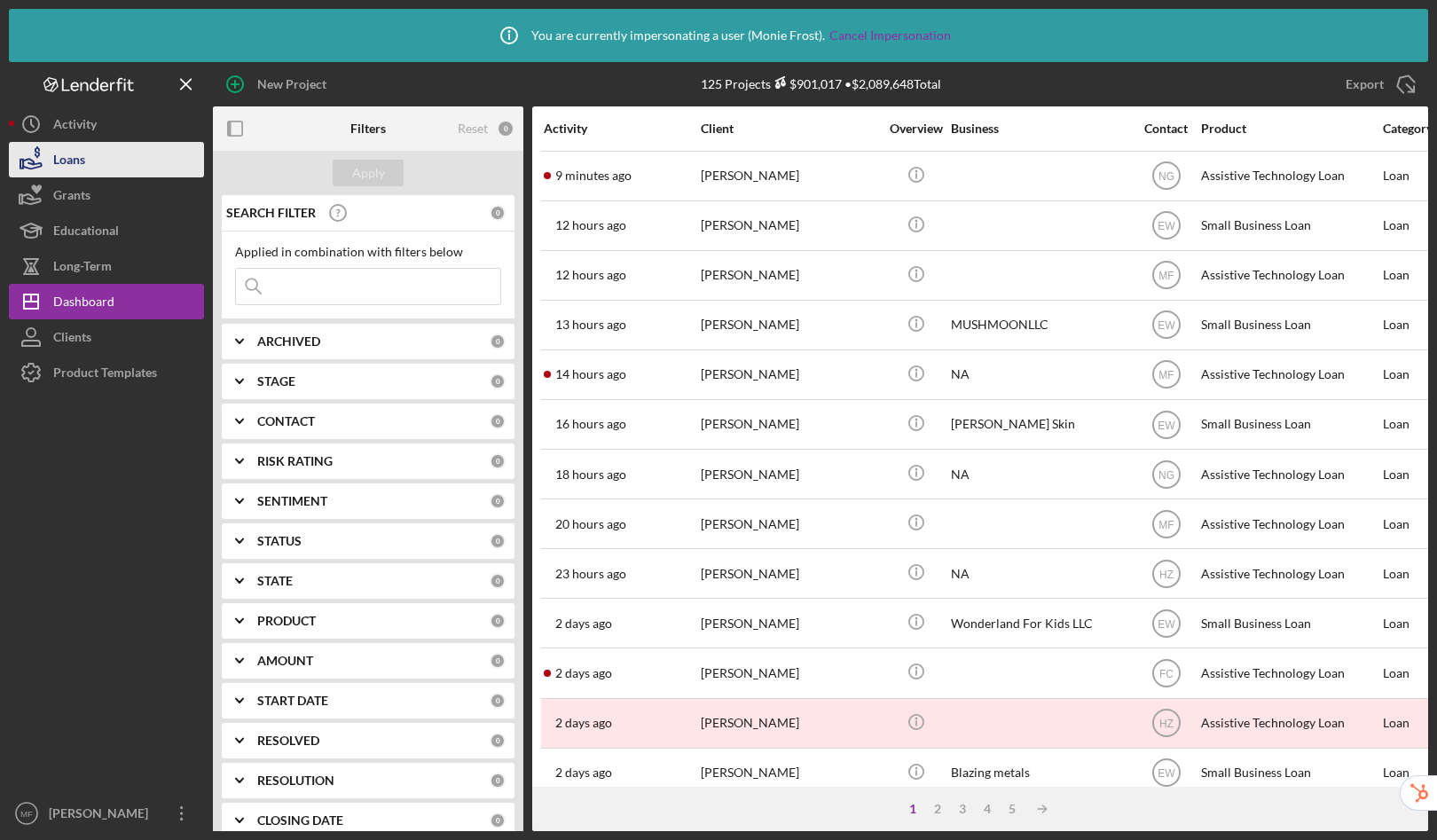
click at [55, 154] on div "Loans" at bounding box center [69, 161] width 32 height 40
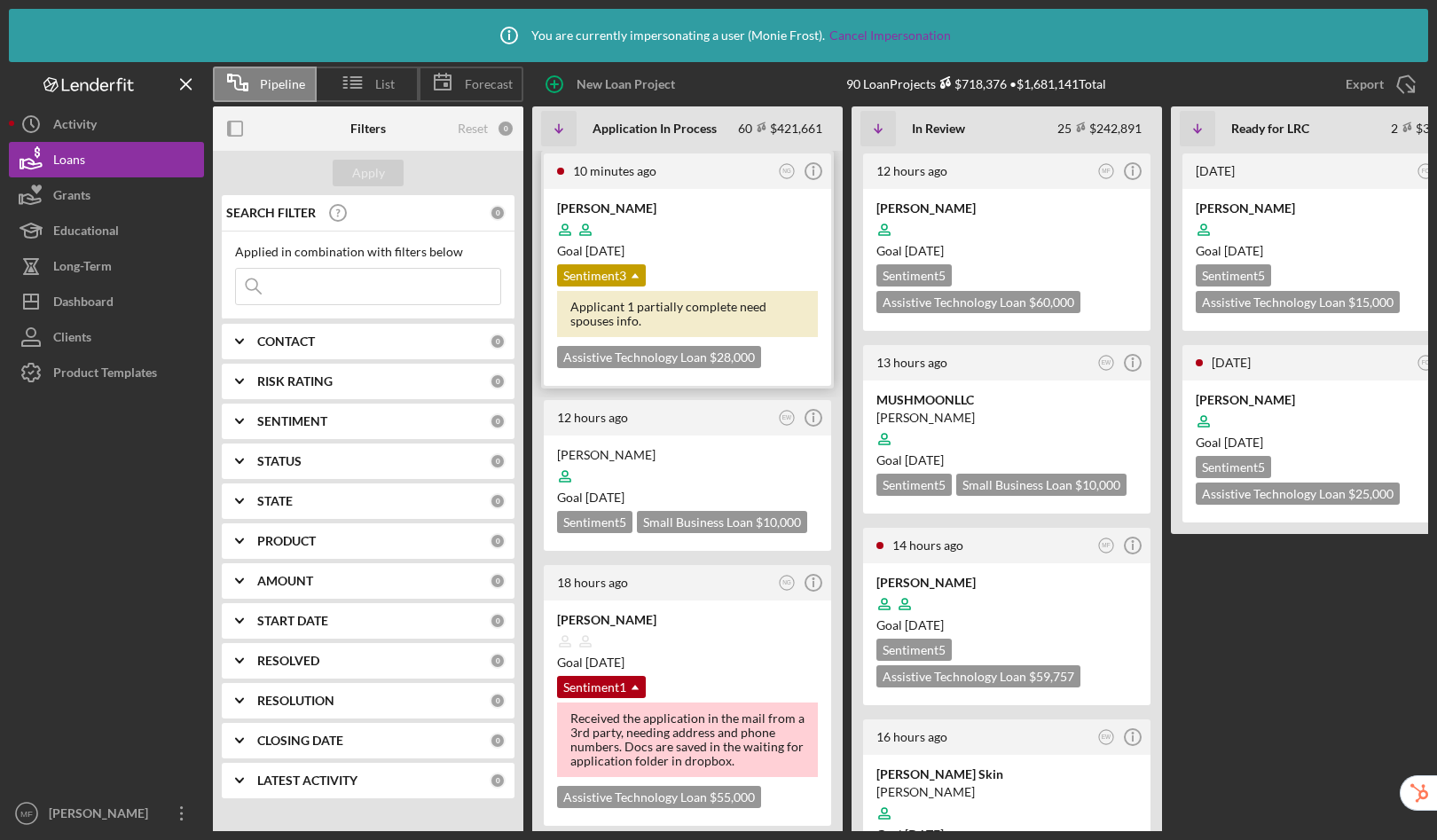
click at [761, 233] on div at bounding box center [688, 230] width 261 height 34
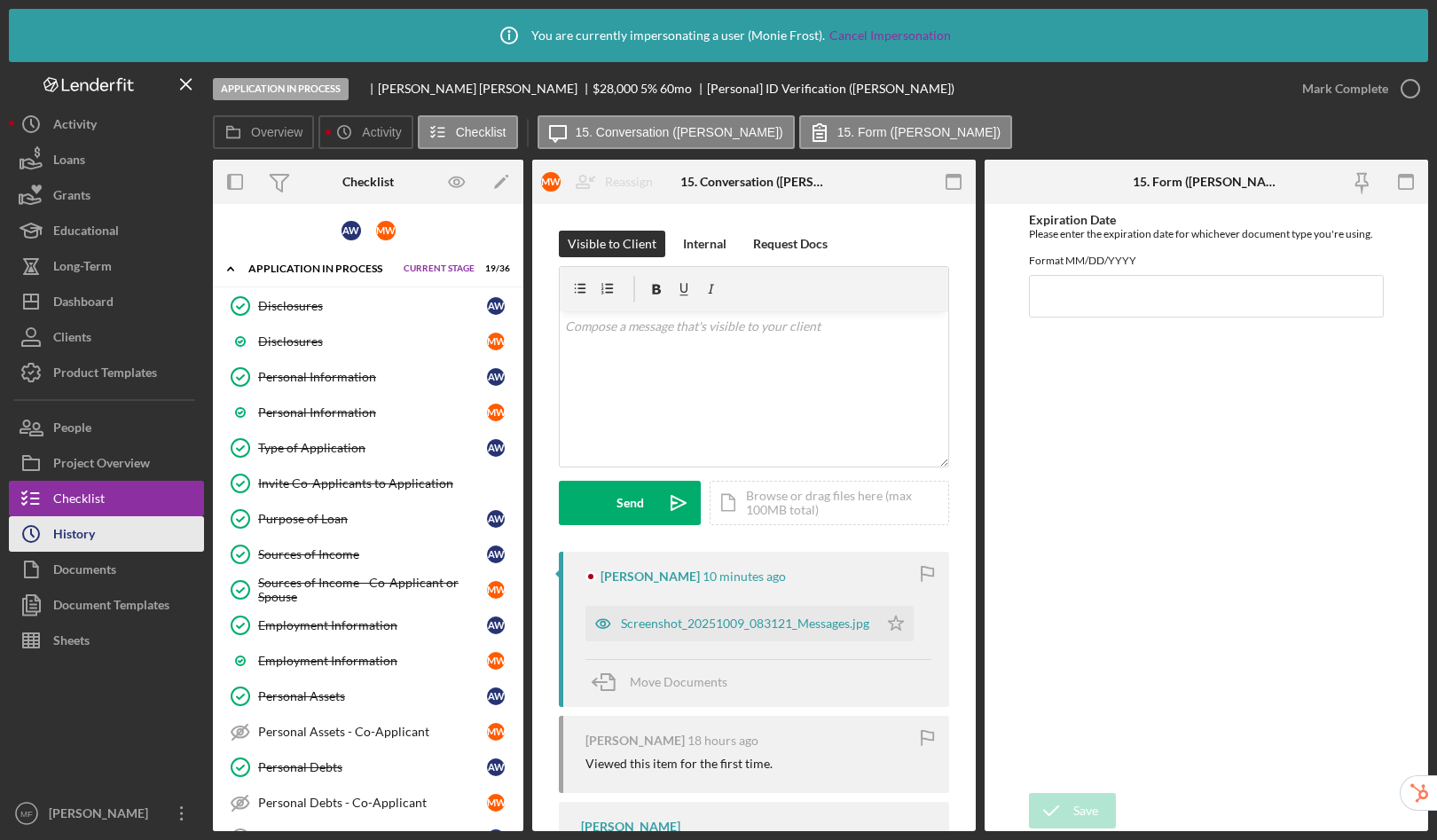
click at [106, 532] on button "Icon/History History" at bounding box center [106, 534] width 195 height 36
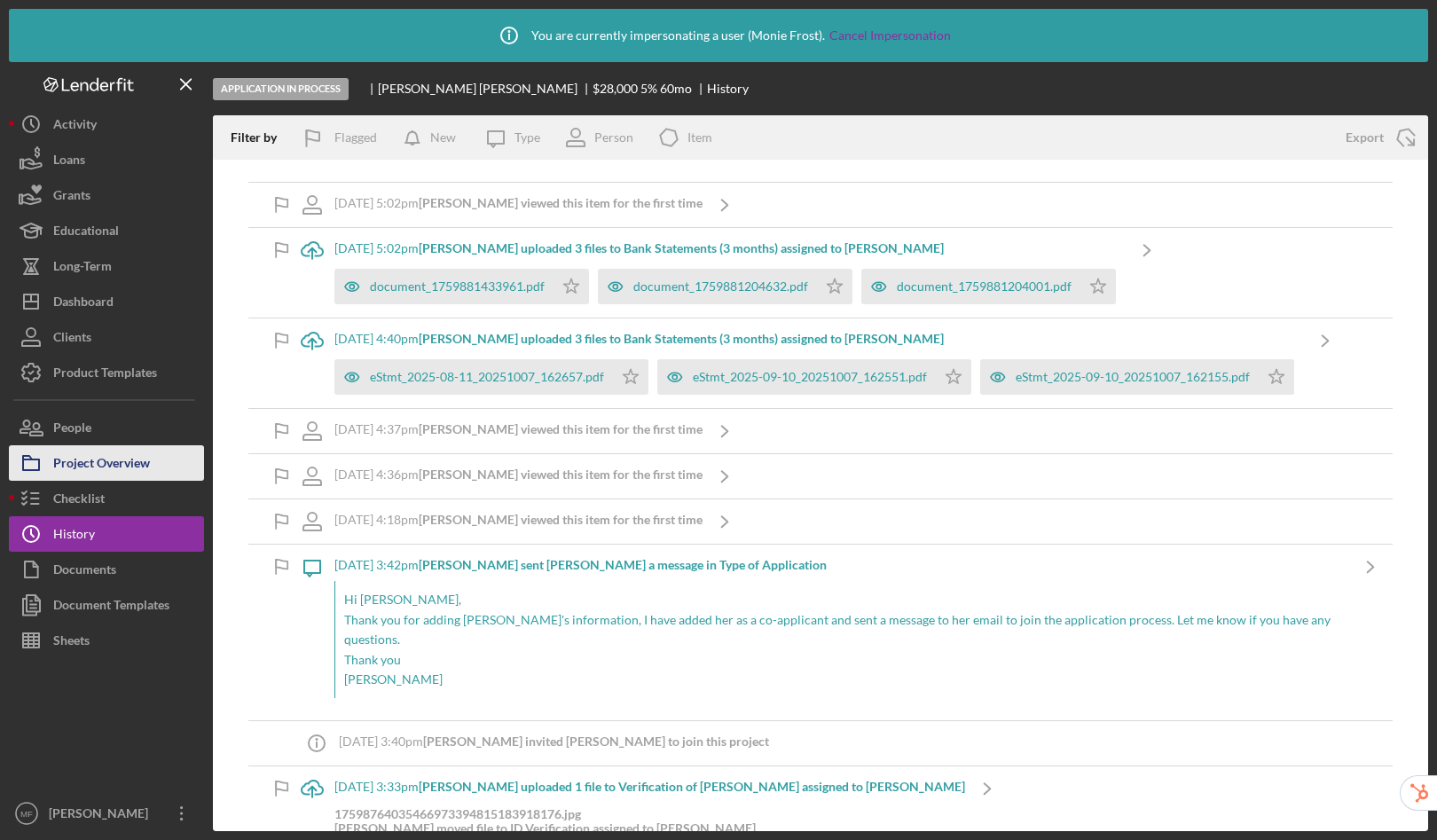
scroll to position [2091, 0]
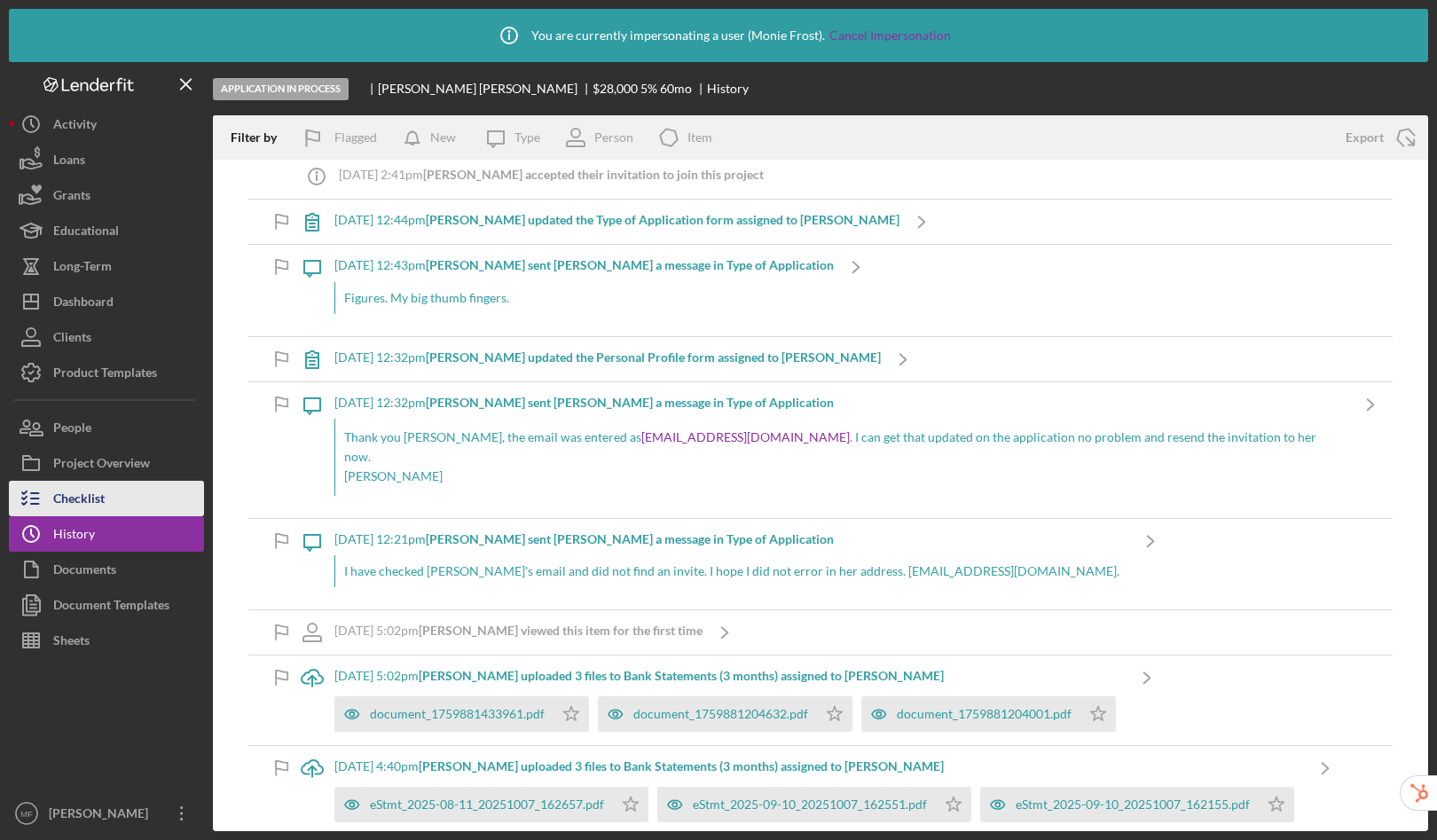
click at [105, 493] on button "Checklist" at bounding box center [106, 499] width 195 height 36
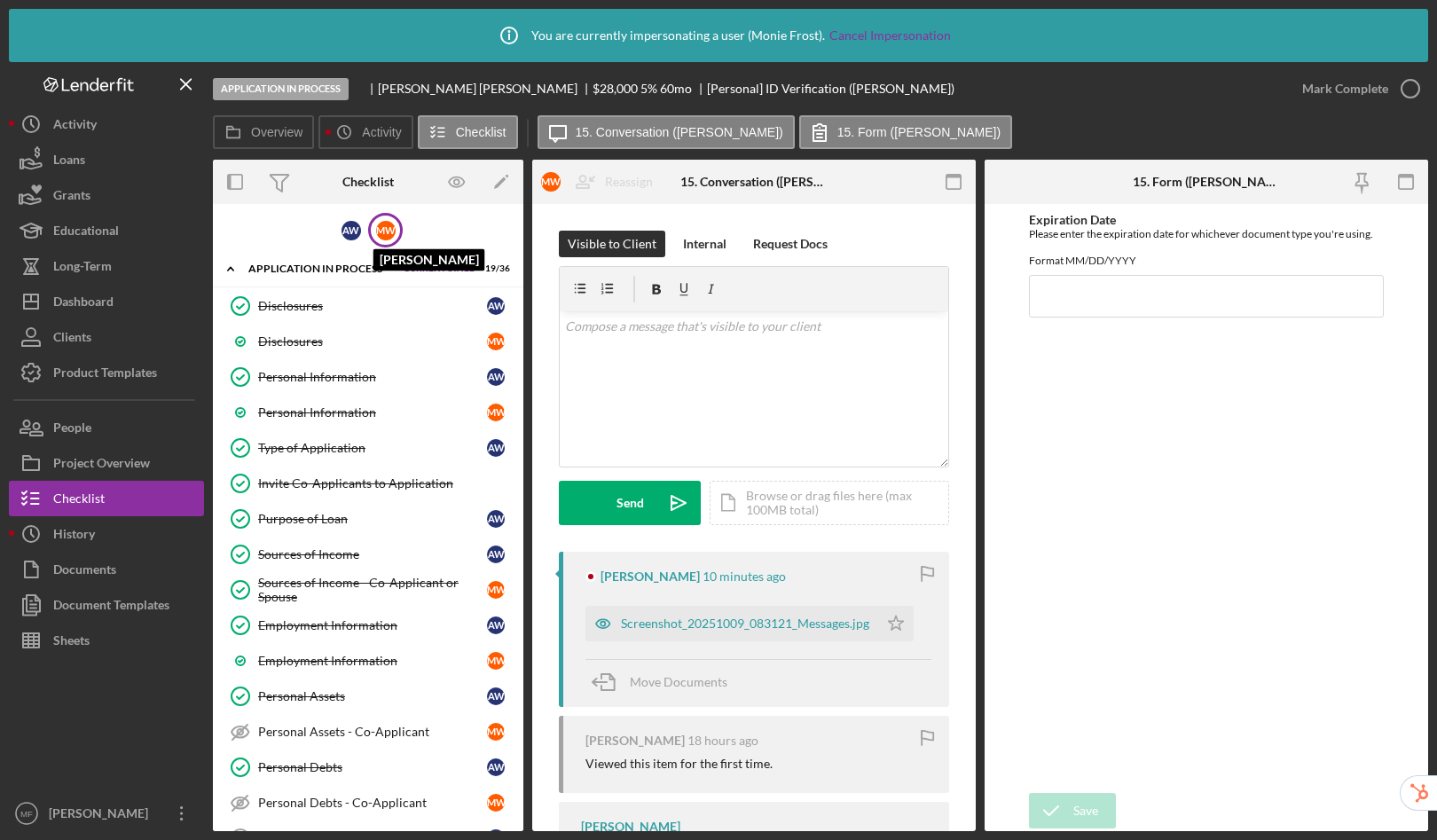
click at [388, 232] on div "M W" at bounding box center [386, 231] width 20 height 20
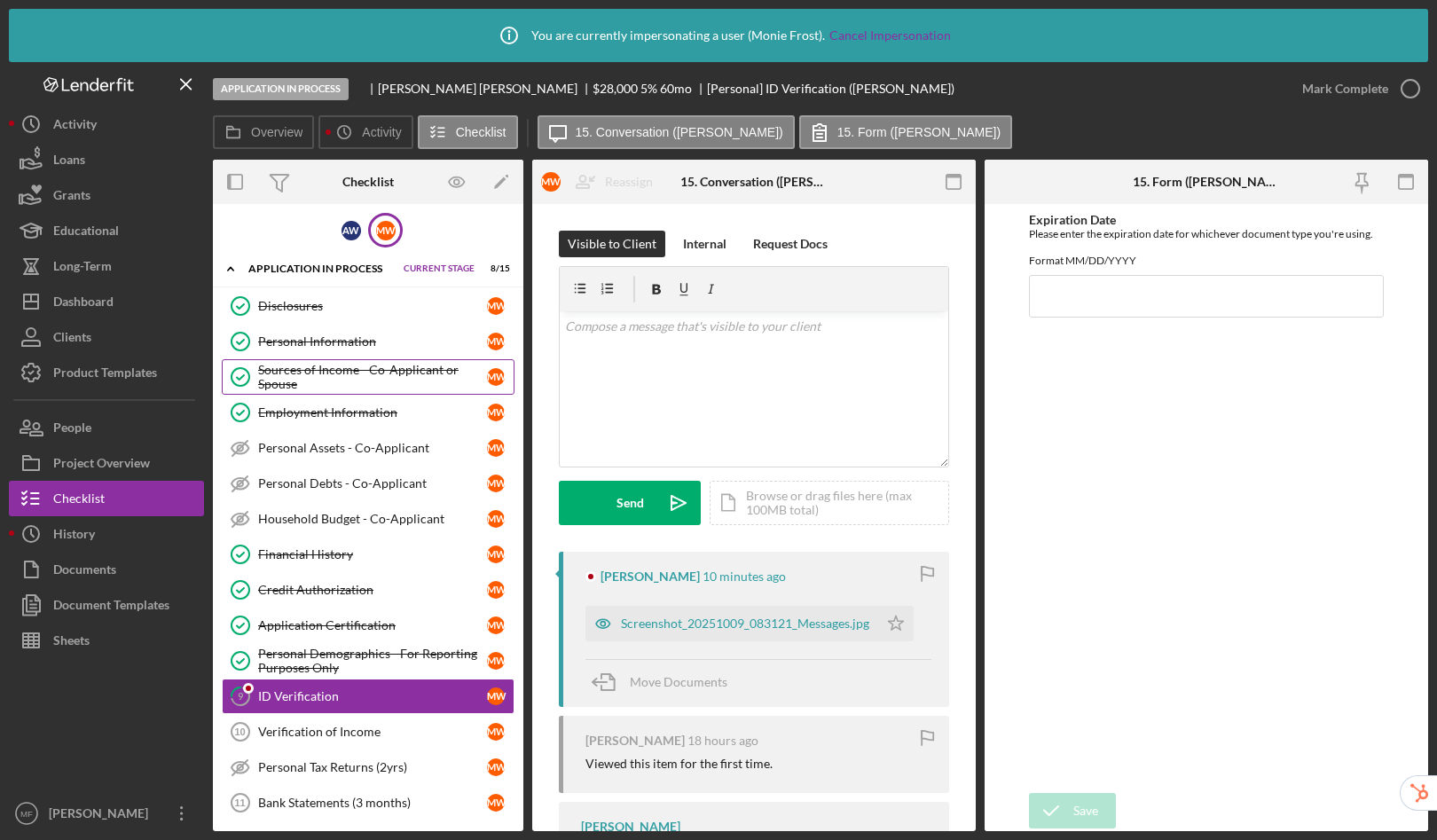
click at [408, 375] on div "Sources of Income - Co-Applicant or Spouse" at bounding box center [372, 377] width 229 height 29
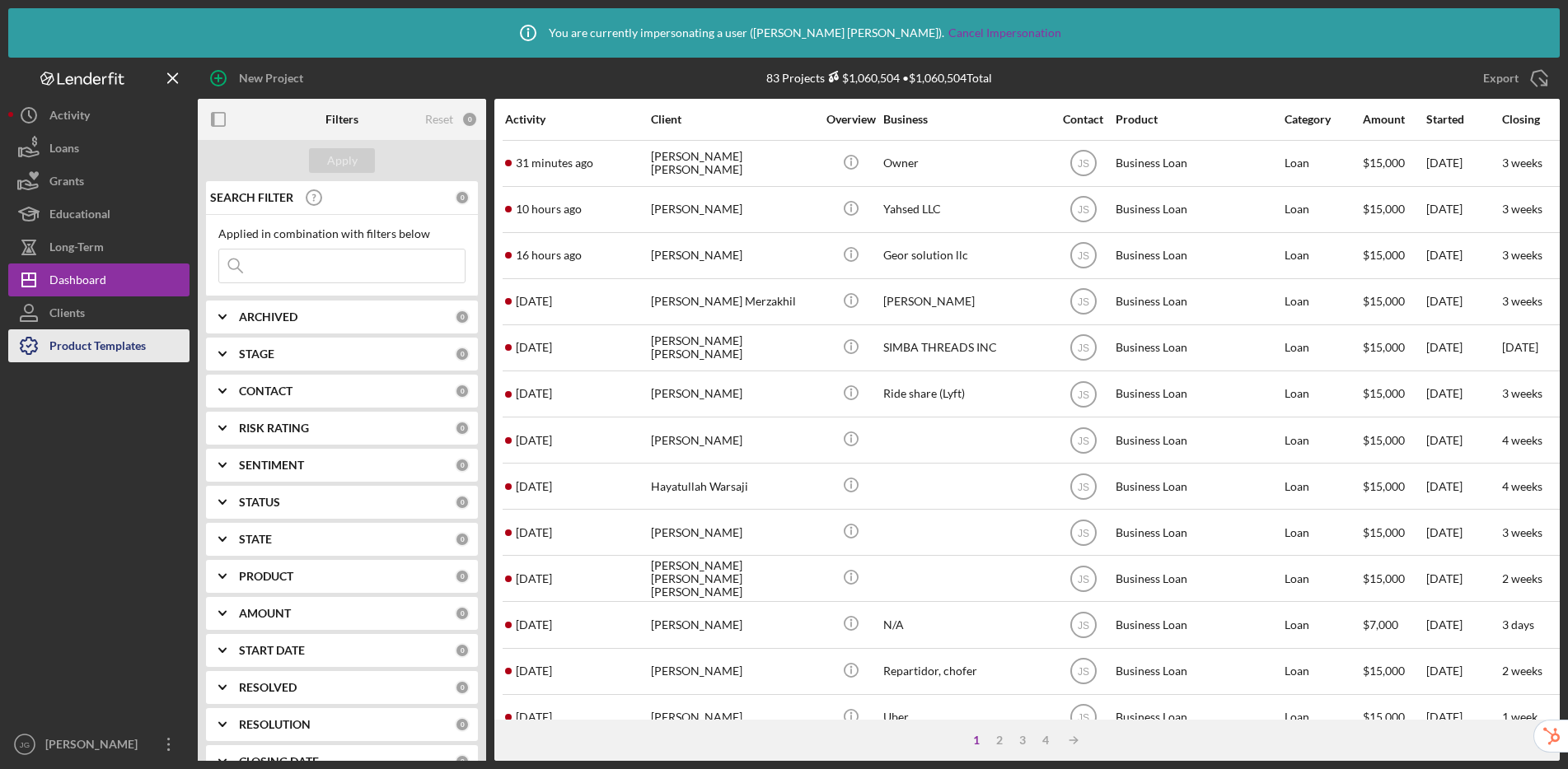
click at [117, 356] on div "Product Templates" at bounding box center [97, 348] width 97 height 37
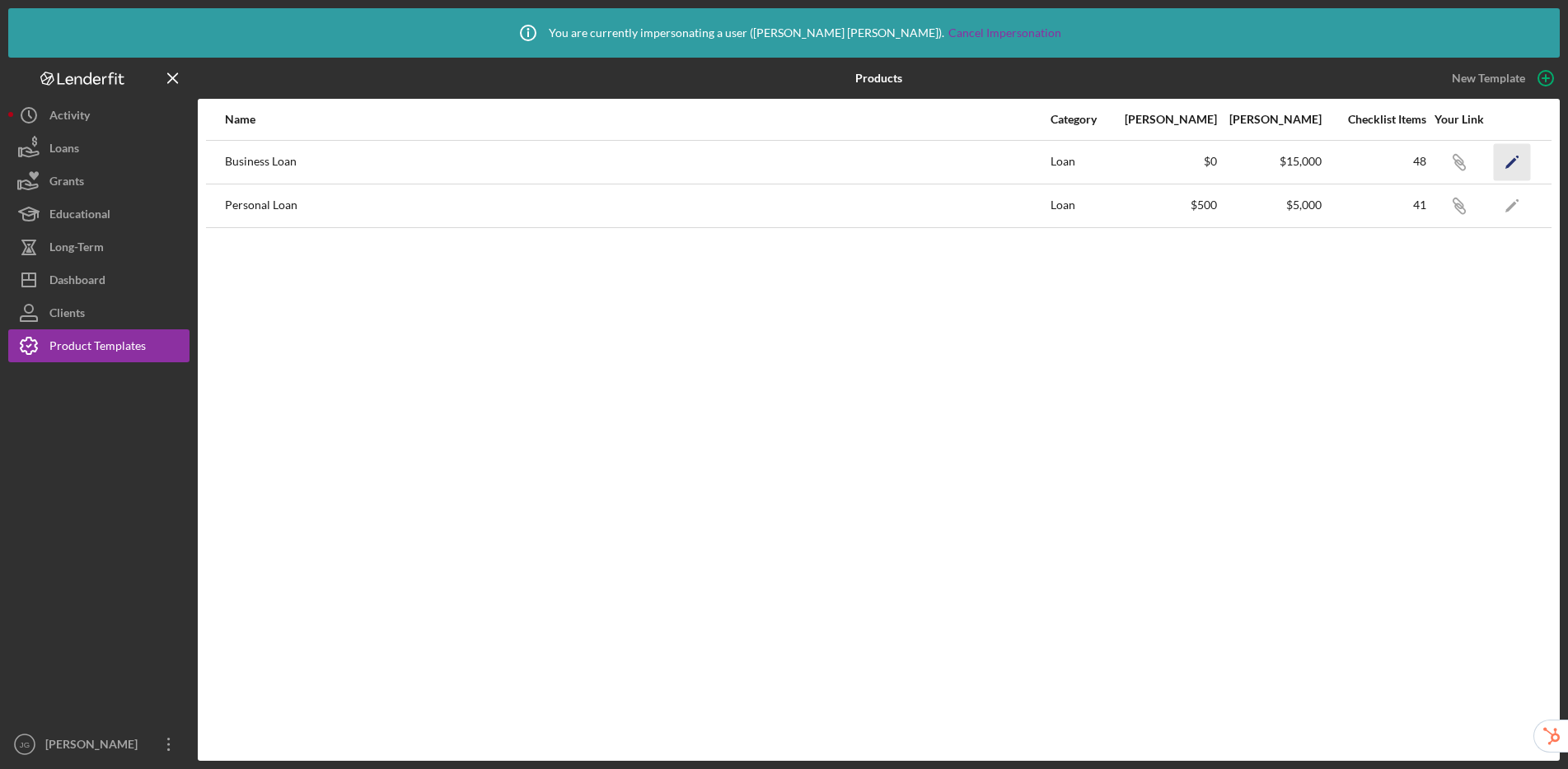
click at [1335, 160] on polygon "button" at bounding box center [1511, 163] width 12 height 12
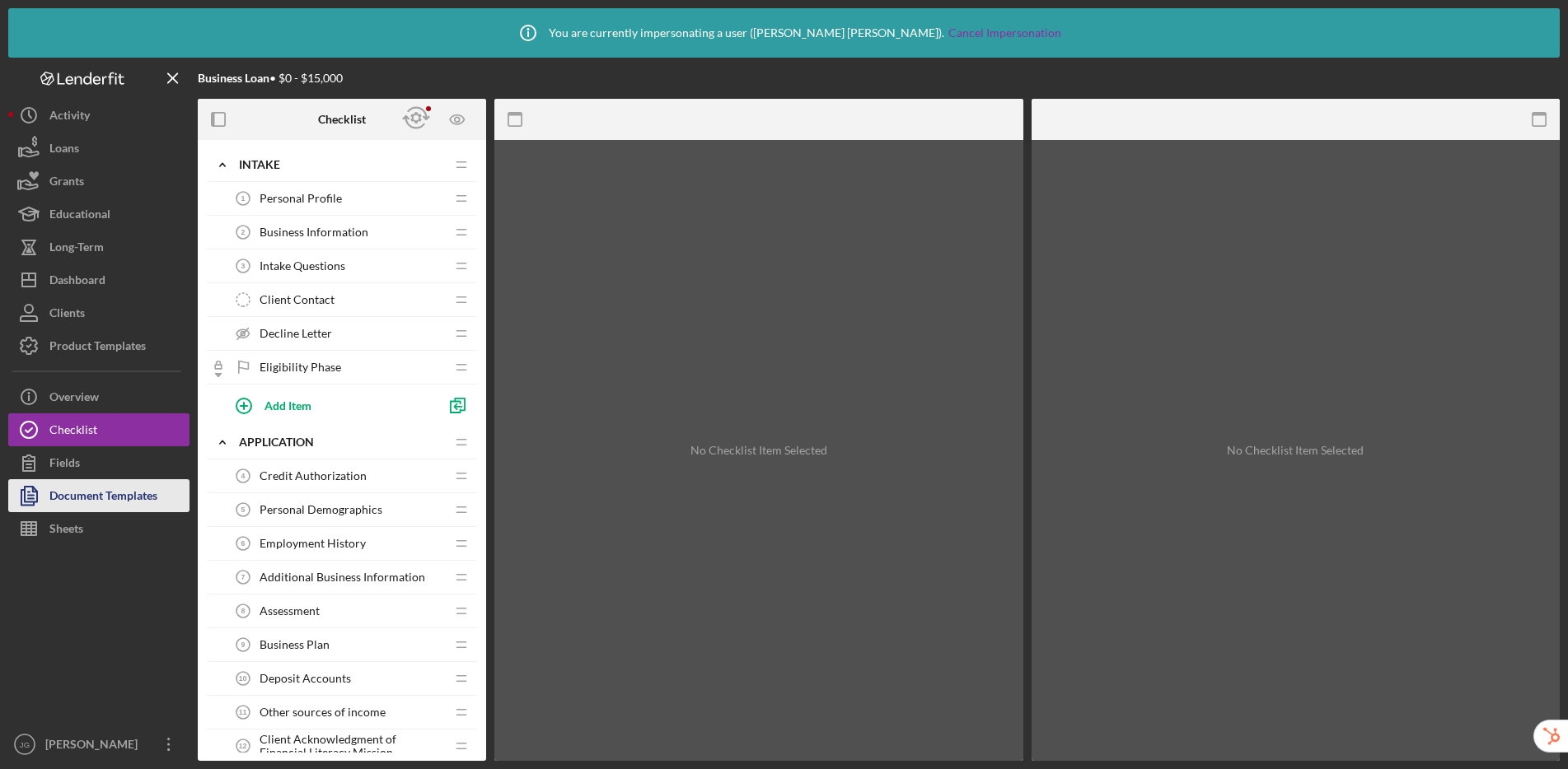
click at [85, 494] on div "Document Templates" at bounding box center [103, 498] width 108 height 37
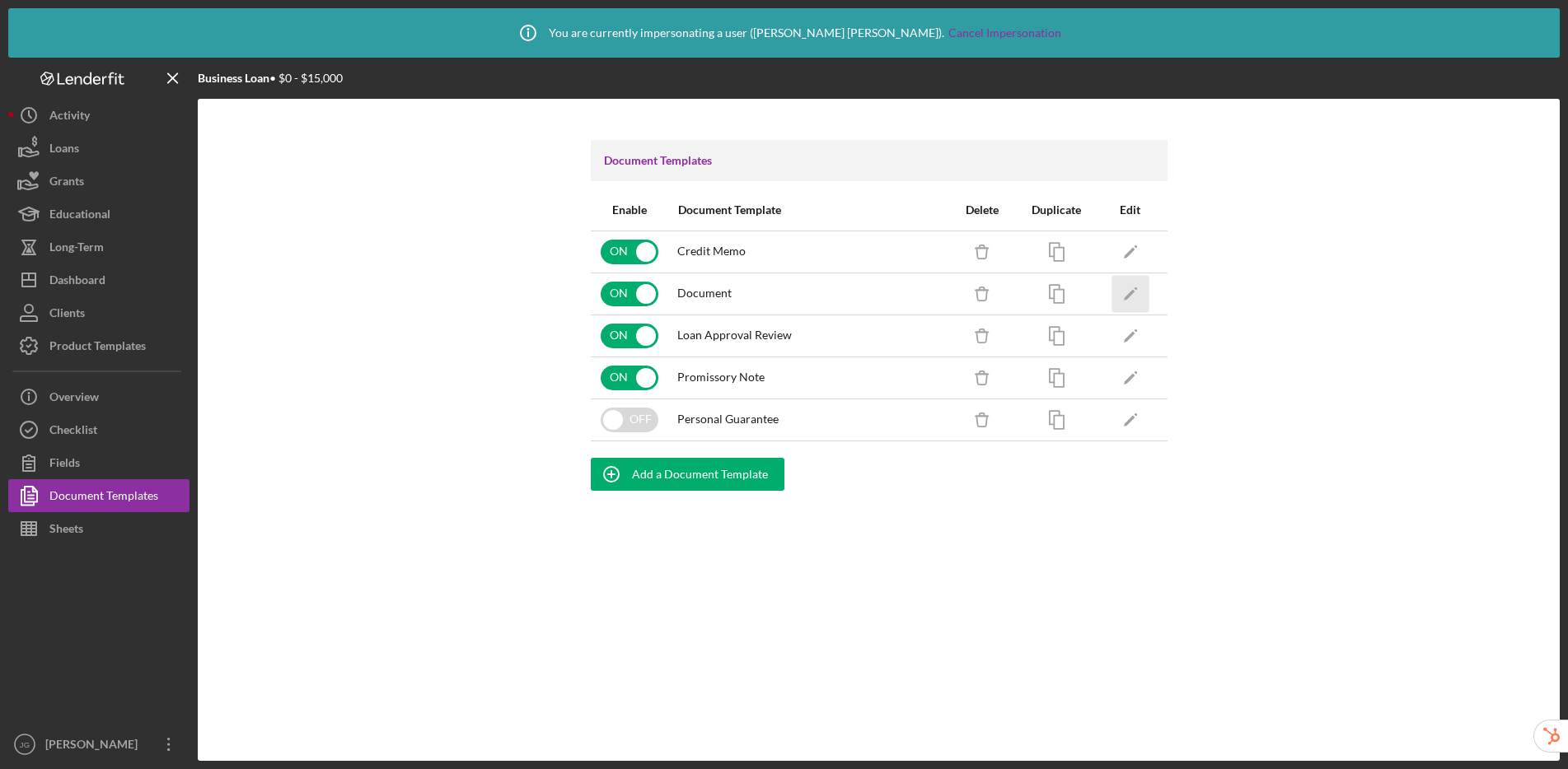
click at [1148, 283] on icon "Icon/Edit" at bounding box center [1130, 293] width 37 height 37
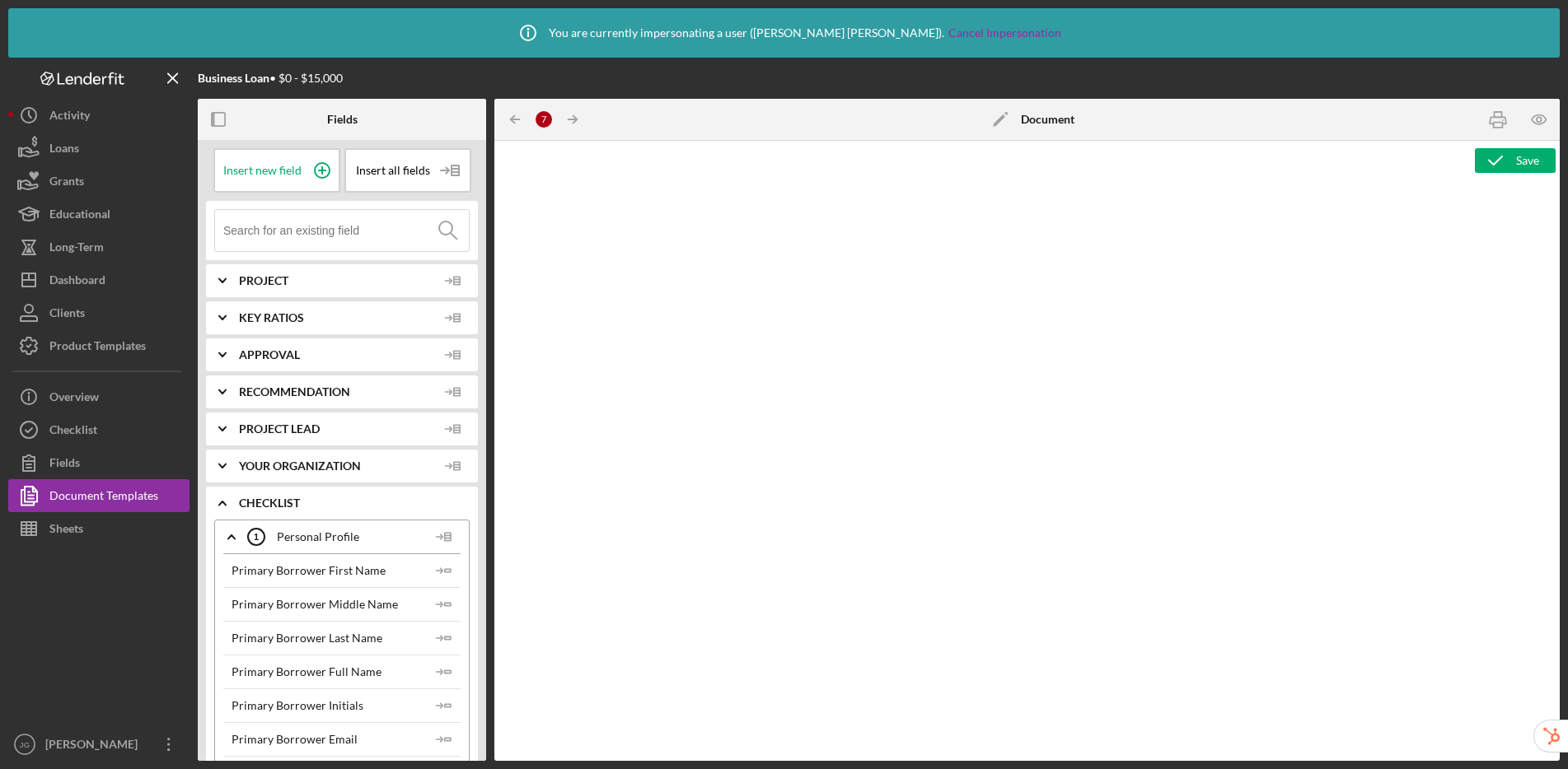
type textarea "<div class="WordSection1"> <p style="margin: 4.15pt 0.1pt 0in 0.05pt; text-alig…"
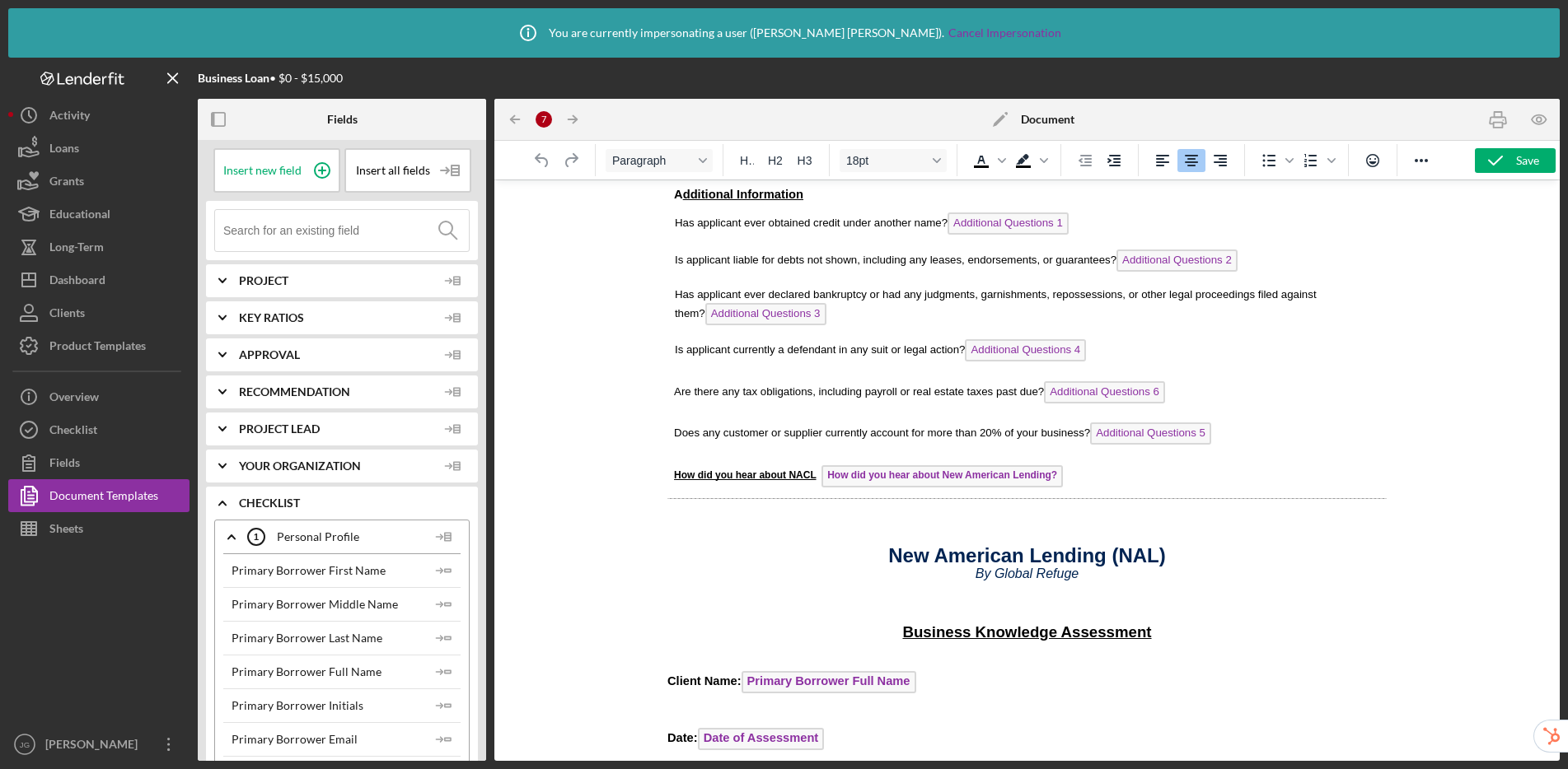
scroll to position [3200, 0]
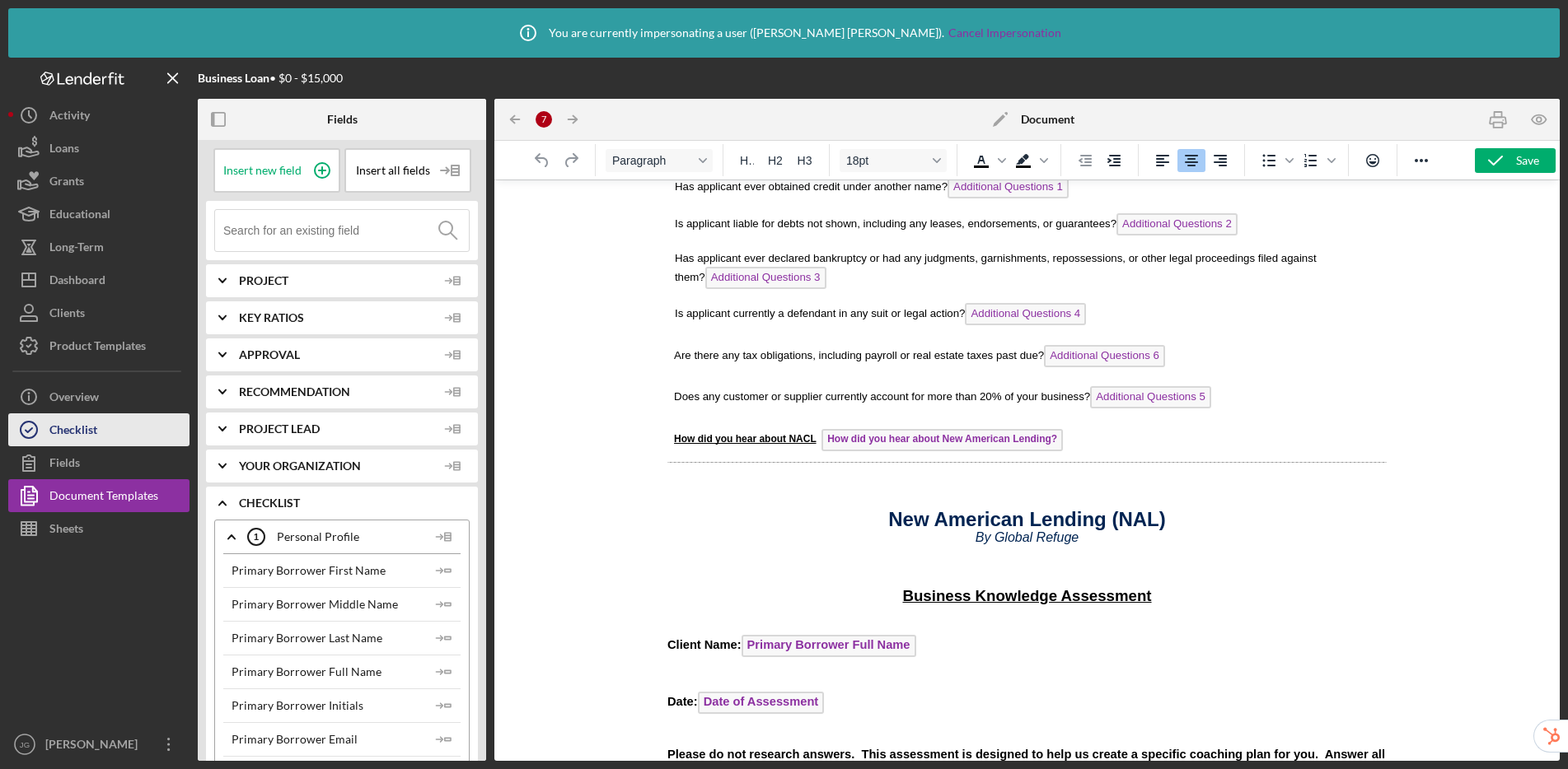
click at [64, 438] on div "Checklist" at bounding box center [74, 432] width 48 height 37
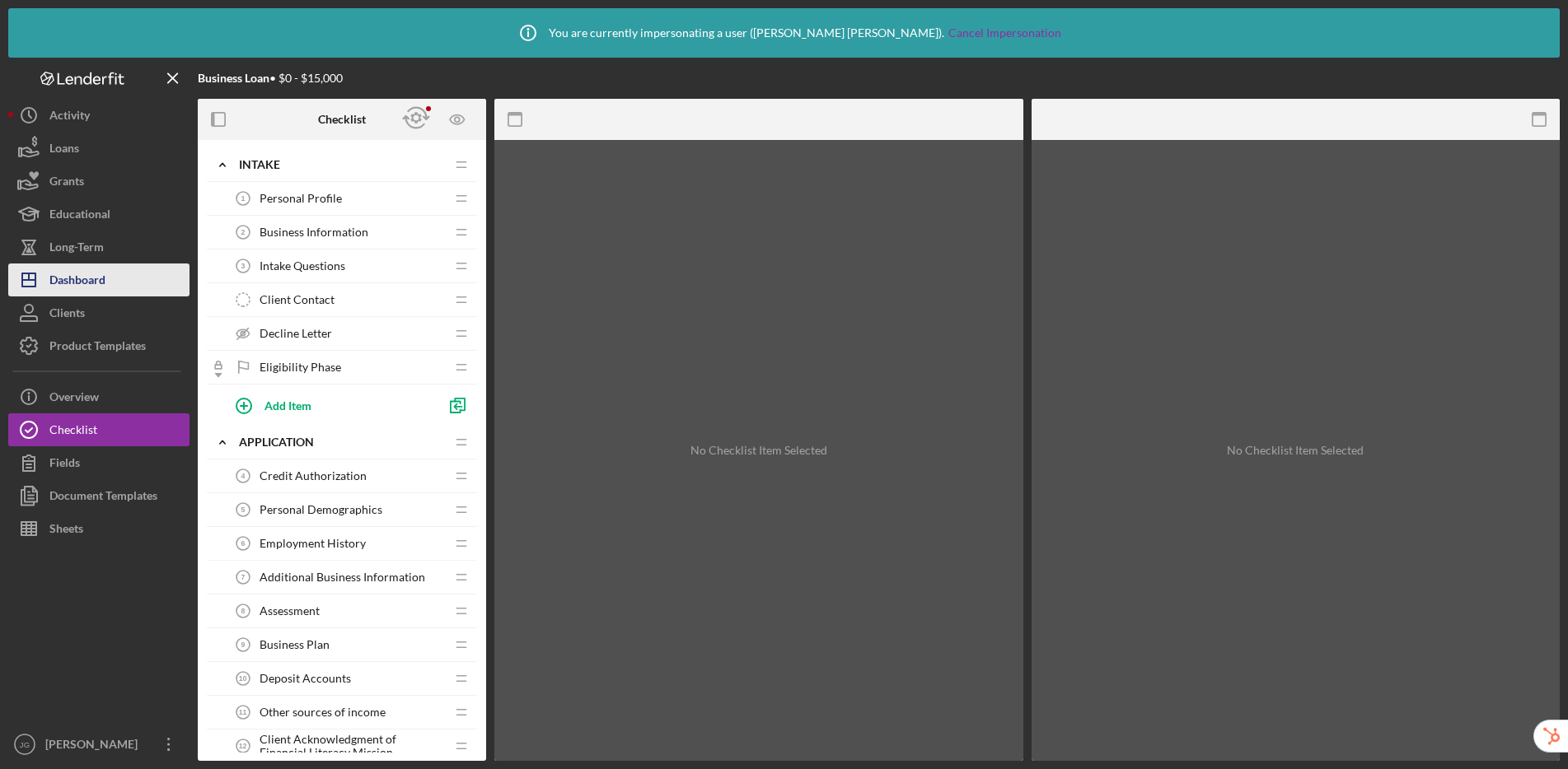
click at [129, 281] on button "Icon/Dashboard Dashboard" at bounding box center [98, 280] width 181 height 33
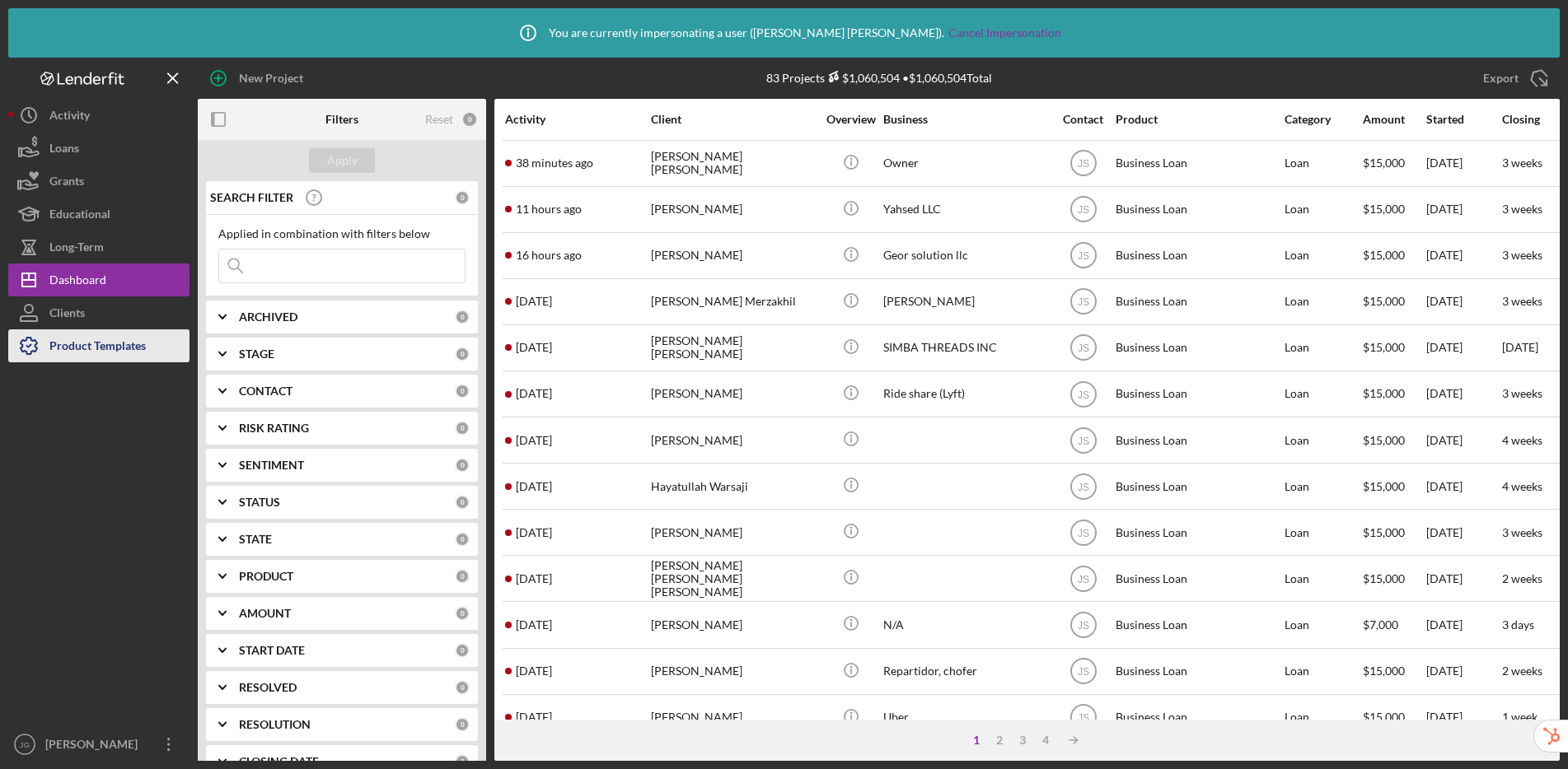
click at [123, 342] on div "Product Templates" at bounding box center [97, 348] width 97 height 37
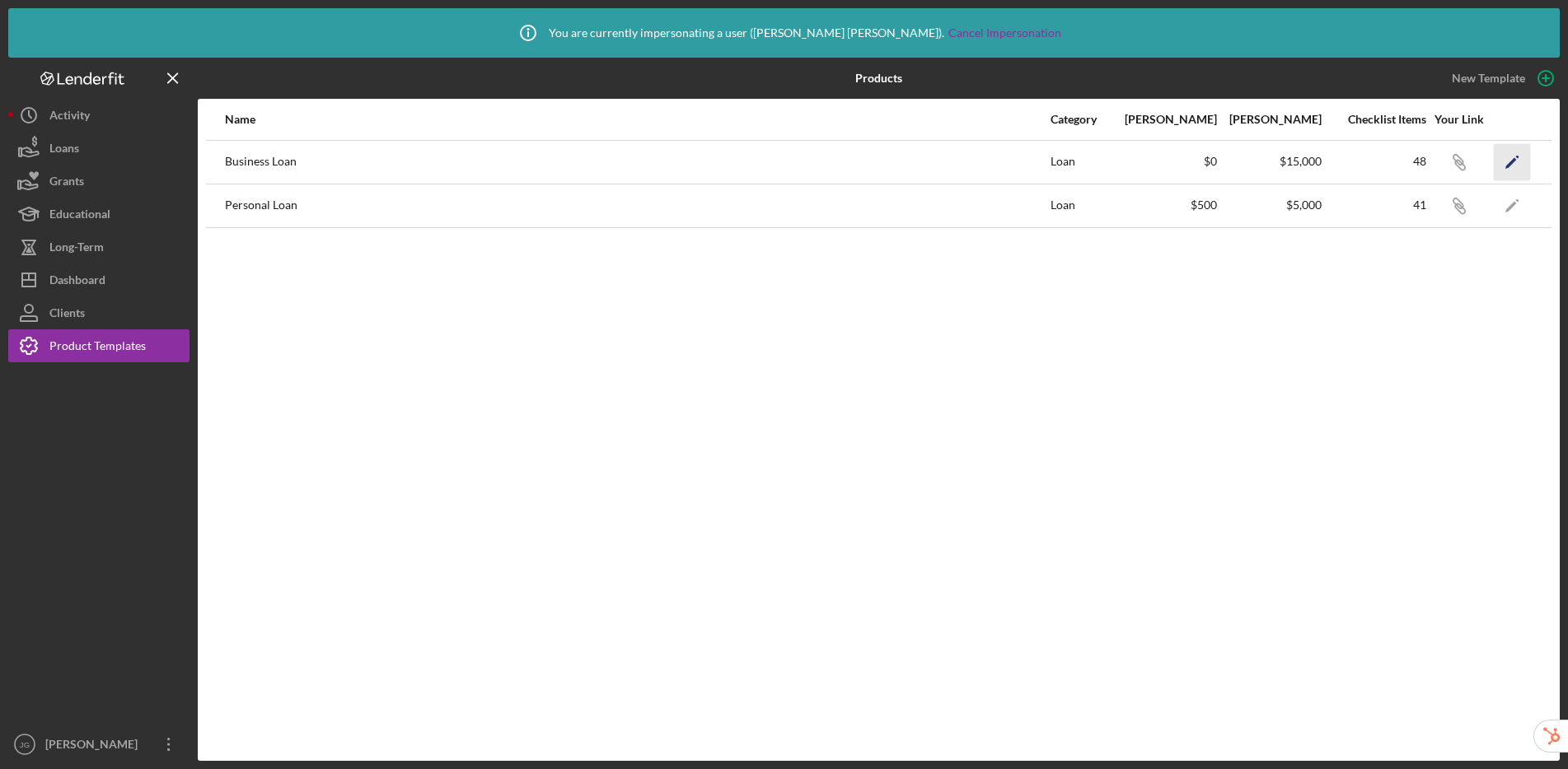
click at [1528, 160] on icon "Icon/Edit" at bounding box center [1512, 162] width 37 height 37
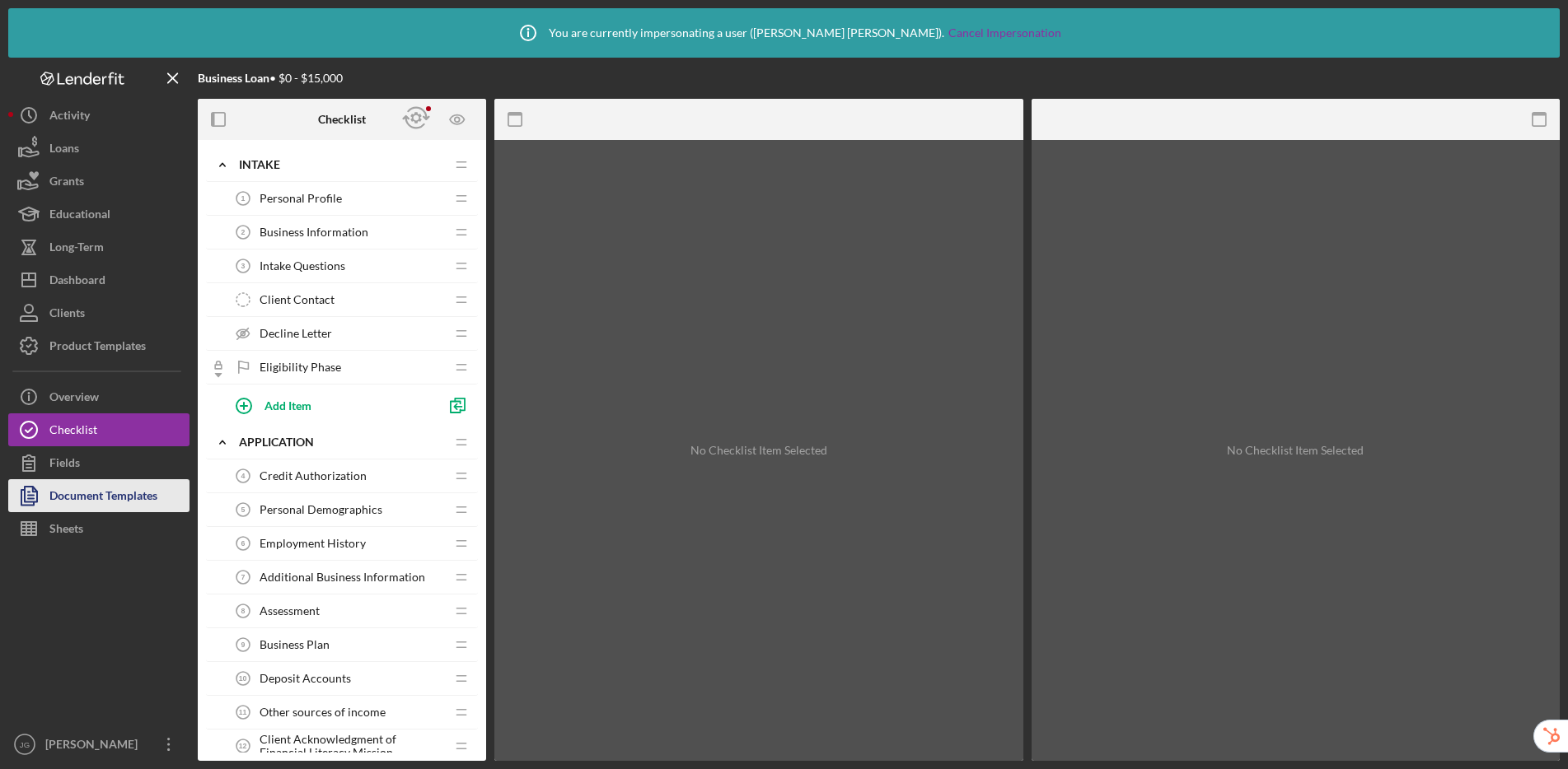
click at [129, 486] on div "Document Templates" at bounding box center [103, 498] width 108 height 37
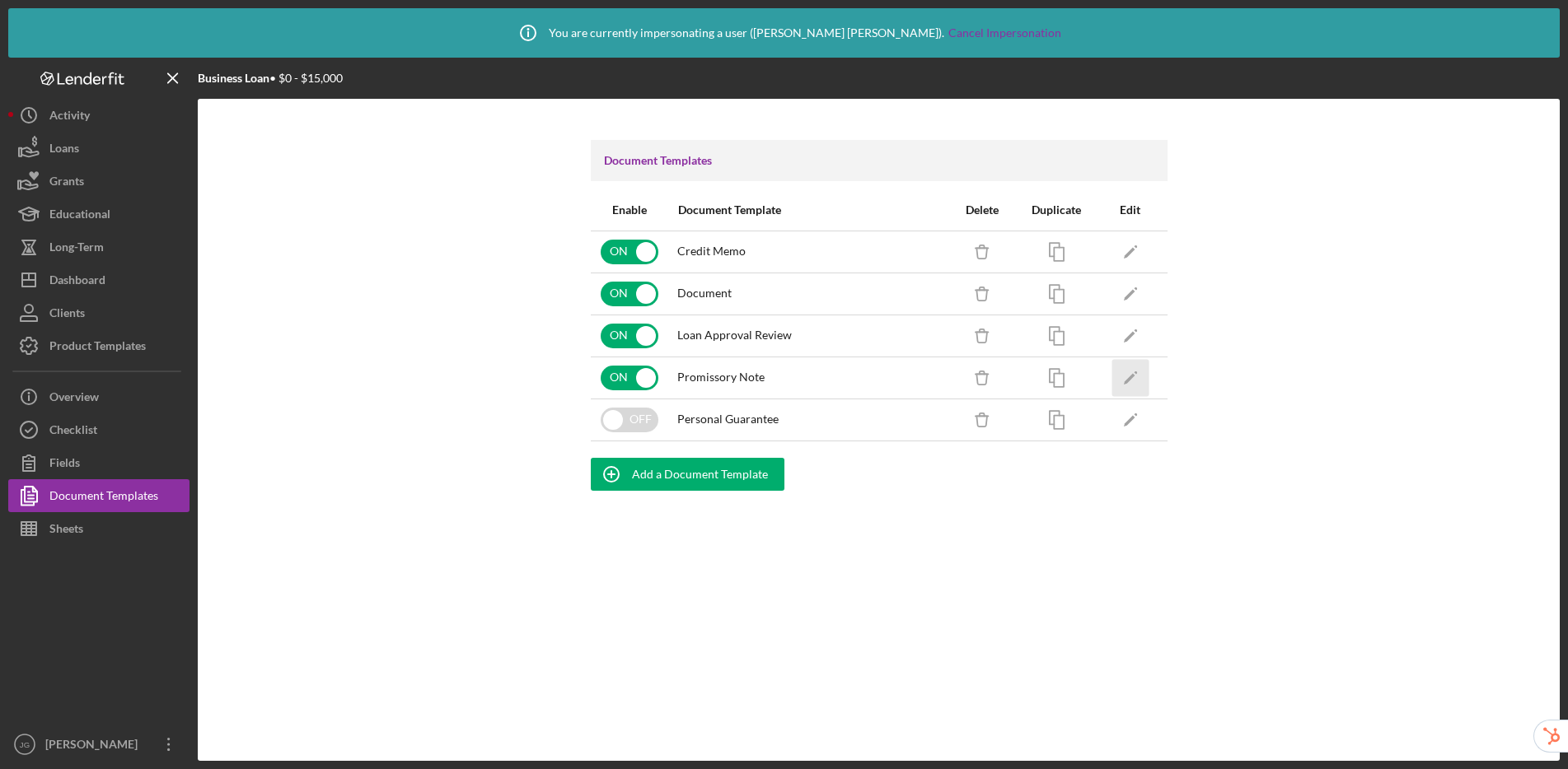
click at [1141, 379] on icon "Icon/Edit" at bounding box center [1130, 378] width 37 height 37
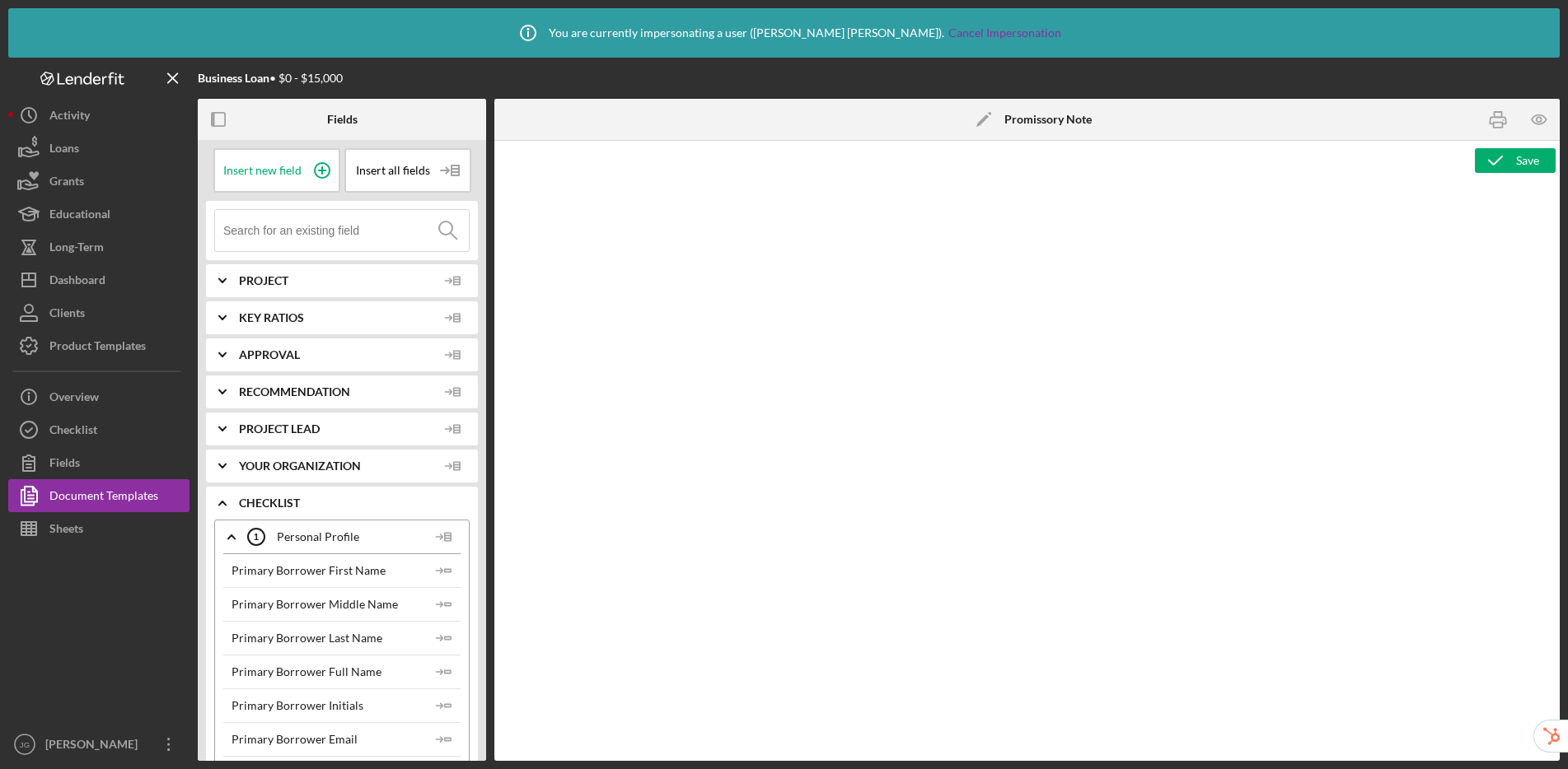
type textarea "<p style="margin: 0in 0in 0in 1.8pt; text-align: center; text-indent: 0in; line…"
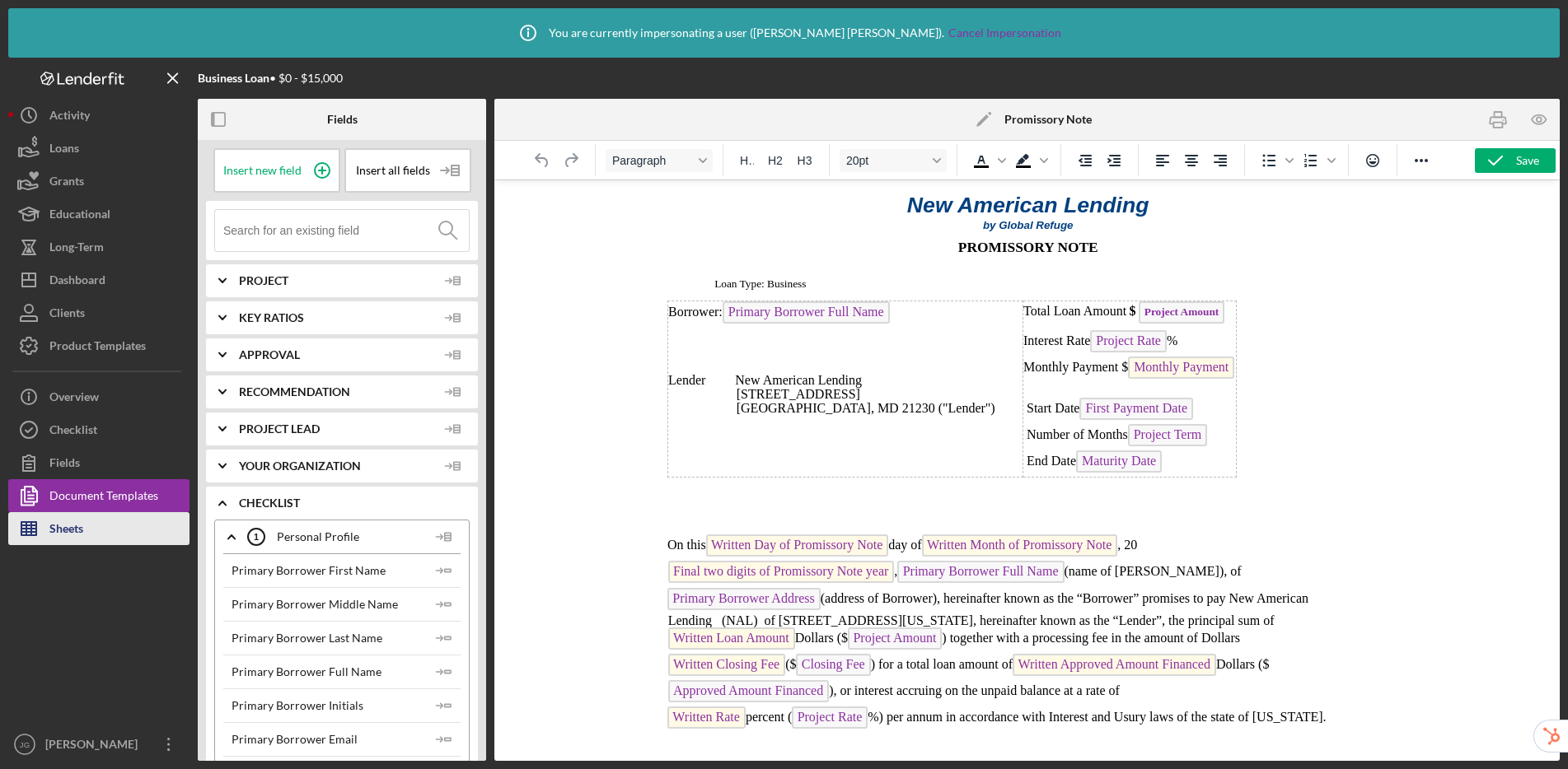
click at [77, 532] on div "Sheets" at bounding box center [66, 531] width 34 height 37
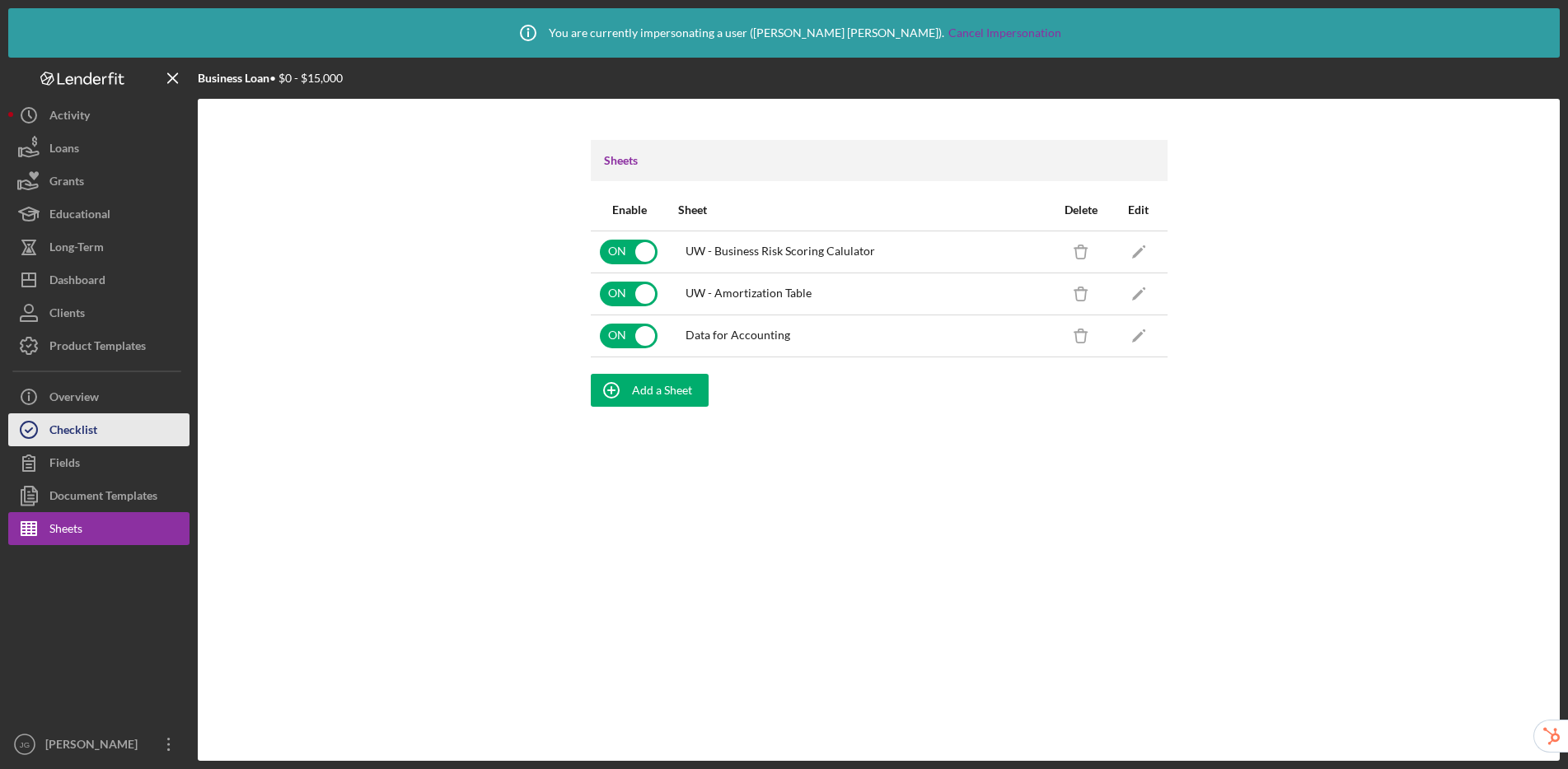
click at [123, 424] on button "Checklist" at bounding box center [98, 430] width 181 height 33
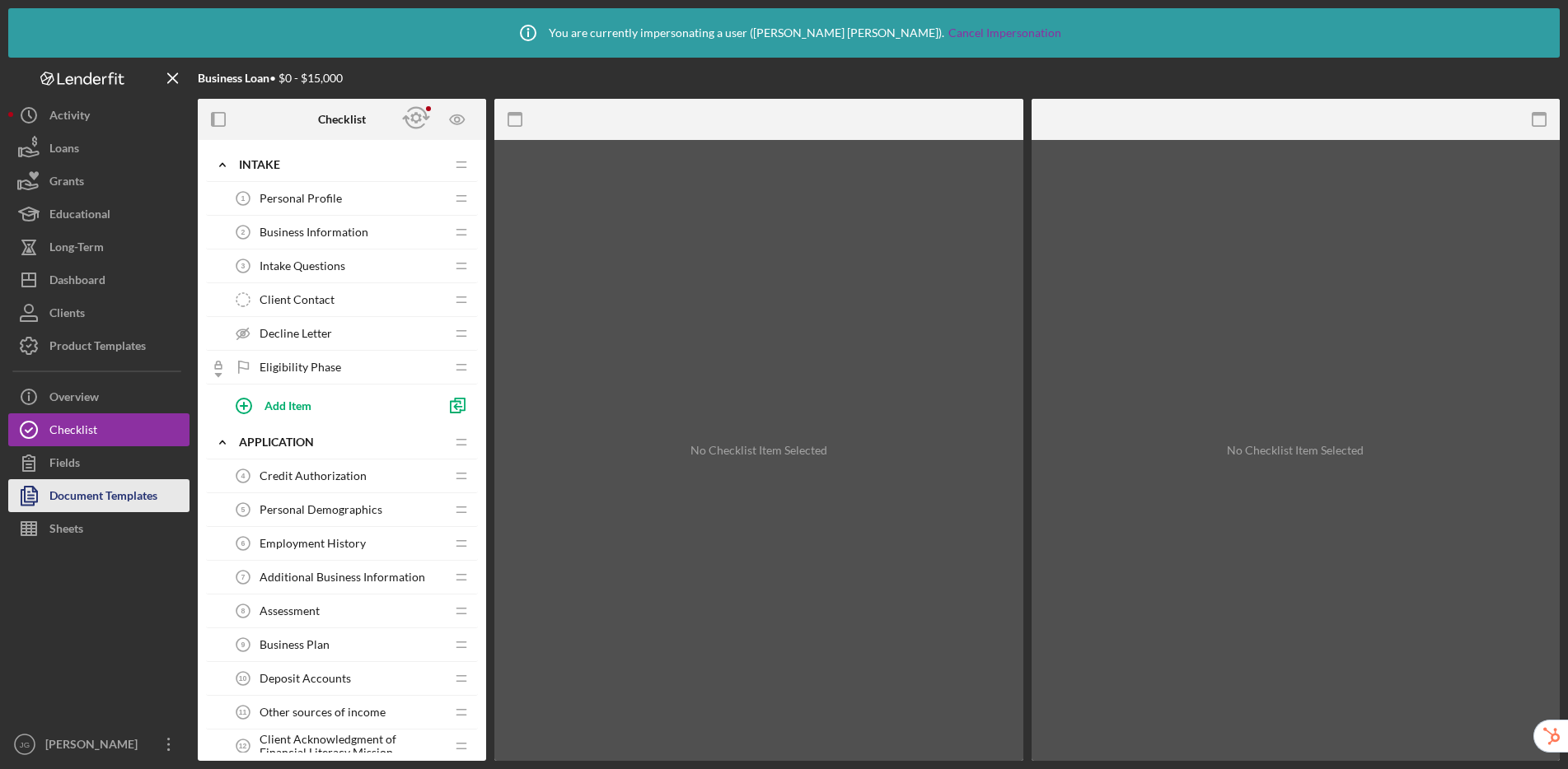
click at [50, 486] on div "Document Templates" at bounding box center [103, 498] width 108 height 37
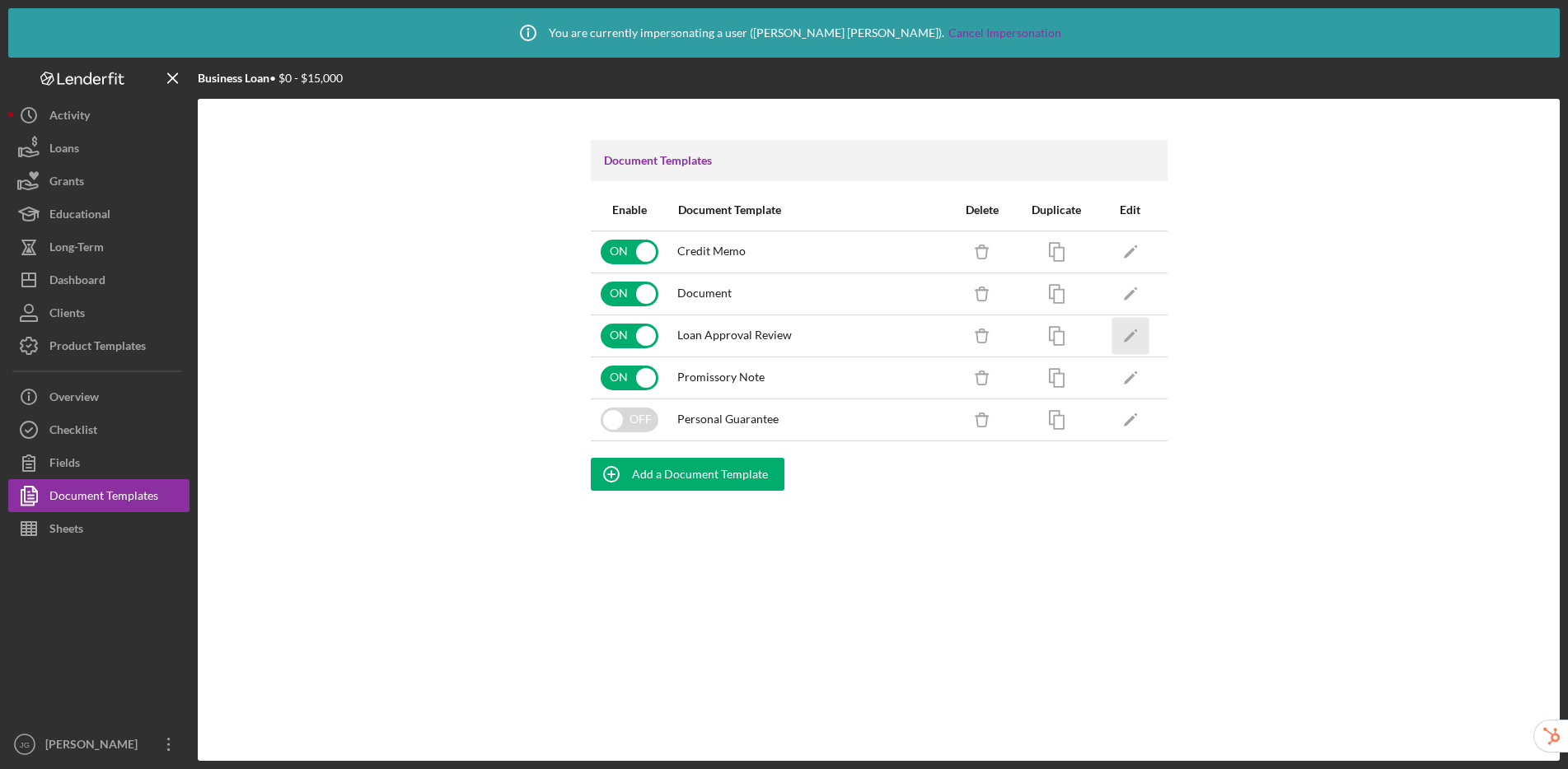
click at [1145, 327] on icon "Icon/Edit" at bounding box center [1130, 335] width 37 height 37
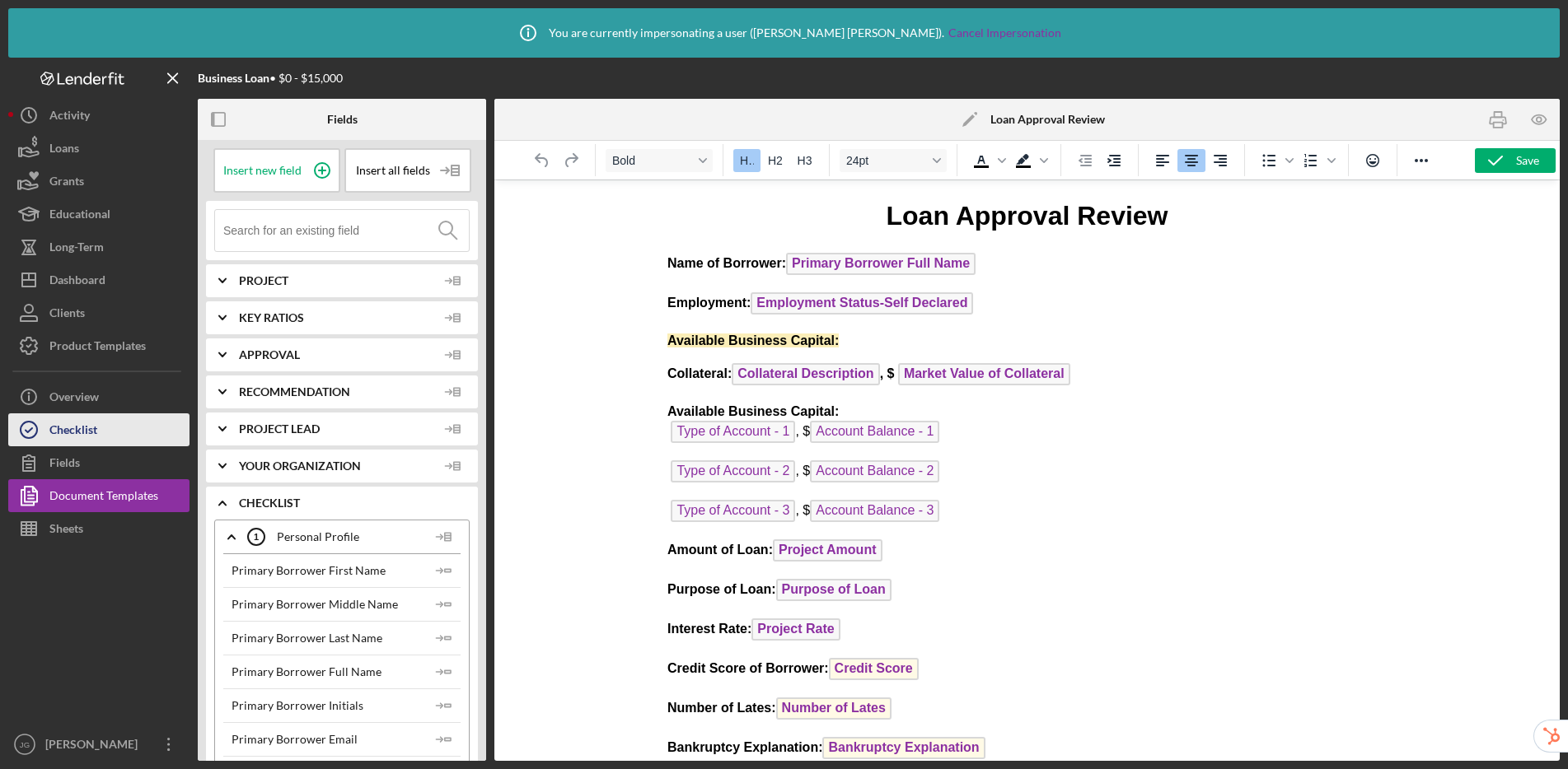
click at [75, 426] on div "Checklist" at bounding box center [74, 432] width 48 height 37
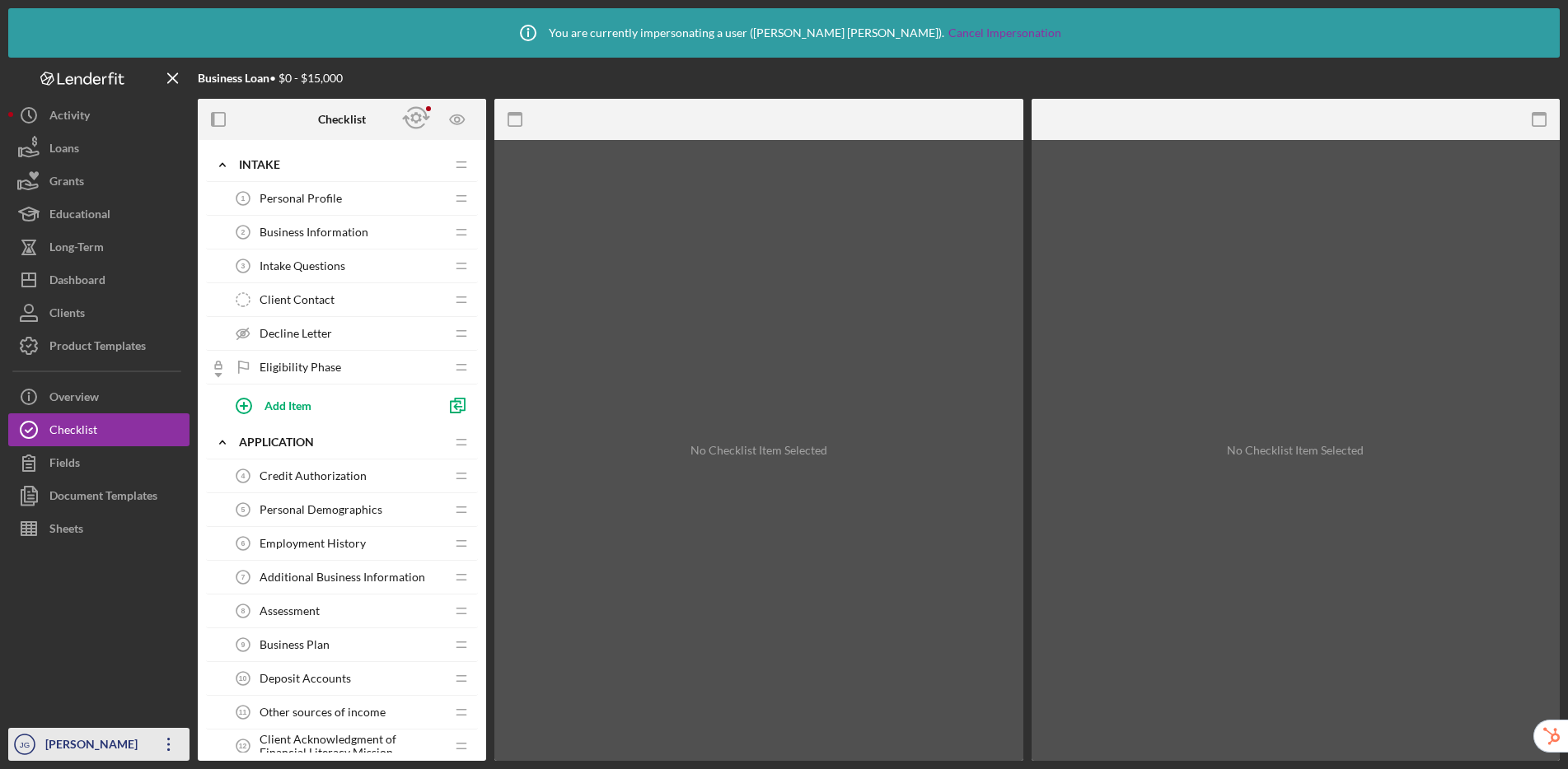
click at [72, 753] on div "[PERSON_NAME]" at bounding box center [95, 747] width 108 height 37
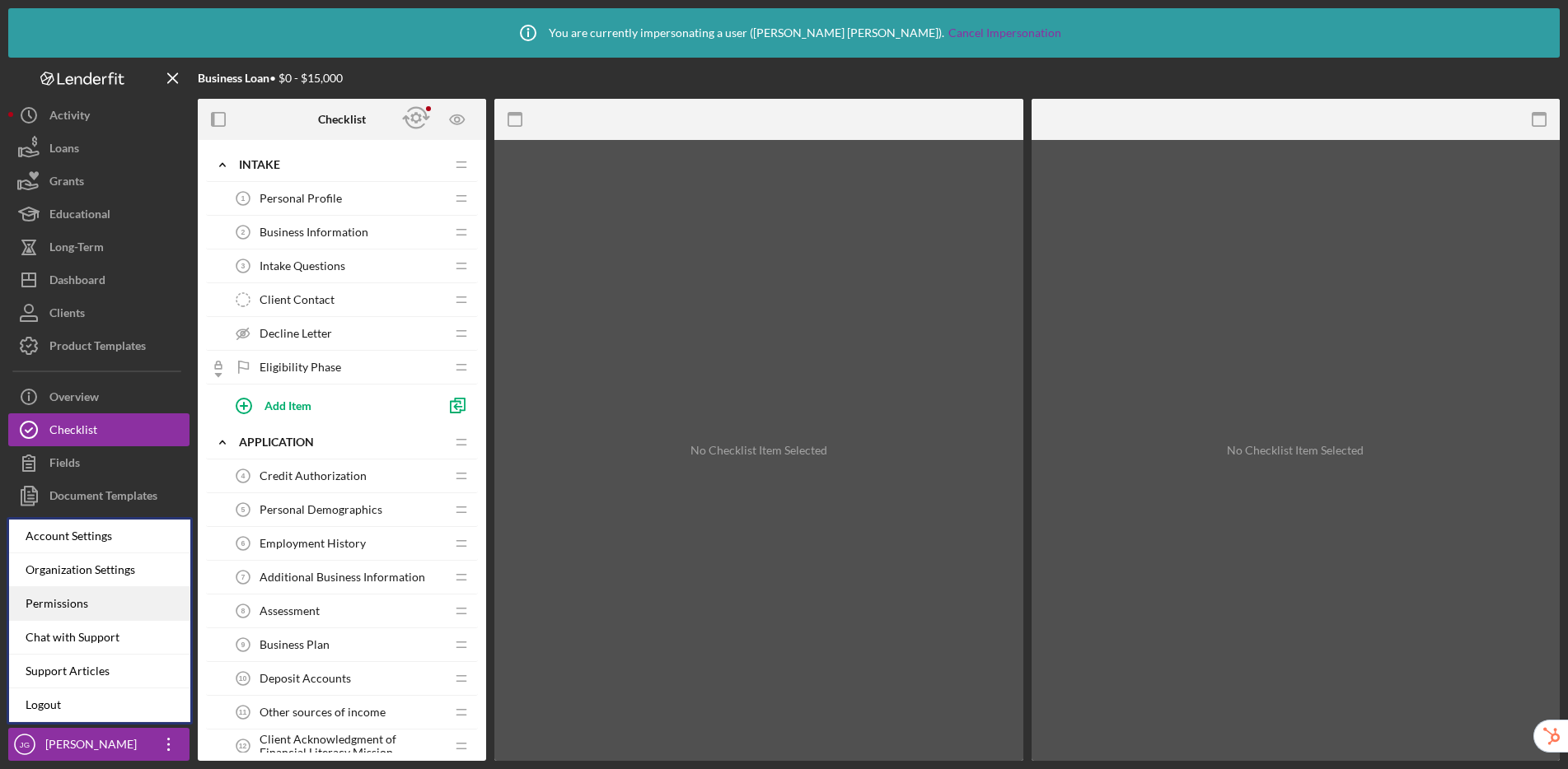
click at [110, 613] on div "Permissions" at bounding box center [99, 604] width 181 height 34
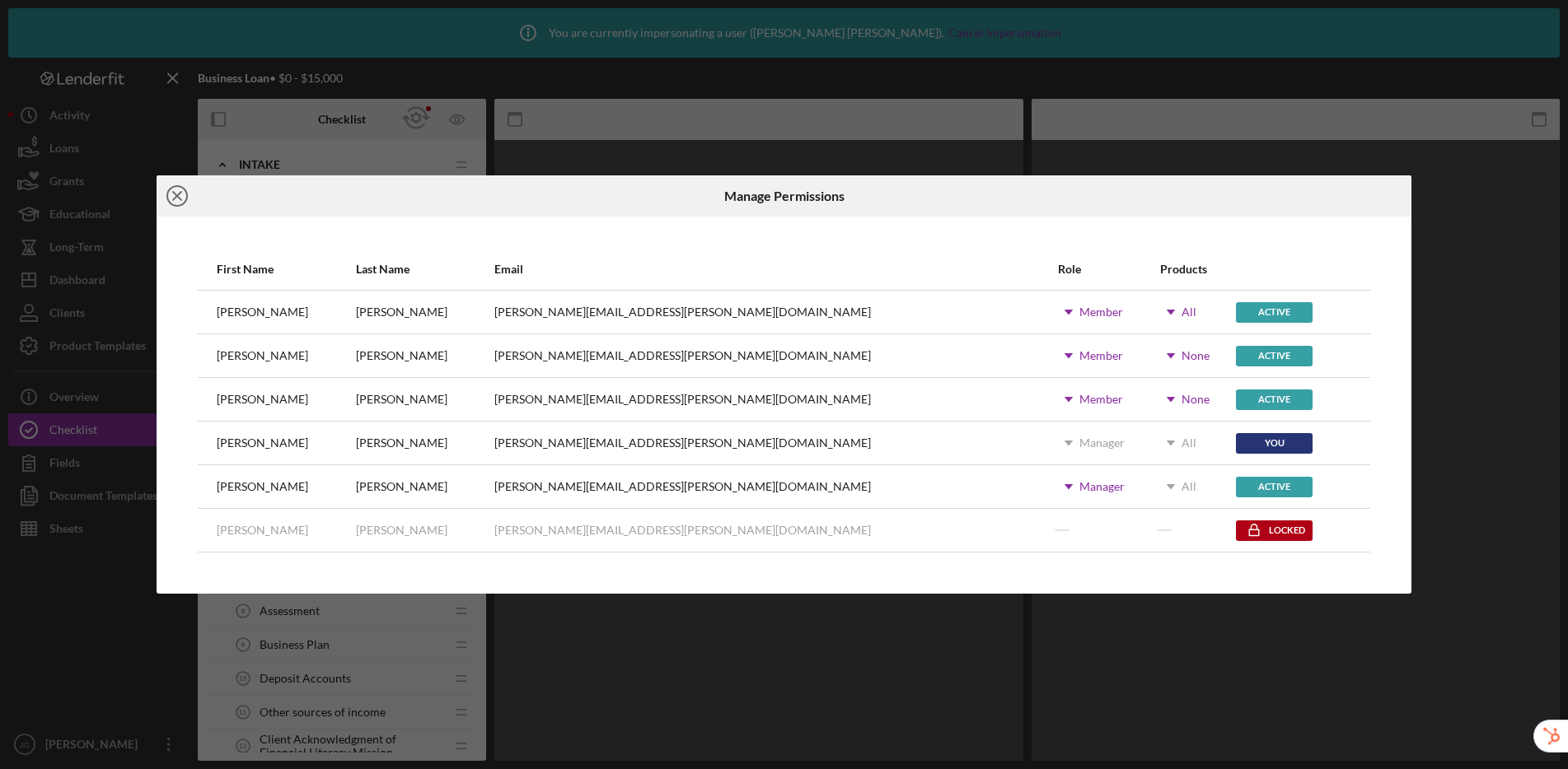
click at [172, 196] on icon "Icon/Close" at bounding box center [176, 196] width 41 height 41
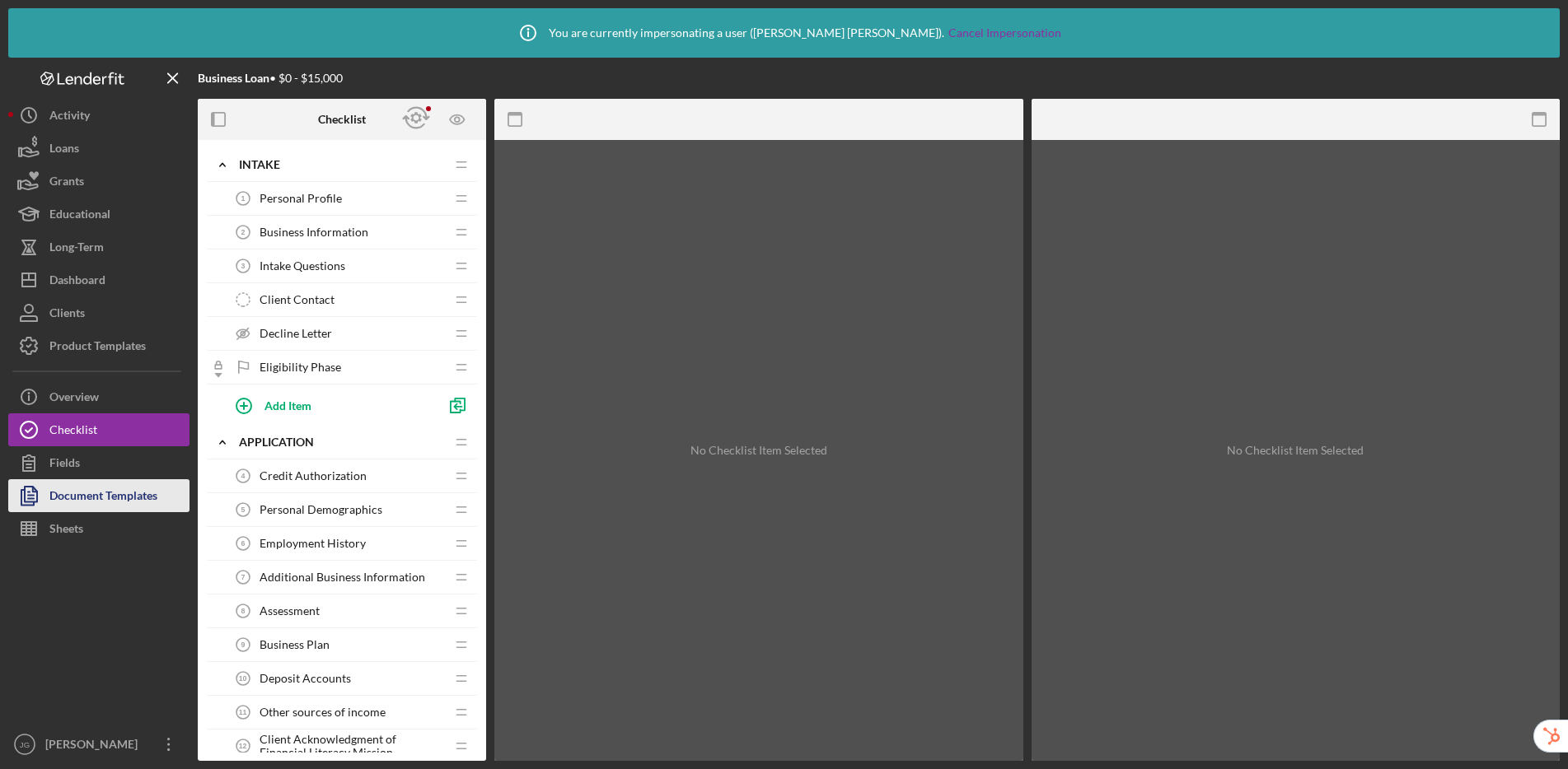
click at [123, 503] on div "Document Templates" at bounding box center [103, 498] width 108 height 37
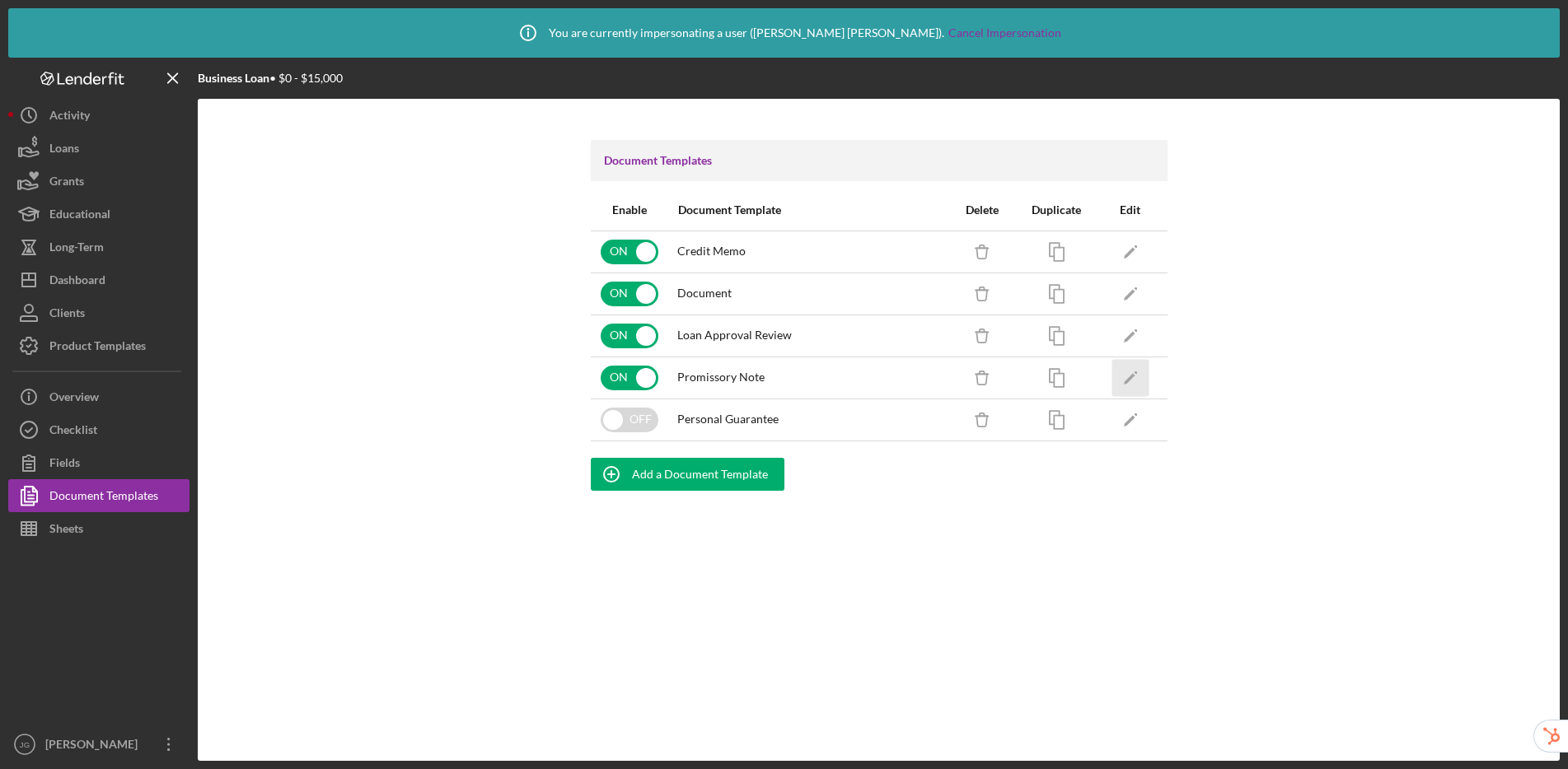
click at [1131, 377] on polygon "button" at bounding box center [1129, 379] width 12 height 12
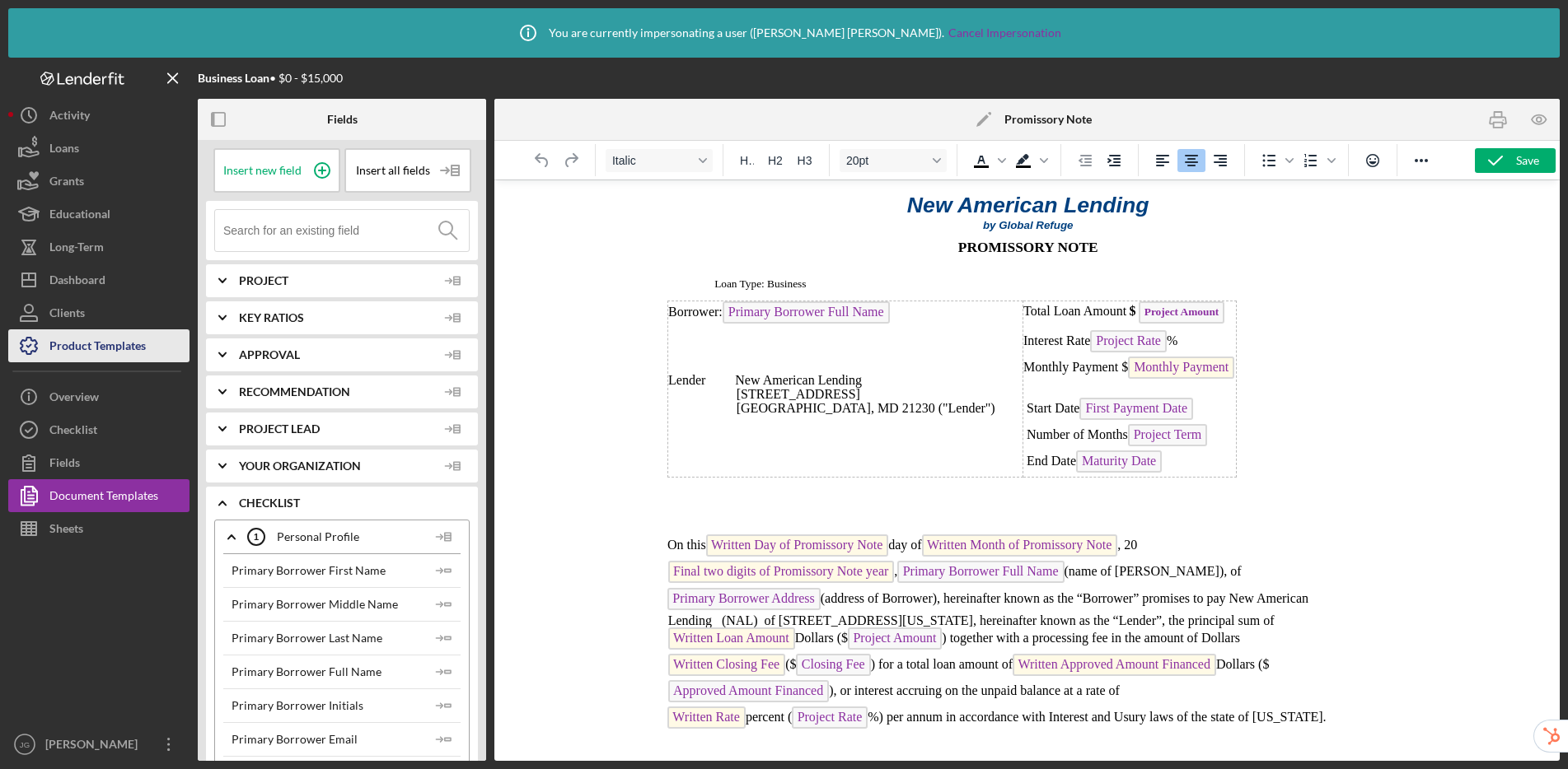
click at [147, 350] on button "Product Templates" at bounding box center [98, 346] width 181 height 33
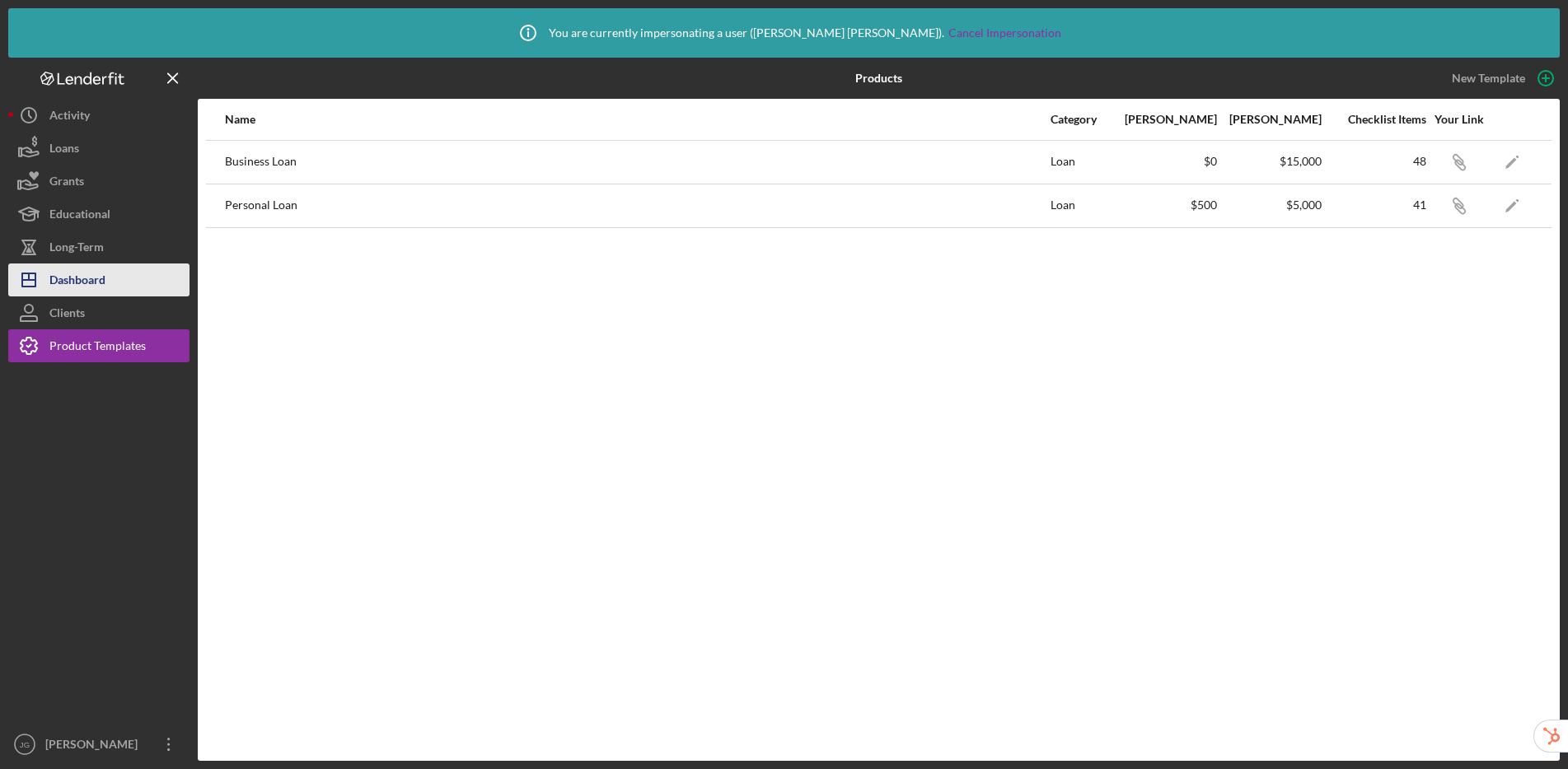
click at [53, 272] on div "Dashboard" at bounding box center [77, 282] width 56 height 37
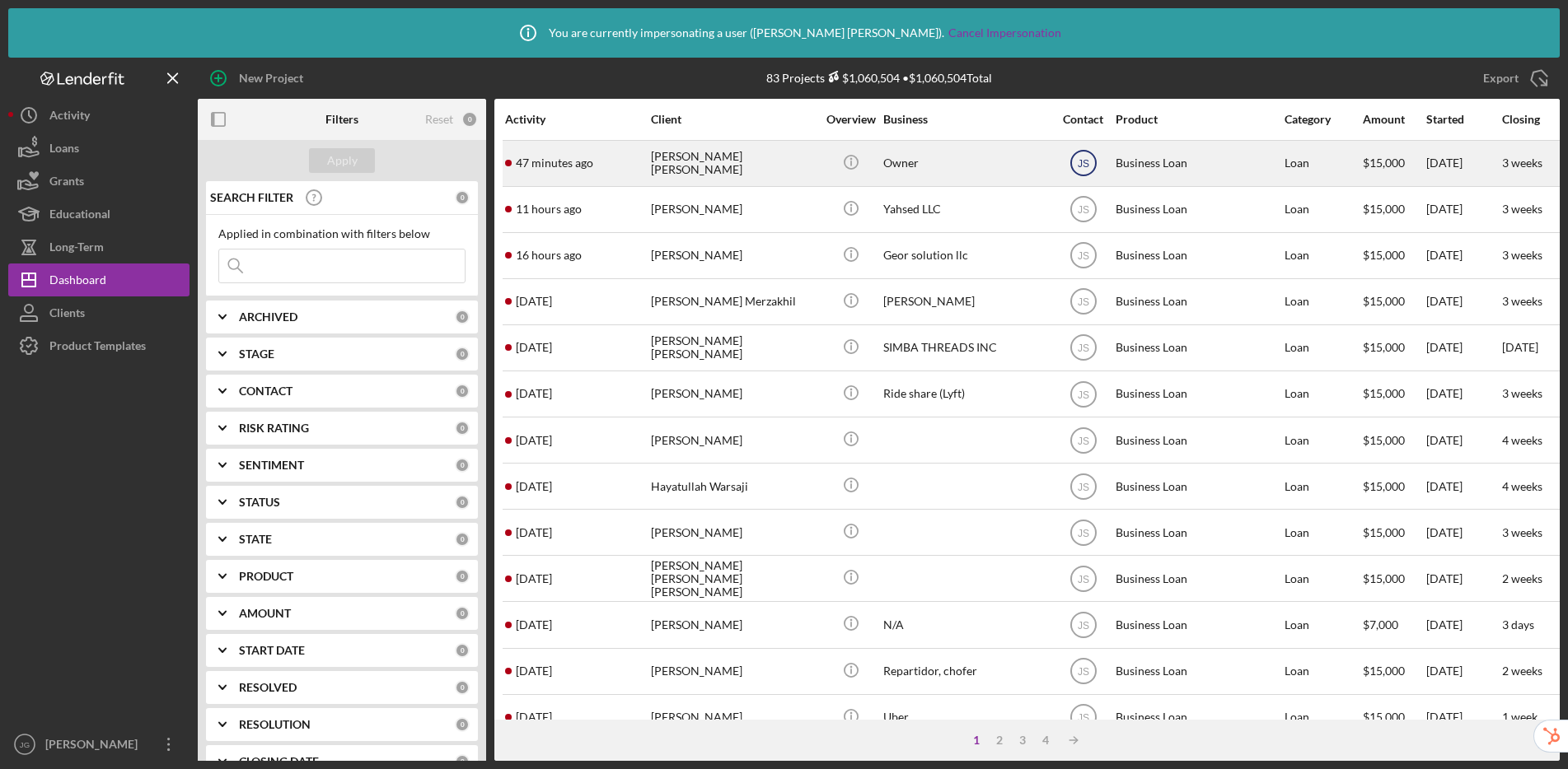
click at [1090, 164] on icon "JS" at bounding box center [1084, 163] width 41 height 41
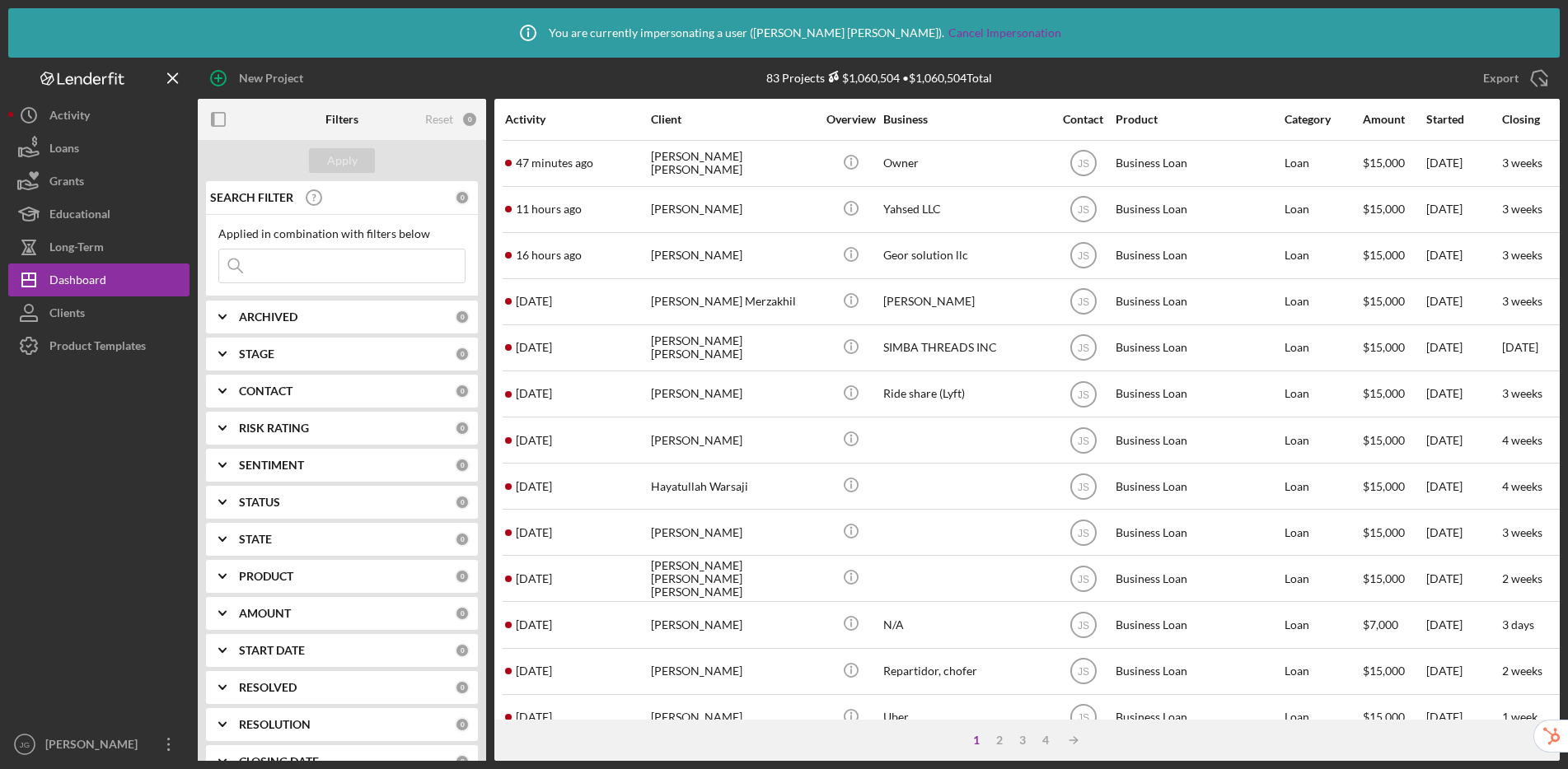
click at [1114, 76] on div "Export Icon/Export" at bounding box center [1333, 78] width 454 height 41
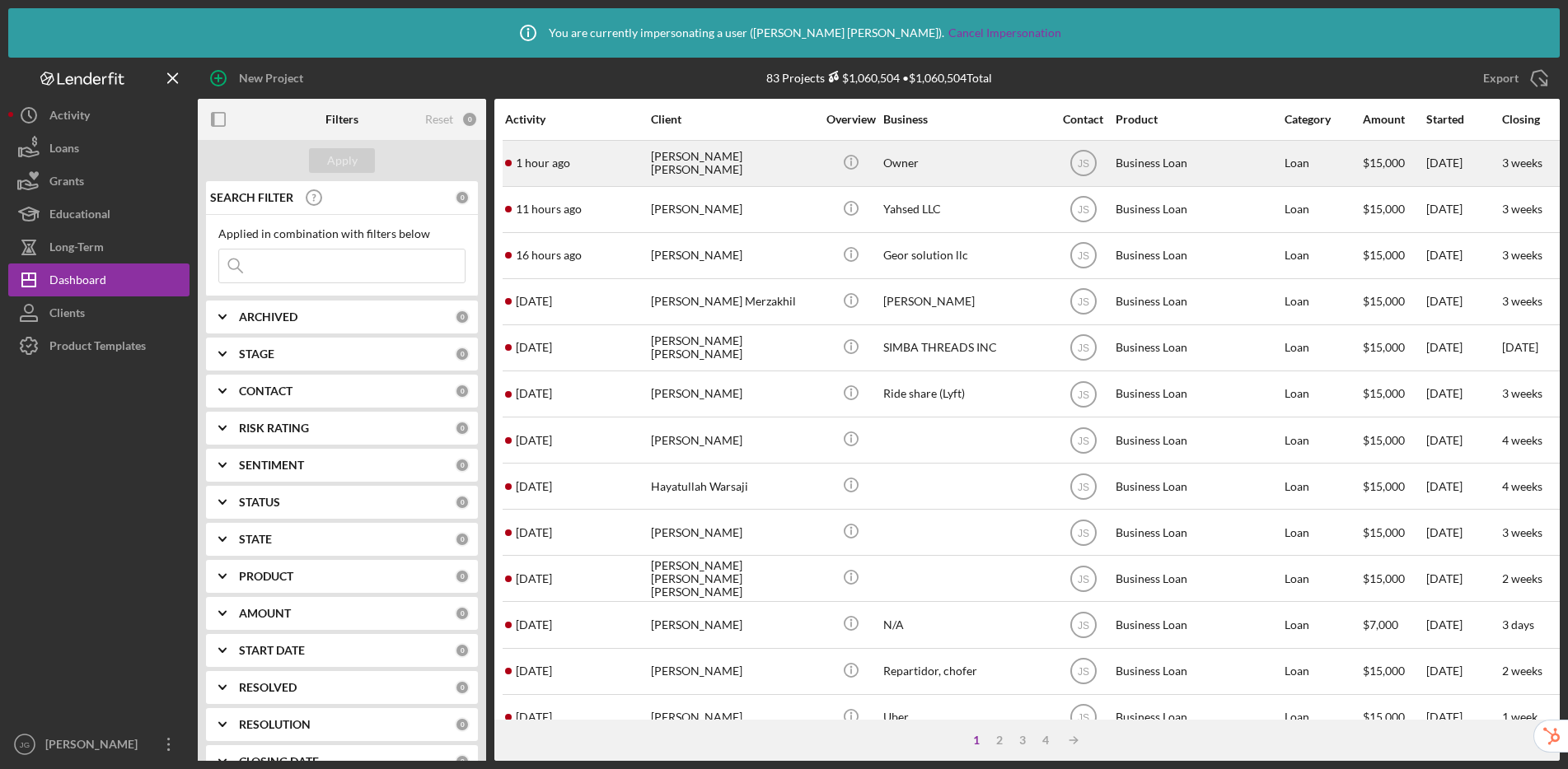
click at [710, 159] on div "[PERSON_NAME] [PERSON_NAME]" at bounding box center [733, 164] width 165 height 44
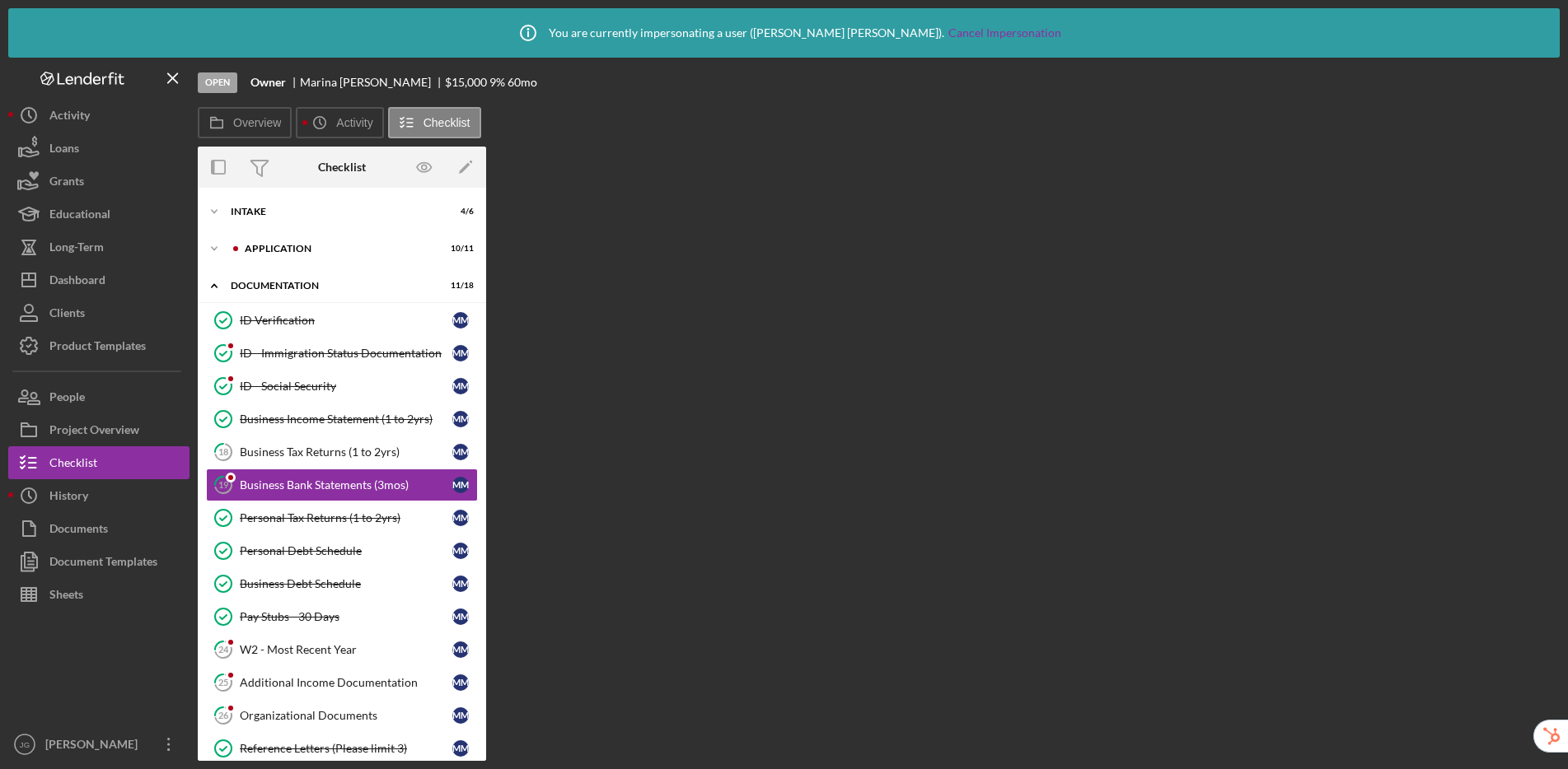
scroll to position [11, 0]
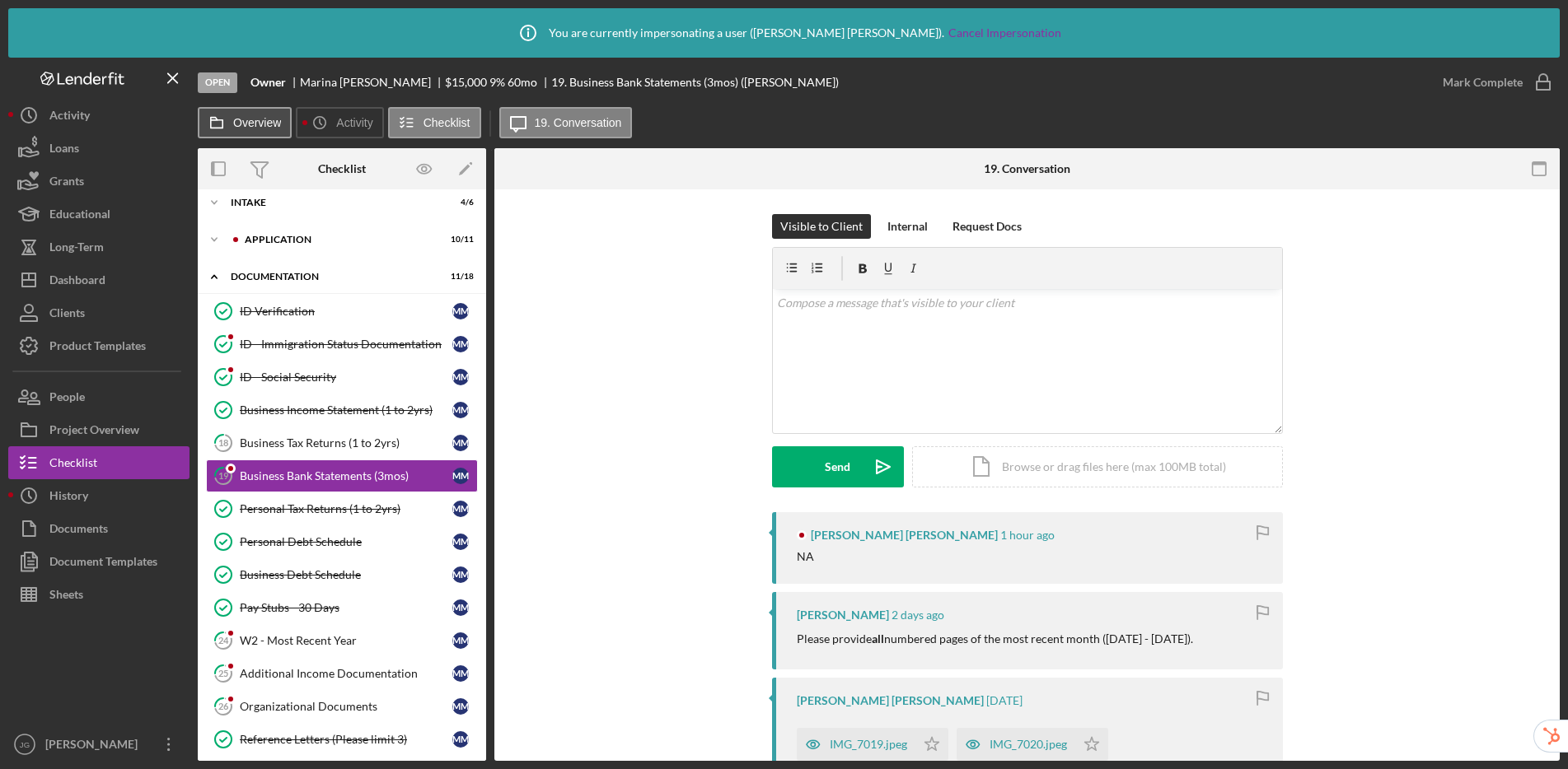
click at [267, 130] on button "Overview" at bounding box center [244, 123] width 94 height 31
